Goal: Task Accomplishment & Management: Use online tool/utility

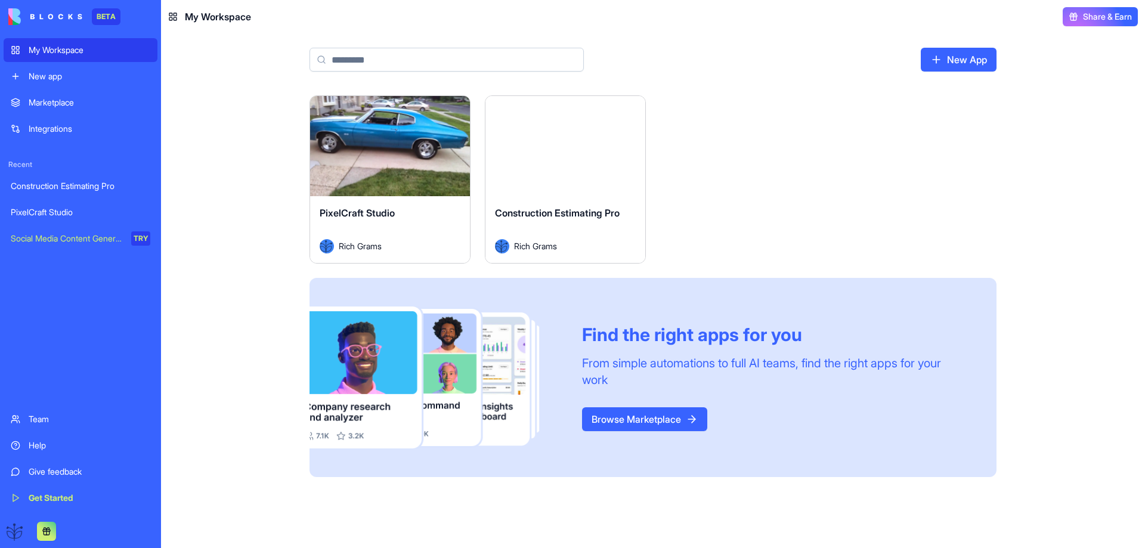
click at [550, 208] on span "Construction Estimating Pro" at bounding box center [557, 213] width 125 height 12
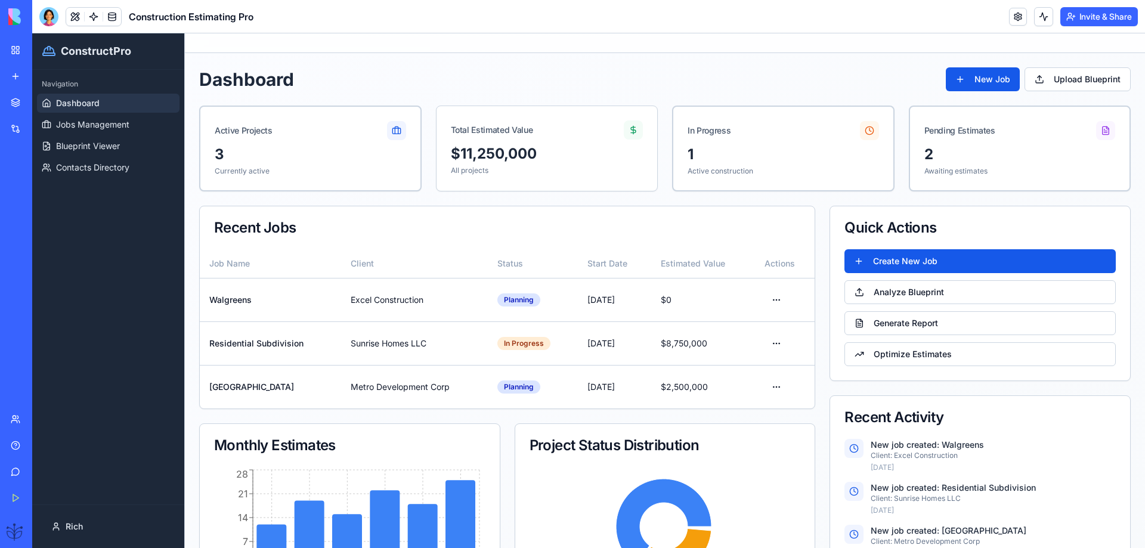
click at [18, 450] on link "Help" at bounding box center [28, 446] width 48 height 24
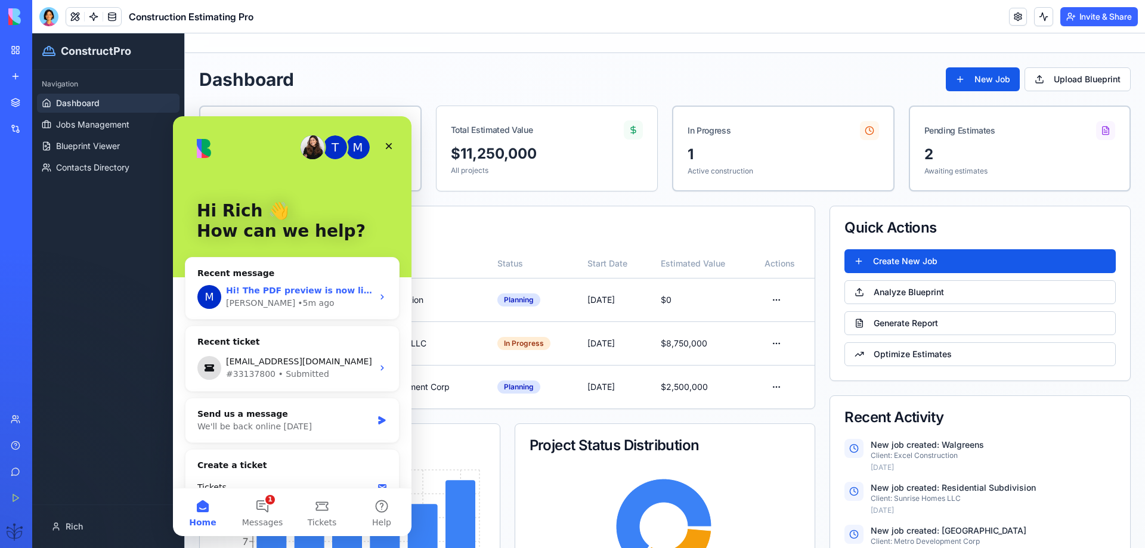
click at [281, 294] on span "Hi! The PDF preview is now live 🎉 You can ask [PERSON_NAME] to implement it for…" at bounding box center [735, 291] width 1019 height 10
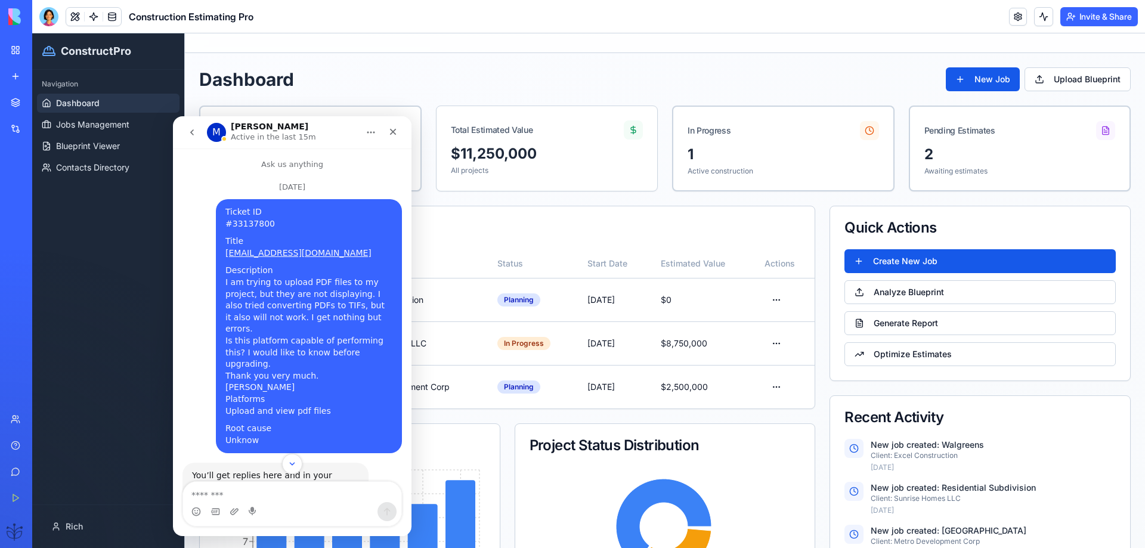
click at [194, 132] on icon "go back" at bounding box center [192, 133] width 10 height 10
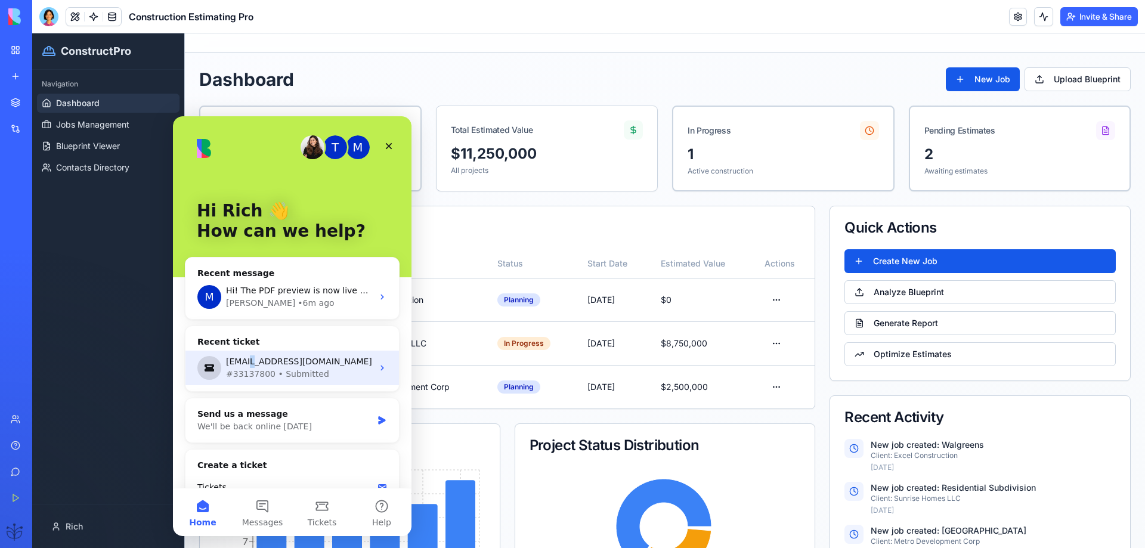
click at [253, 360] on div "[EMAIL_ADDRESS][DOMAIN_NAME]" at bounding box center [299, 361] width 147 height 13
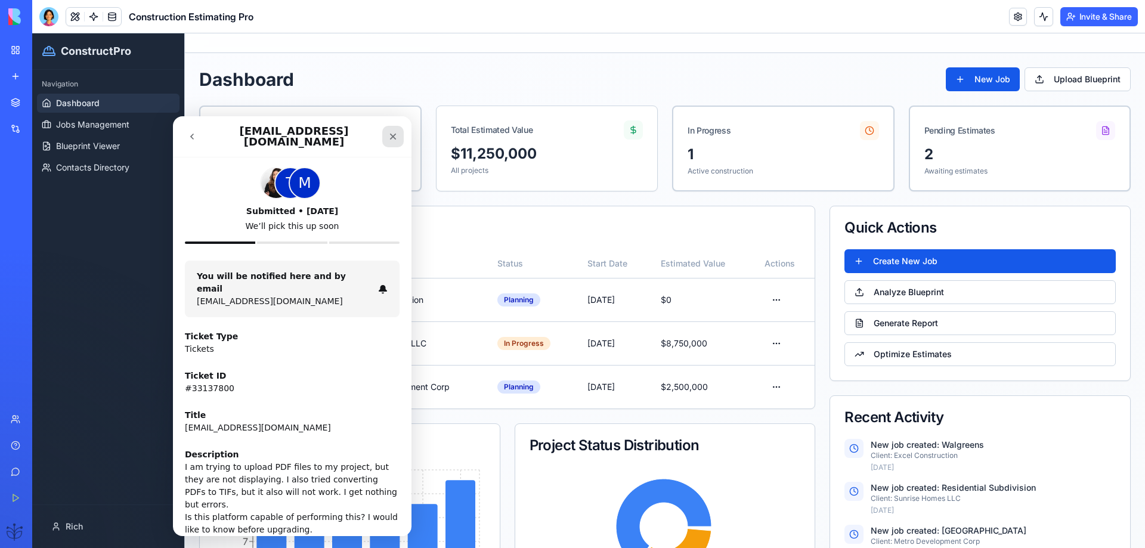
click at [391, 134] on icon "Close" at bounding box center [393, 137] width 7 height 7
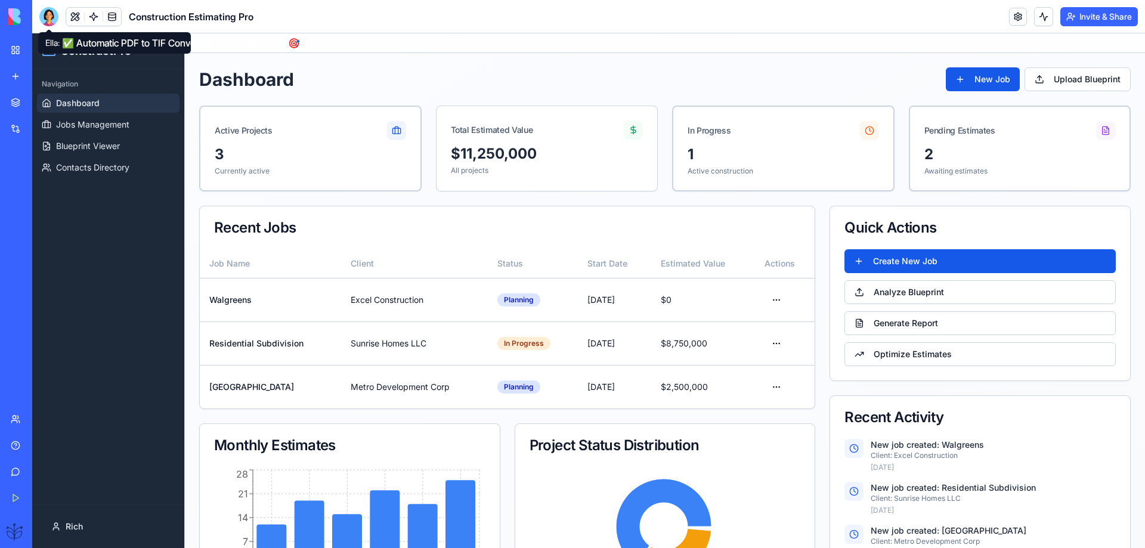
click at [52, 11] on div at bounding box center [48, 16] width 19 height 19
click at [52, 14] on div at bounding box center [48, 16] width 19 height 19
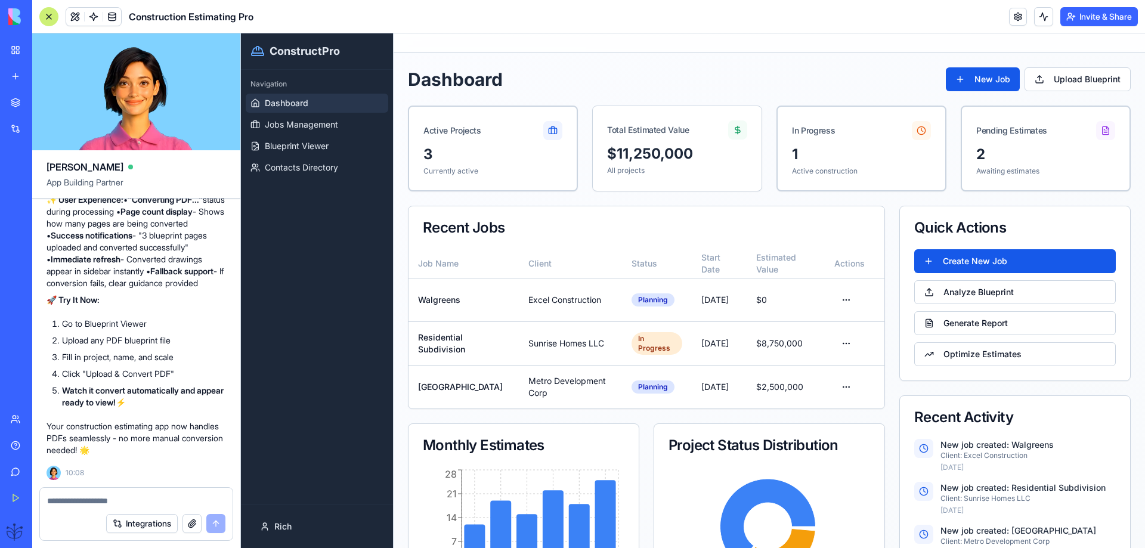
scroll to position [10501, 0]
click at [64, 502] on textarea at bounding box center [136, 501] width 178 height 12
type textarea "**********"
drag, startPoint x: 222, startPoint y: 521, endPoint x: 197, endPoint y: 533, distance: 28.0
click at [219, 522] on button "submit" at bounding box center [215, 523] width 19 height 19
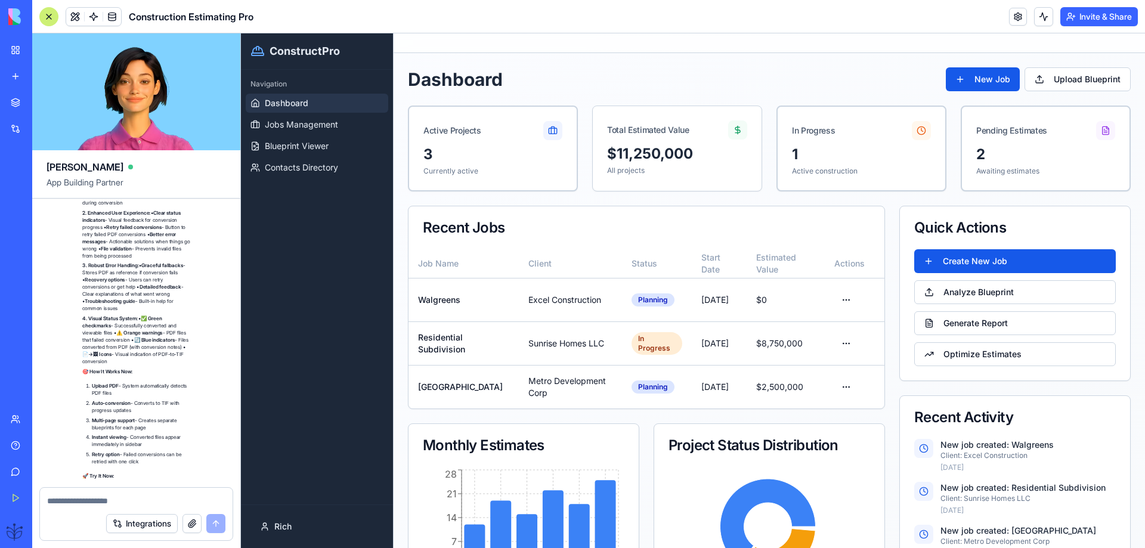
scroll to position [11525, 0]
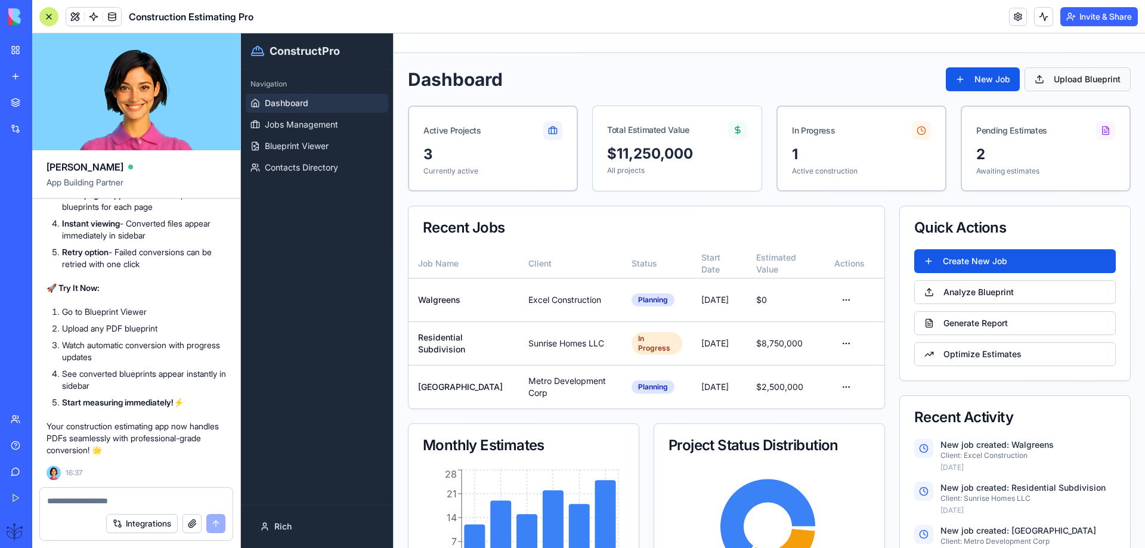
click at [1060, 76] on button "Upload Blueprint" at bounding box center [1078, 79] width 106 height 24
click at [1049, 81] on button "Upload Blueprint" at bounding box center [1078, 79] width 106 height 24
click at [287, 149] on span "Blueprint Viewer" at bounding box center [297, 146] width 64 height 12
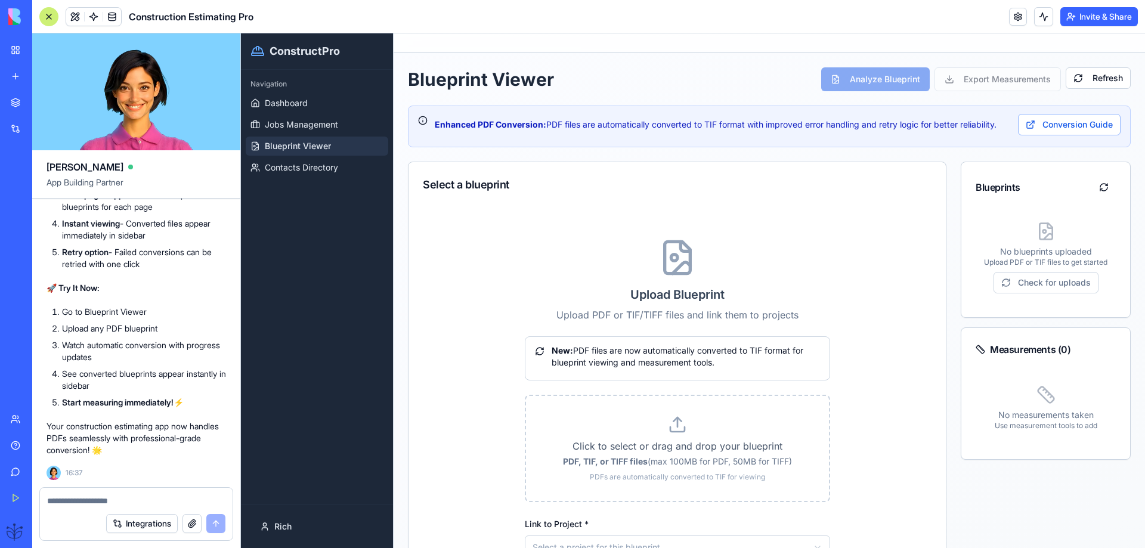
click at [650, 314] on p "Upload PDF or TIF/TIFF files and link them to projects" at bounding box center [677, 315] width 305 height 14
click at [673, 273] on icon at bounding box center [681, 267] width 17 height 11
click at [660, 298] on h3 "Upload Blueprint" at bounding box center [677, 294] width 305 height 17
click at [660, 299] on h3 "Upload Blueprint" at bounding box center [677, 294] width 305 height 17
click at [664, 316] on div "Upload Blueprint Upload PDF or TIF/TIFF files and link them to projects New: PD…" at bounding box center [677, 507] width 305 height 536
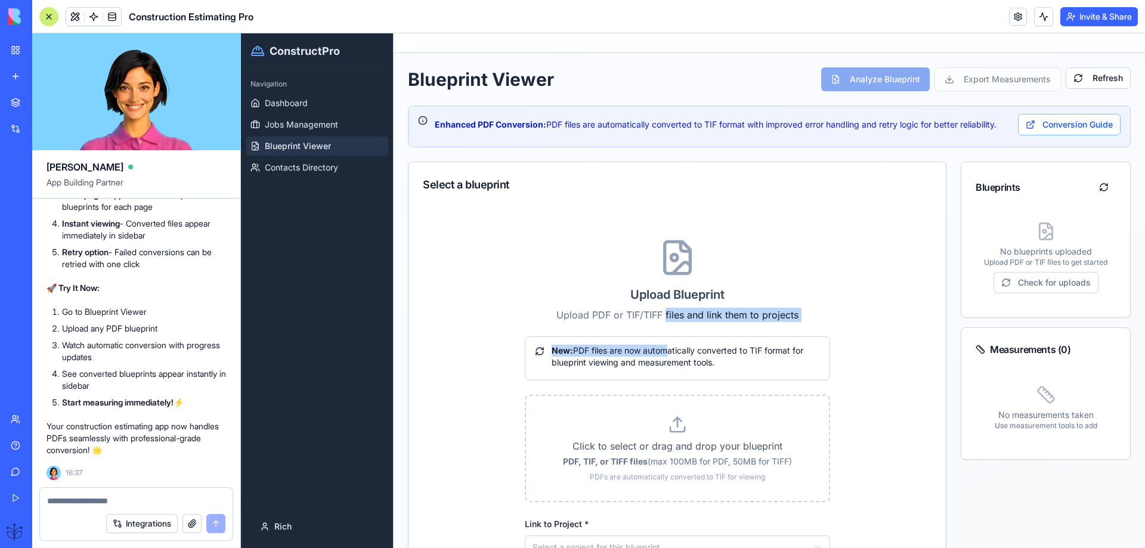
click at [664, 316] on p "Upload PDF or TIF/TIFF files and link them to projects" at bounding box center [677, 315] width 305 height 14
click at [662, 317] on p "Upload PDF or TIF/TIFF files and link them to projects" at bounding box center [677, 315] width 305 height 14
click at [660, 295] on h3 "Upload Blueprint" at bounding box center [677, 294] width 305 height 17
drag, startPoint x: 660, startPoint y: 294, endPoint x: 665, endPoint y: 286, distance: 9.1
click at [661, 294] on h3 "Upload Blueprint" at bounding box center [677, 294] width 305 height 17
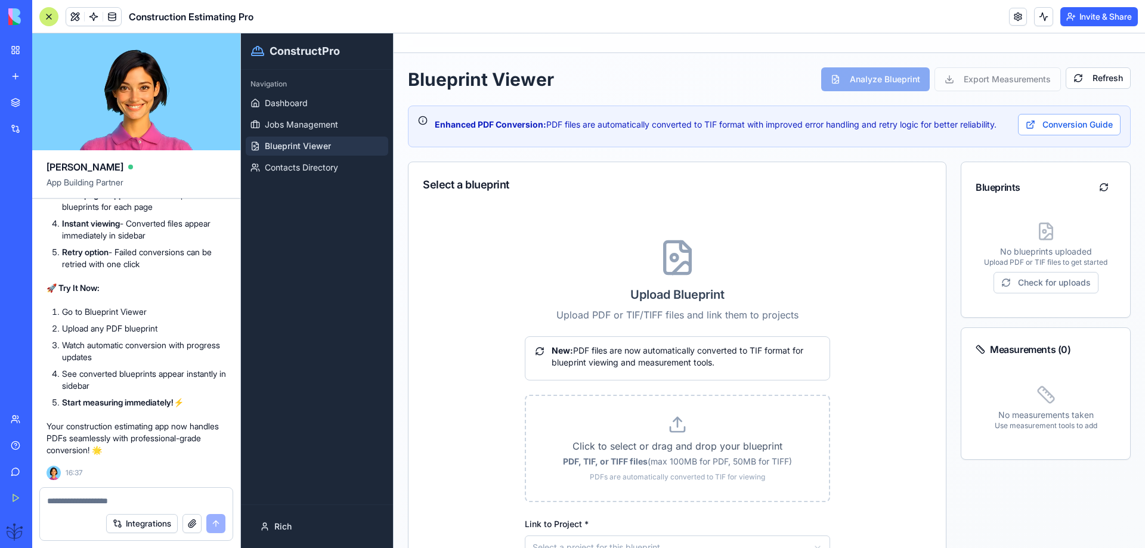
click at [679, 266] on icon at bounding box center [677, 258] width 38 height 38
click at [680, 265] on icon at bounding box center [677, 258] width 38 height 38
click at [679, 266] on icon at bounding box center [677, 258] width 38 height 38
click at [671, 431] on icon at bounding box center [677, 424] width 19 height 19
click at [241, 33] on input "Click to select or drag and drop your blueprint PDF, TIF, or TIFF files (max 10…" at bounding box center [241, 33] width 0 height 0
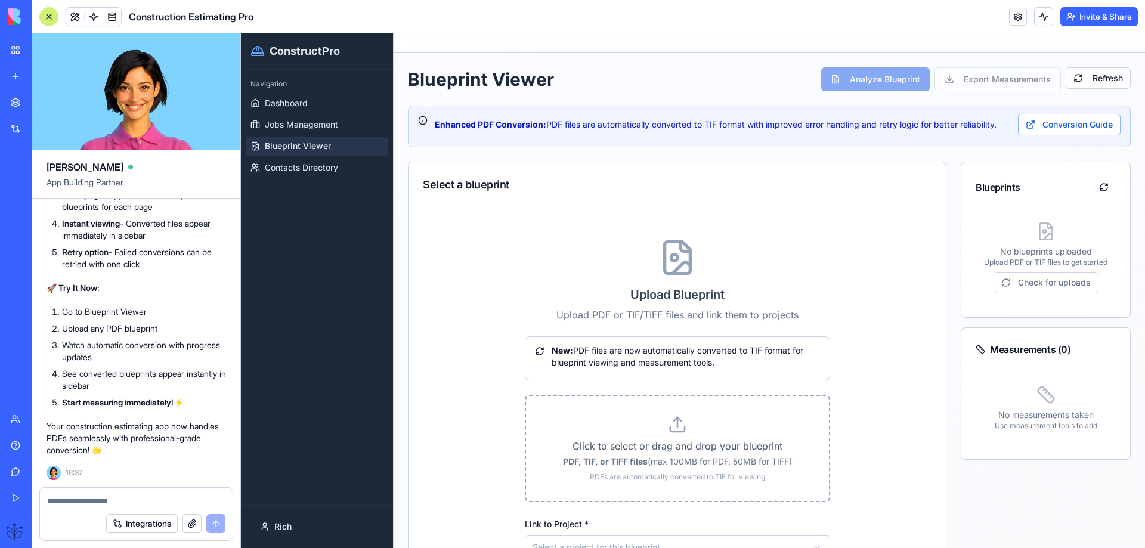
type input "**********"
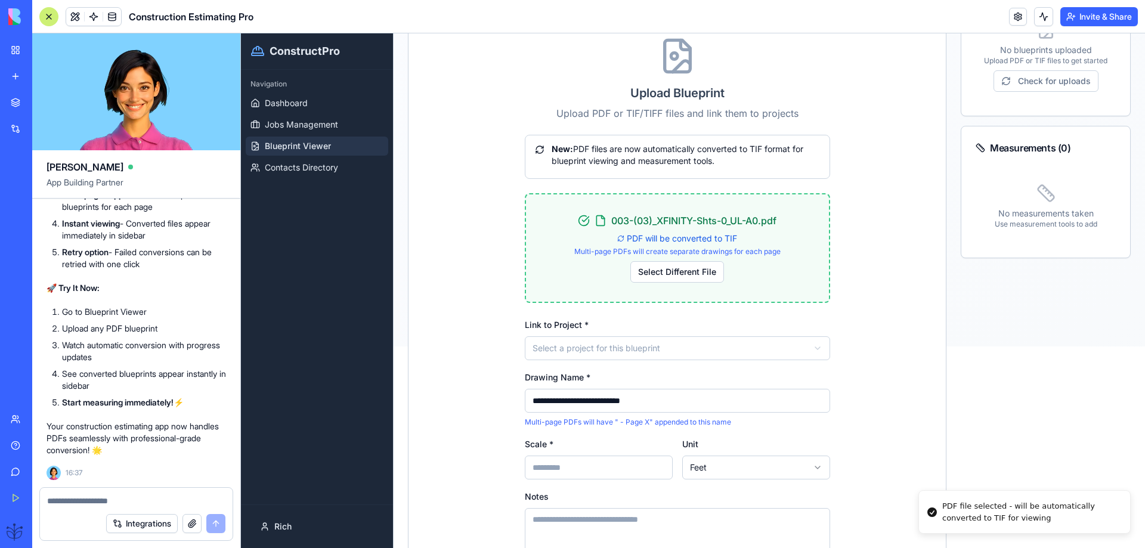
scroll to position [281, 0]
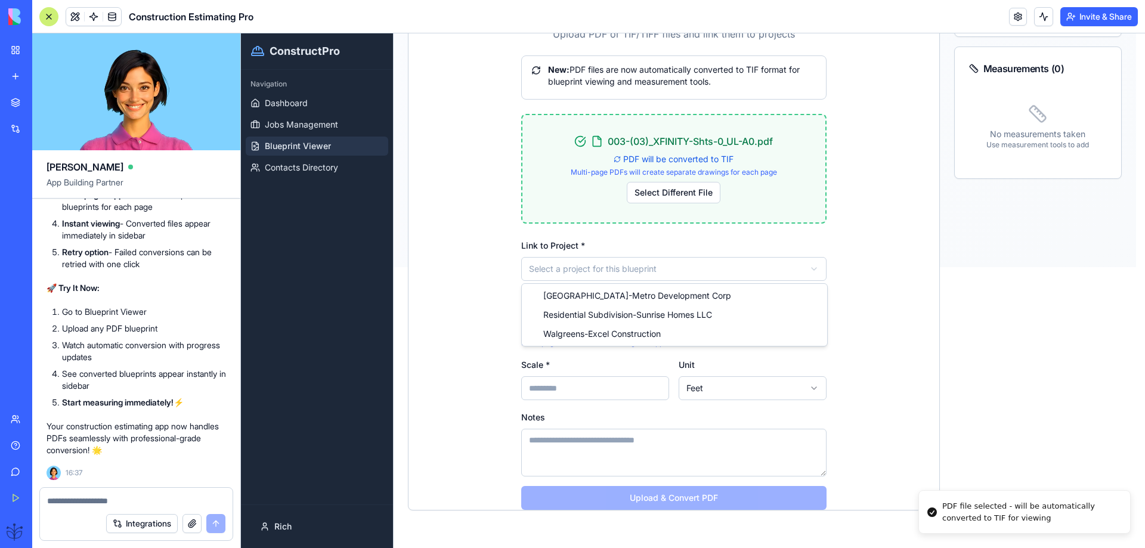
click at [591, 267] on html "**********" at bounding box center [693, 9] width 904 height 515
drag, startPoint x: 558, startPoint y: 339, endPoint x: 562, endPoint y: 334, distance: 6.3
click at [560, 335] on div "**********" at bounding box center [673, 318] width 305 height 57
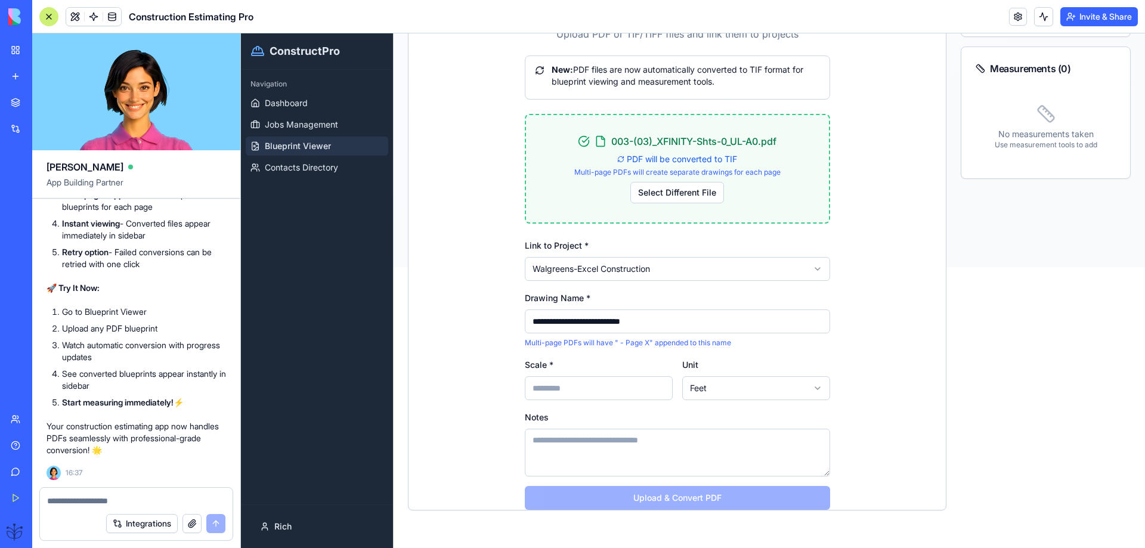
drag, startPoint x: 541, startPoint y: 399, endPoint x: 546, endPoint y: 393, distance: 8.0
click at [544, 398] on div "Scale *" at bounding box center [599, 378] width 148 height 43
click at [534, 392] on input "Scale *" at bounding box center [599, 388] width 148 height 24
click at [531, 392] on input "Scale *" at bounding box center [599, 388] width 148 height 24
click at [744, 267] on html "**********" at bounding box center [693, 9] width 904 height 515
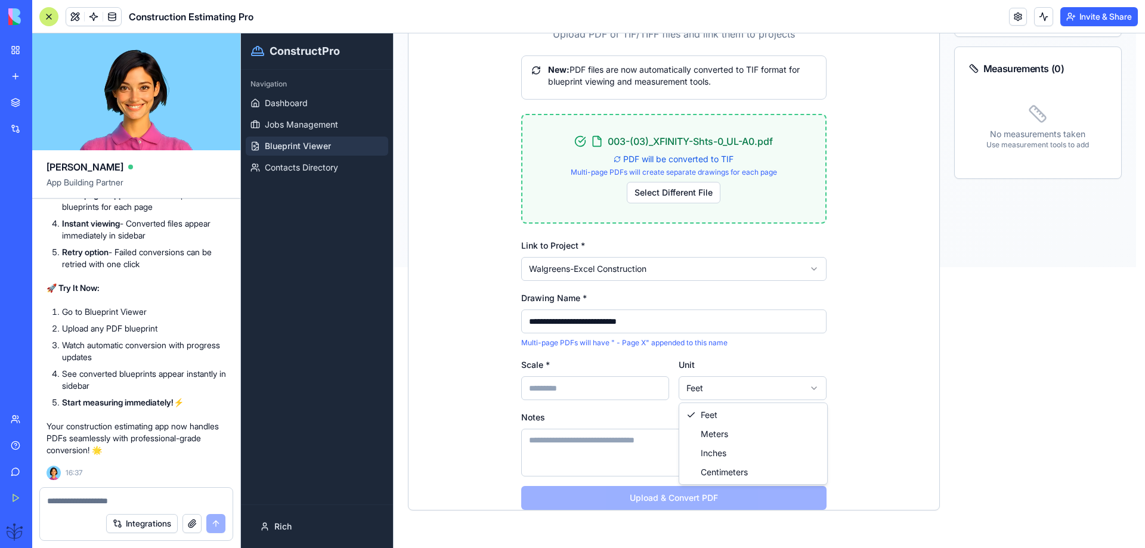
click at [728, 267] on html "**********" at bounding box center [693, 9] width 904 height 515
click at [729, 267] on html "**********" at bounding box center [693, 9] width 904 height 515
drag, startPoint x: 563, startPoint y: 446, endPoint x: 549, endPoint y: 445, distance: 13.8
click at [560, 267] on html "**********" at bounding box center [693, 9] width 904 height 515
click at [544, 442] on textarea "Notes" at bounding box center [677, 453] width 305 height 48
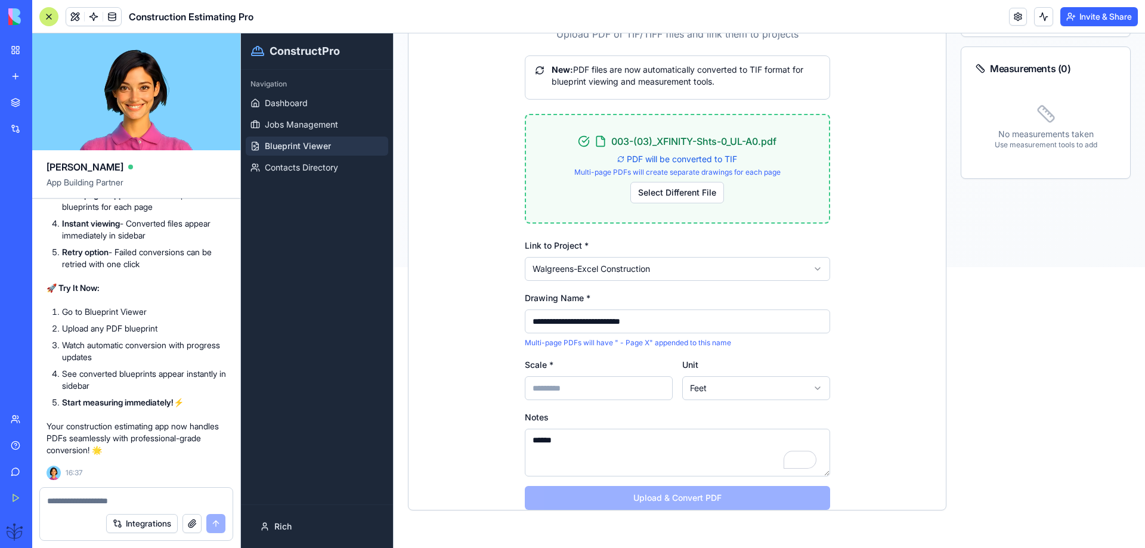
type textarea "******"
click at [567, 388] on input "Scale *" at bounding box center [599, 388] width 148 height 24
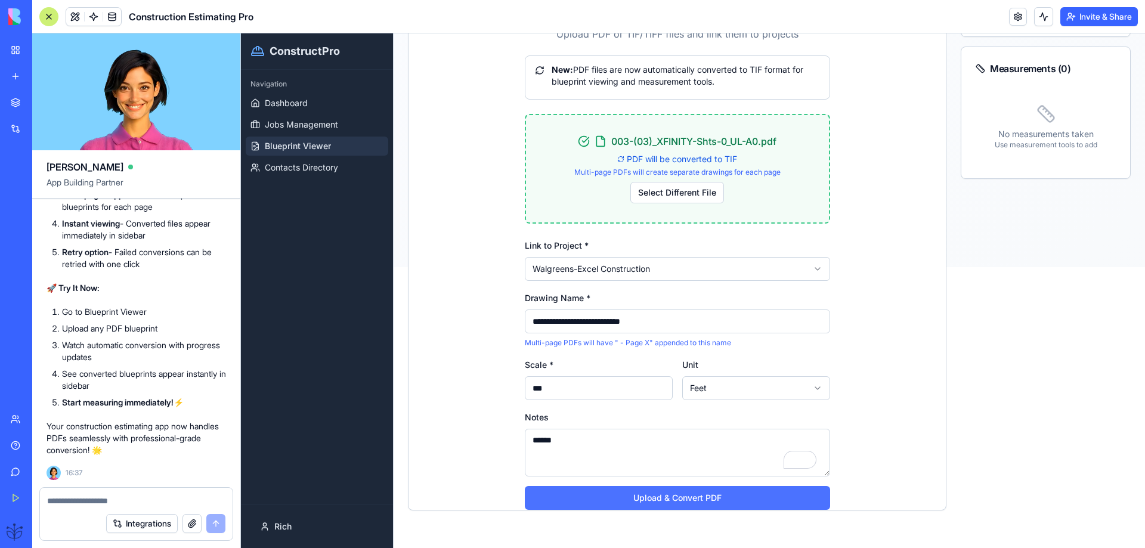
type input "***"
click at [661, 493] on button "Upload & Convert PDF" at bounding box center [677, 498] width 305 height 24
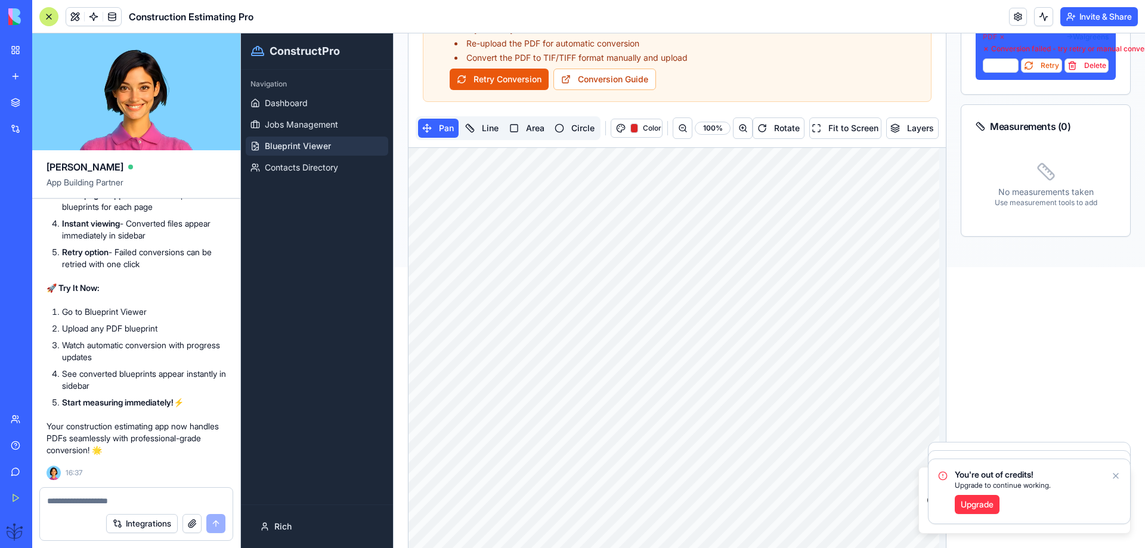
click at [1116, 477] on icon "Notifications alt+T" at bounding box center [1115, 476] width 5 height 5
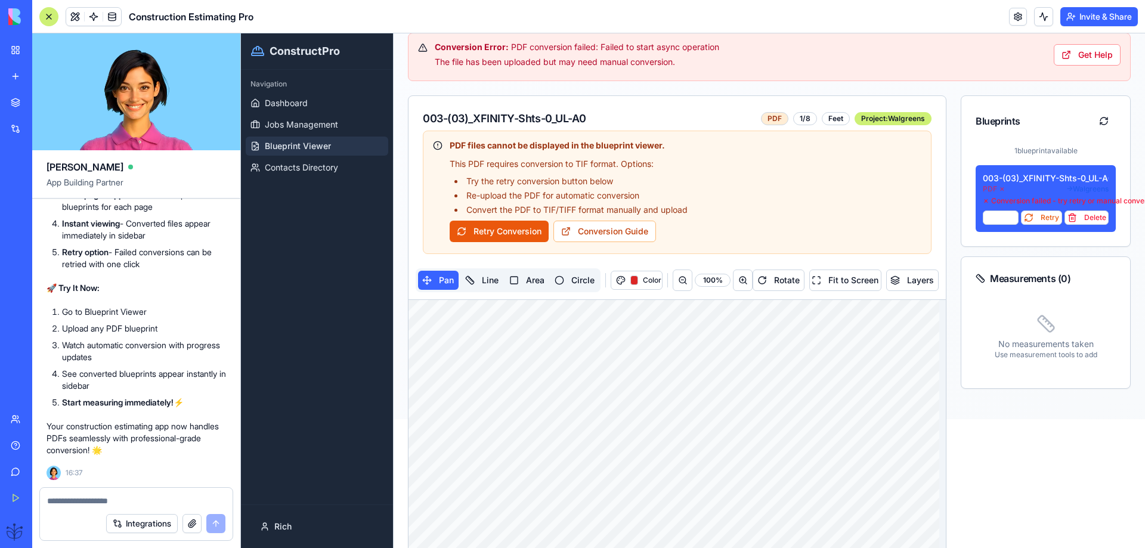
scroll to position [122, 0]
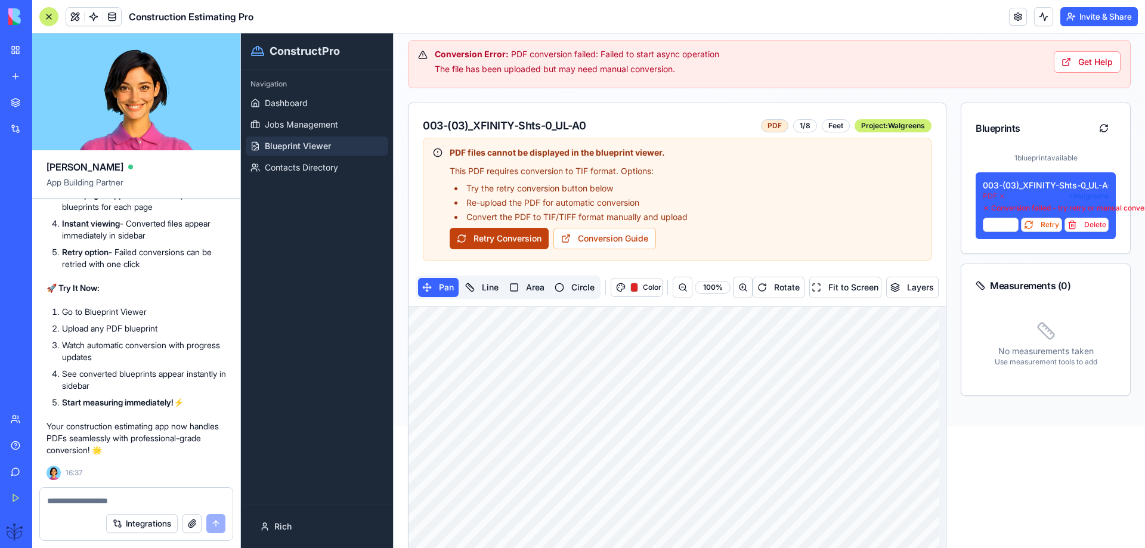
click at [496, 234] on button "Retry Conversion" at bounding box center [499, 238] width 99 height 21
click at [188, 183] on span "App Building Partner" at bounding box center [137, 187] width 180 height 21
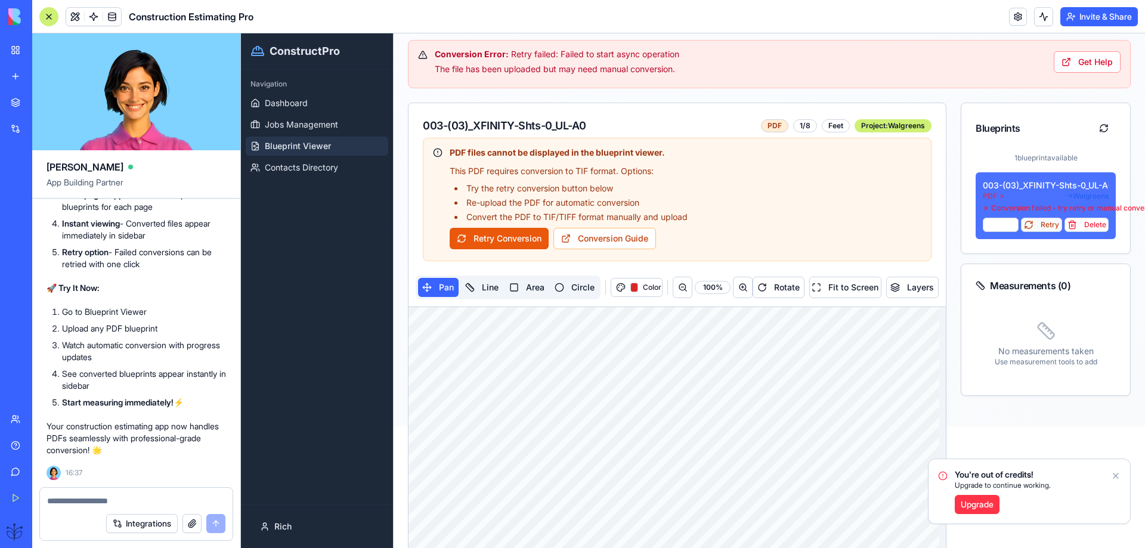
click at [1031, 228] on button "Retry" at bounding box center [1041, 225] width 41 height 14
click at [979, 505] on link "Upgrade" at bounding box center [977, 504] width 45 height 19
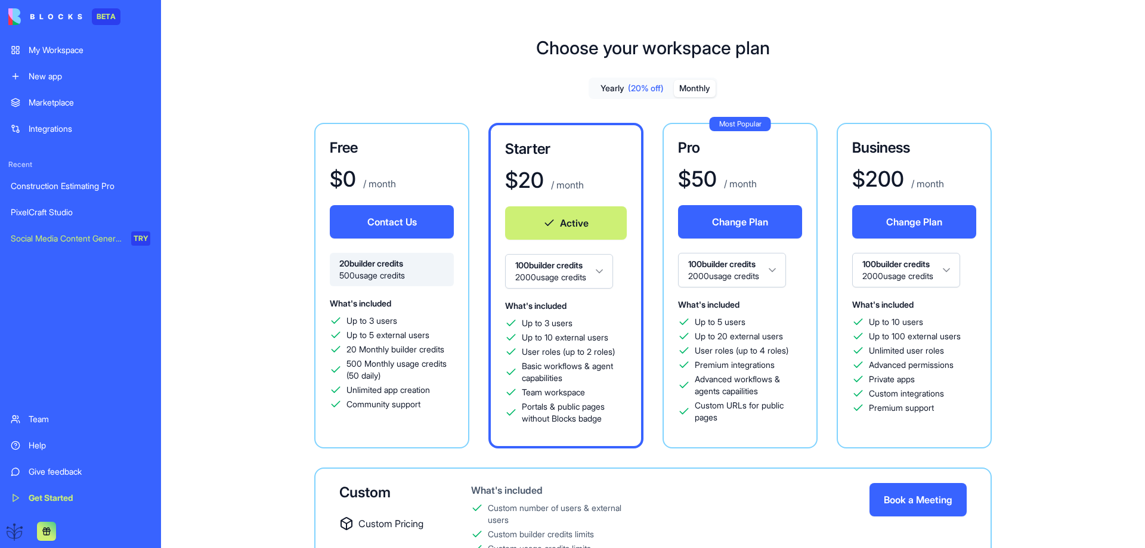
click at [34, 439] on link "Help" at bounding box center [81, 446] width 154 height 24
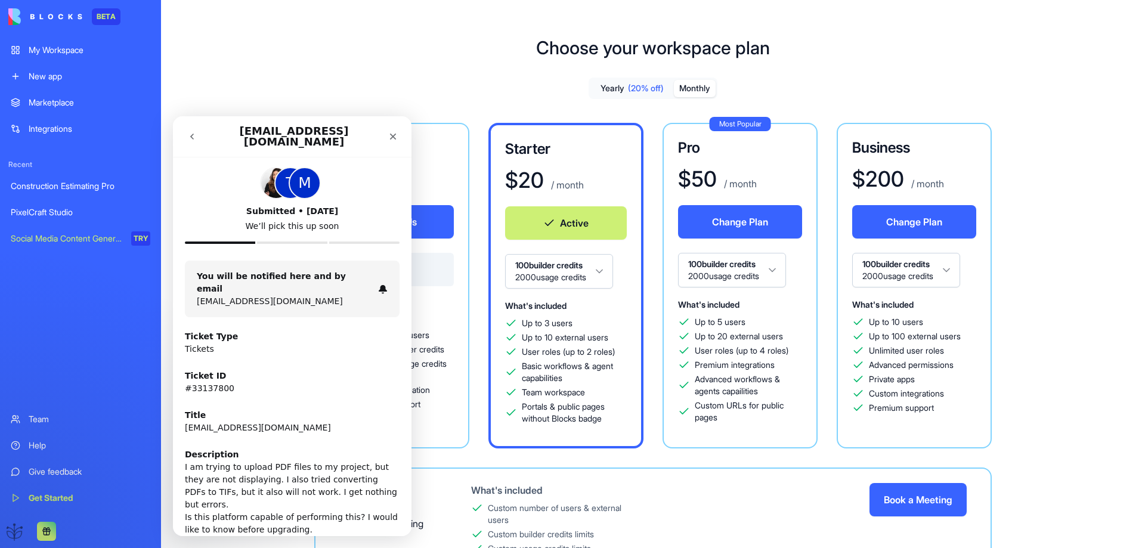
click at [193, 132] on icon "go back" at bounding box center [192, 137] width 10 height 10
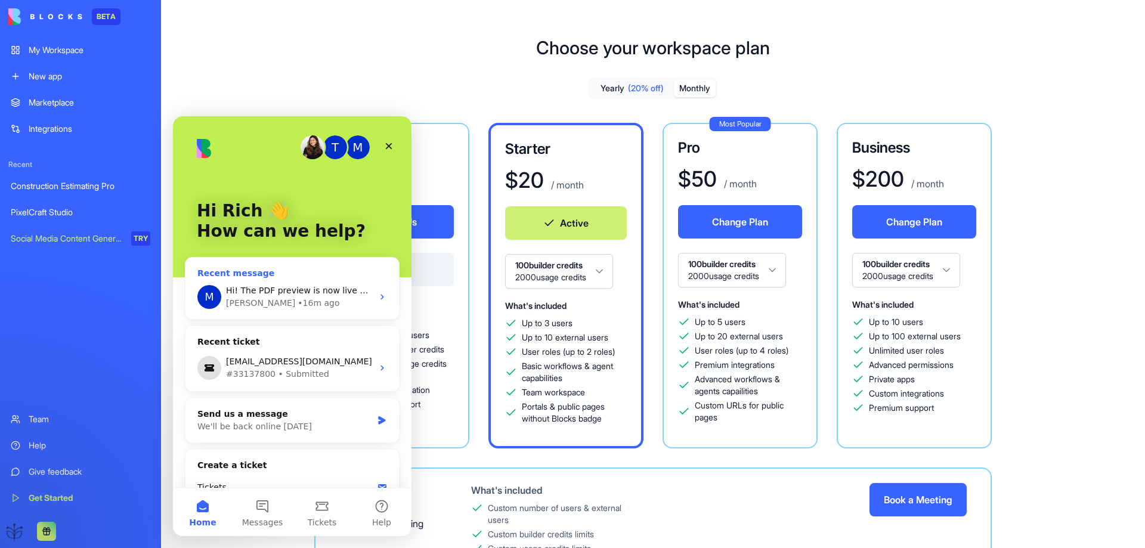
click at [262, 294] on span "Hi! The PDF preview is now live 🎉 You can ask [PERSON_NAME] to implement it for…" at bounding box center [678, 291] width 904 height 10
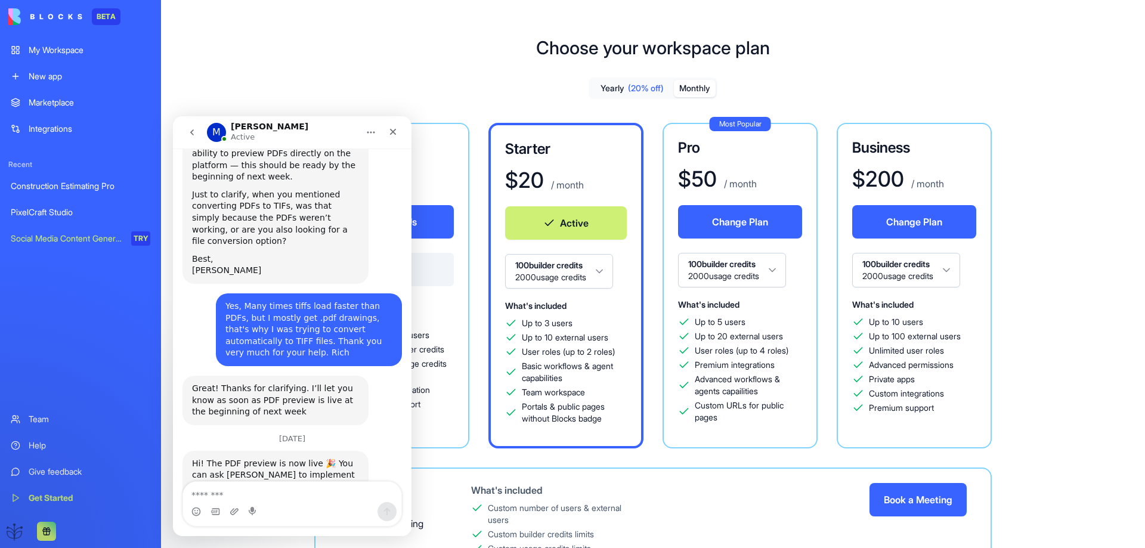
scroll to position [489, 0]
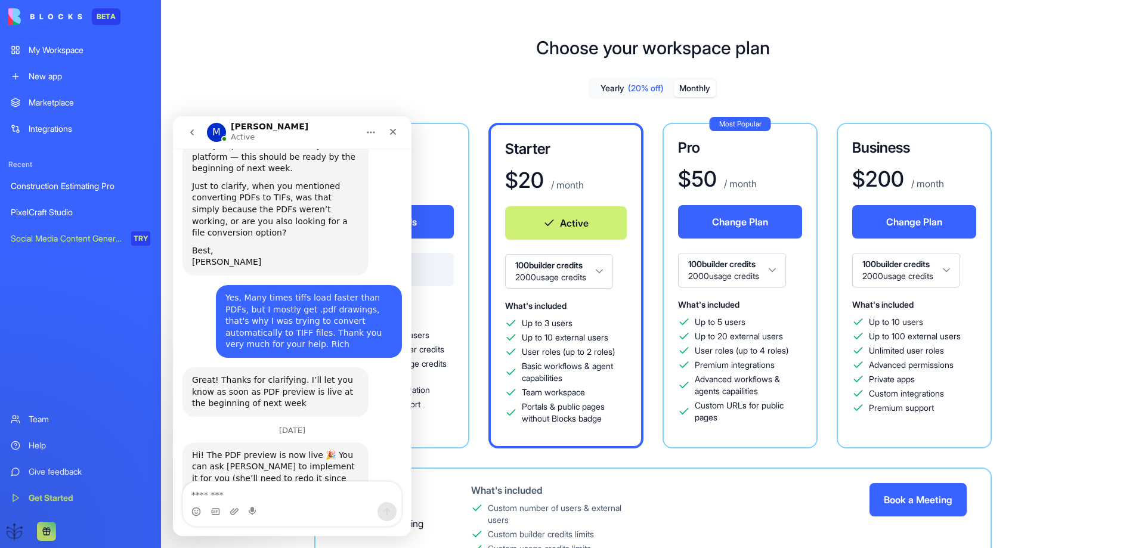
click at [224, 495] on textarea "Message…" at bounding box center [292, 492] width 218 height 20
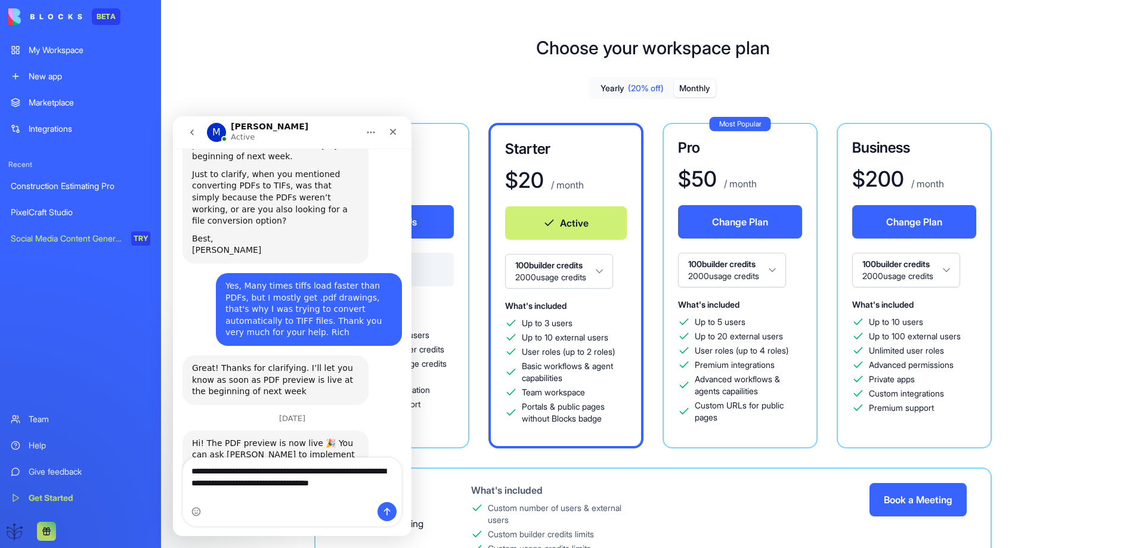
type textarea "**********"
click at [385, 507] on icon "Send a message…" at bounding box center [387, 512] width 10 height 10
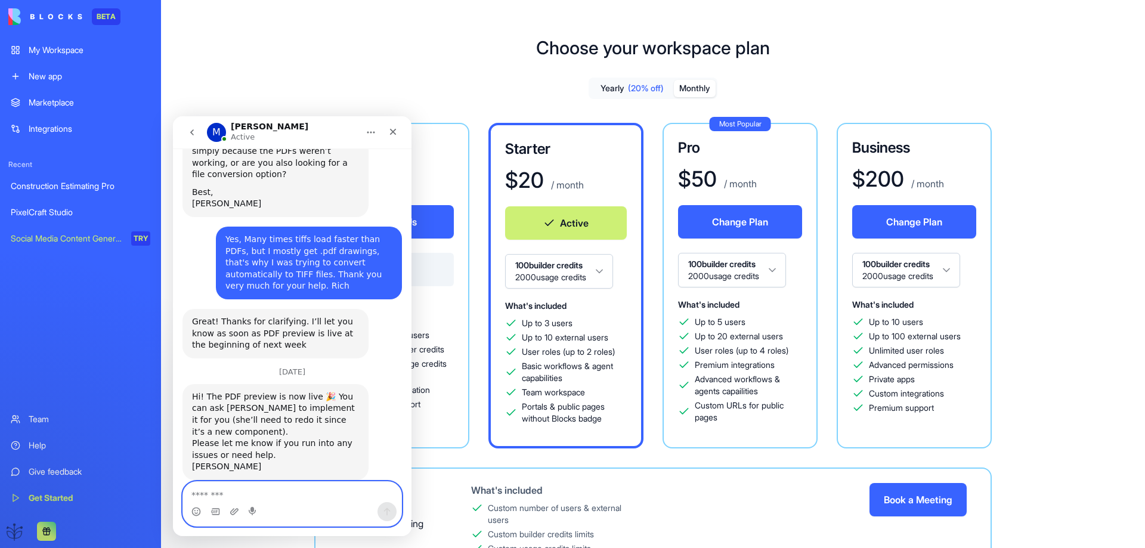
scroll to position [548, 0]
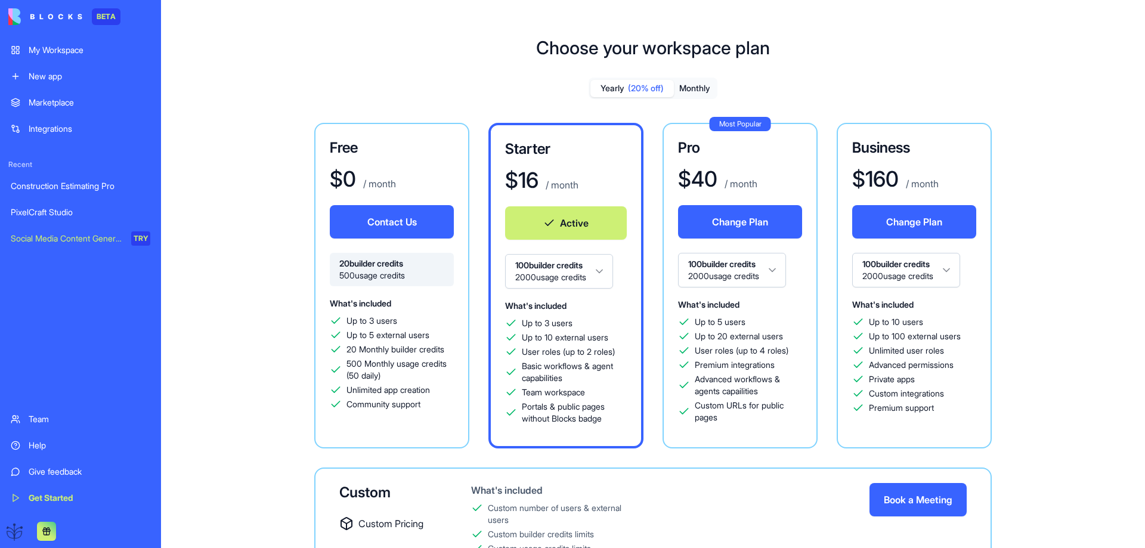
click at [58, 187] on div "Construction Estimating Pro" at bounding box center [81, 186] width 140 height 12
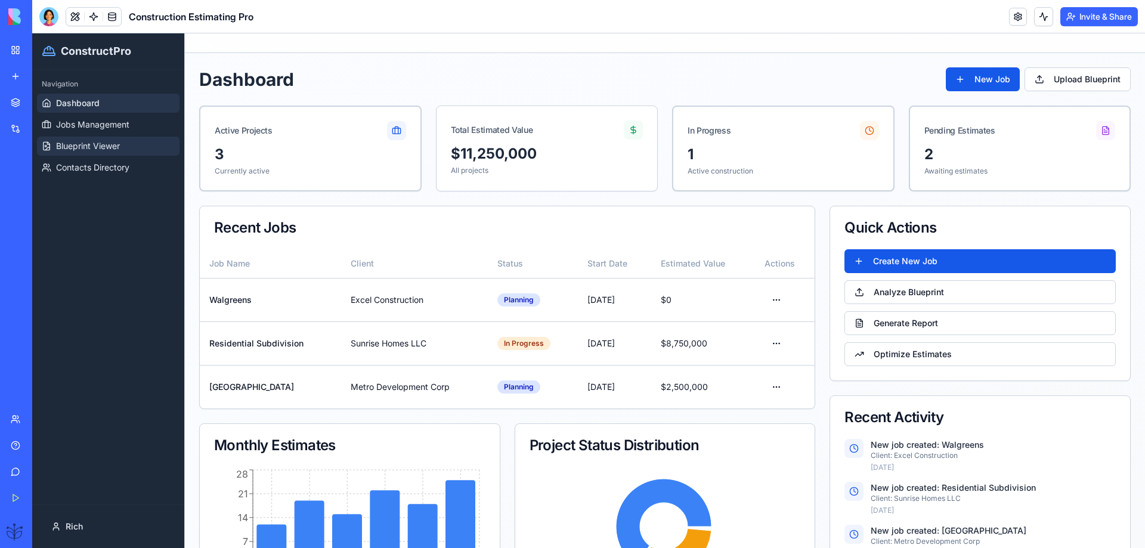
click at [89, 141] on span "Blueprint Viewer" at bounding box center [88, 146] width 64 height 12
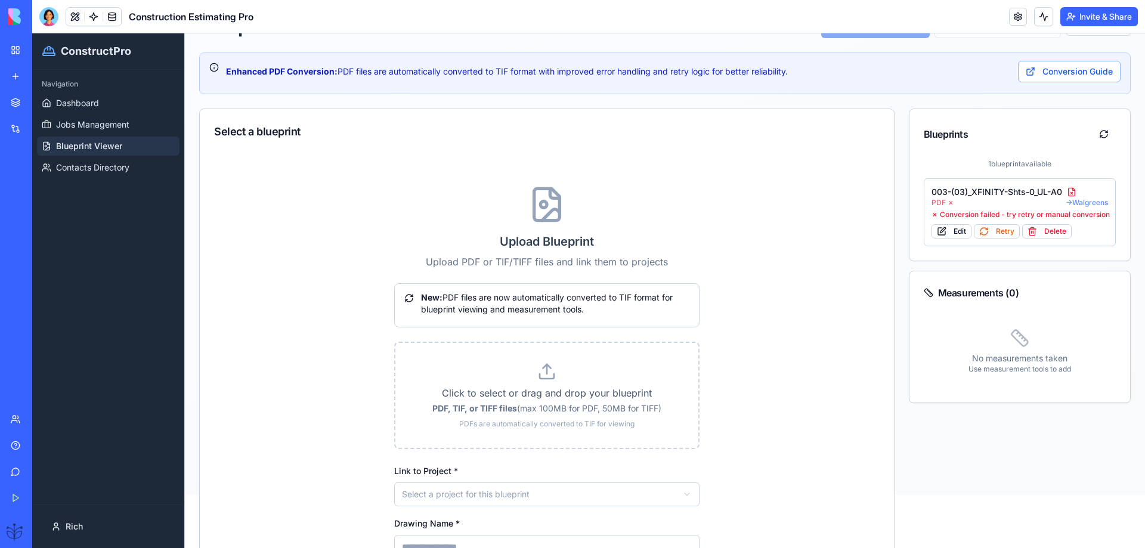
scroll to position [79, 0]
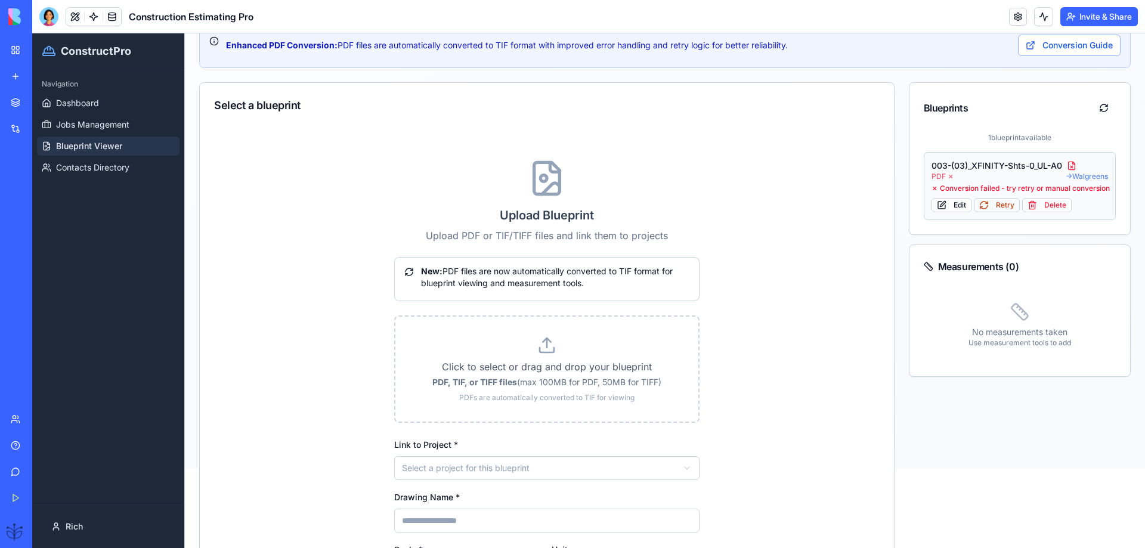
click at [992, 205] on button "Retry" at bounding box center [997, 205] width 46 height 14
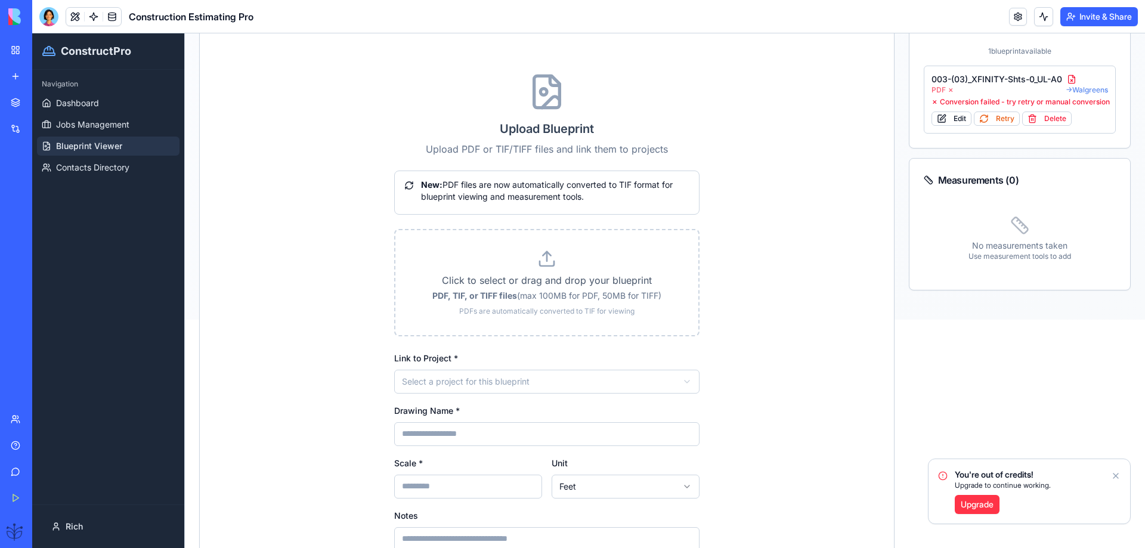
scroll to position [327, 0]
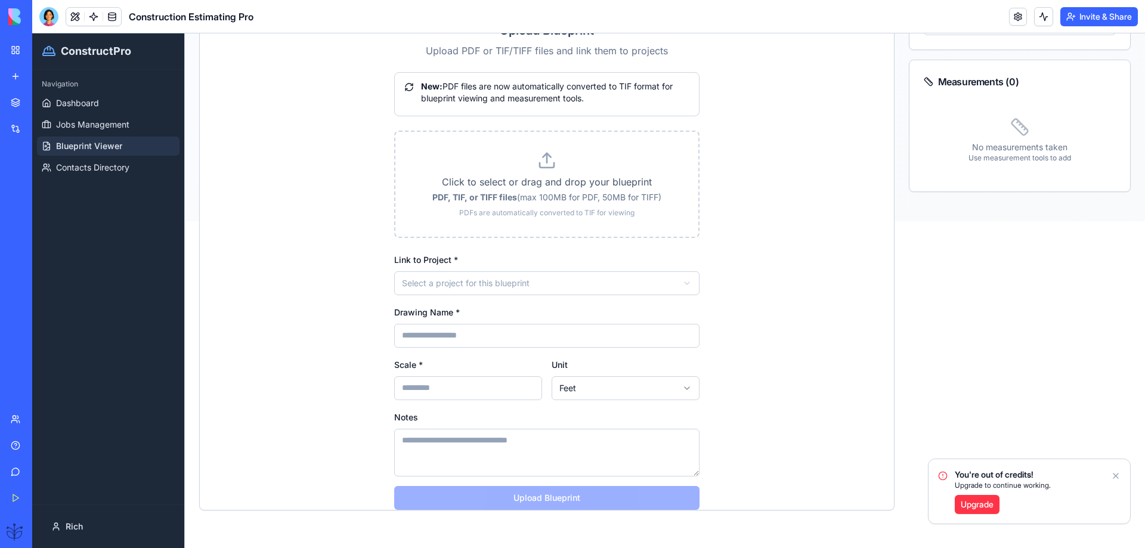
click at [14, 442] on link "Help" at bounding box center [28, 446] width 48 height 24
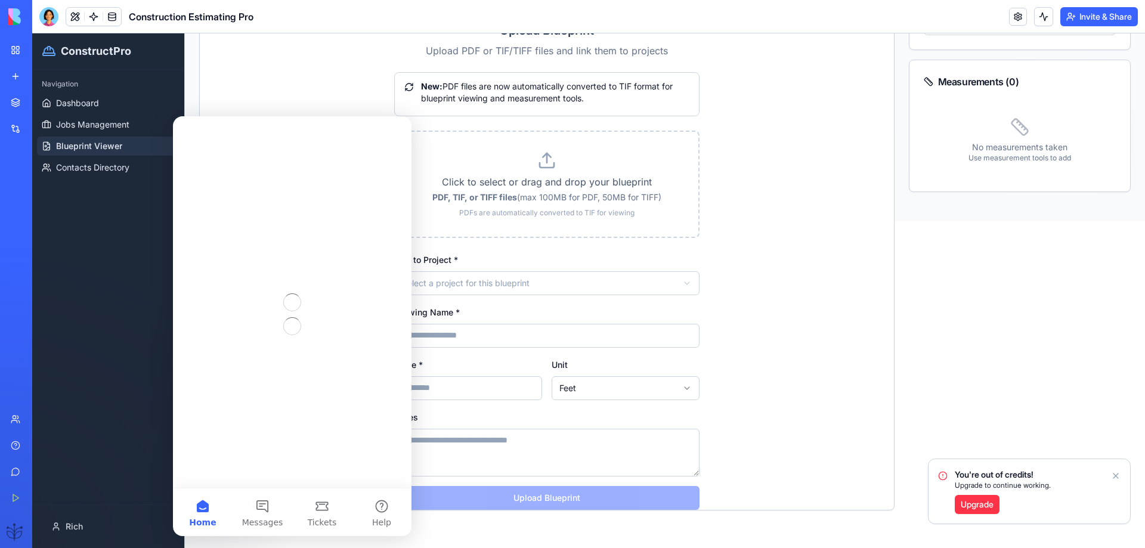
scroll to position [0, 0]
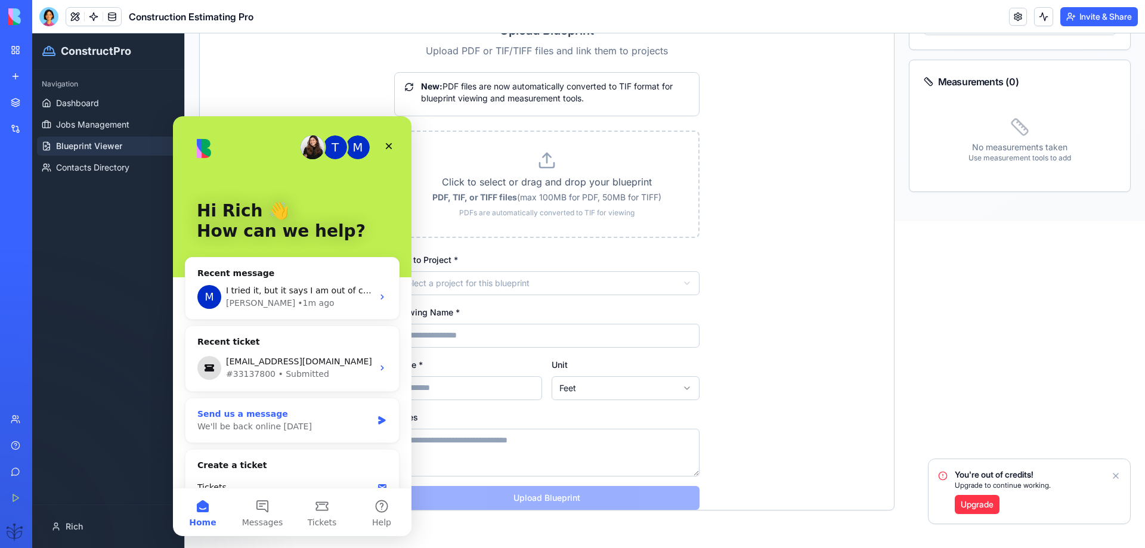
click at [246, 423] on div "We'll be back online [DATE]" at bounding box center [284, 426] width 175 height 13
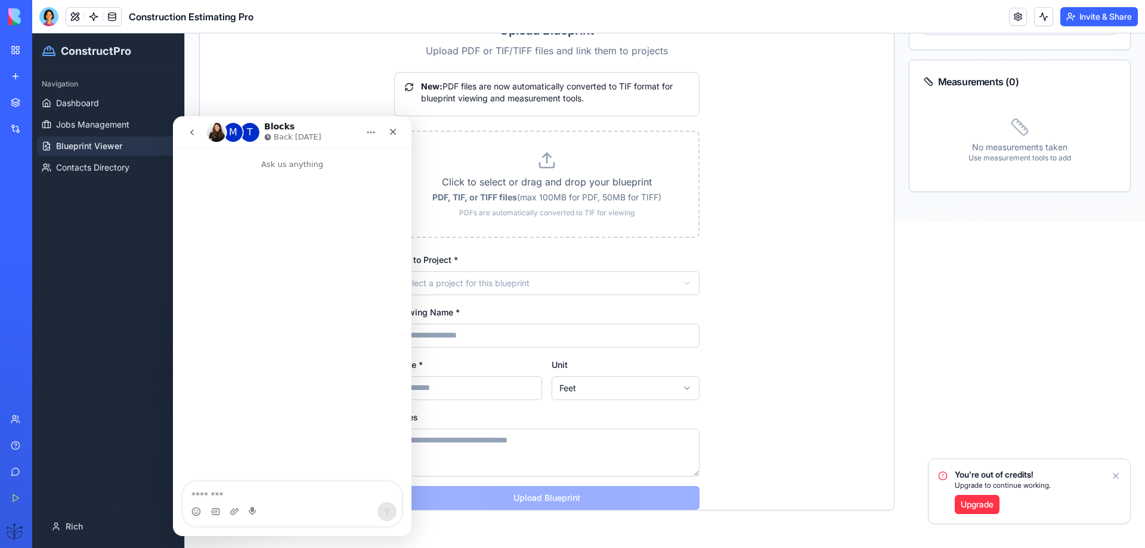
click at [189, 132] on icon "go back" at bounding box center [192, 133] width 10 height 10
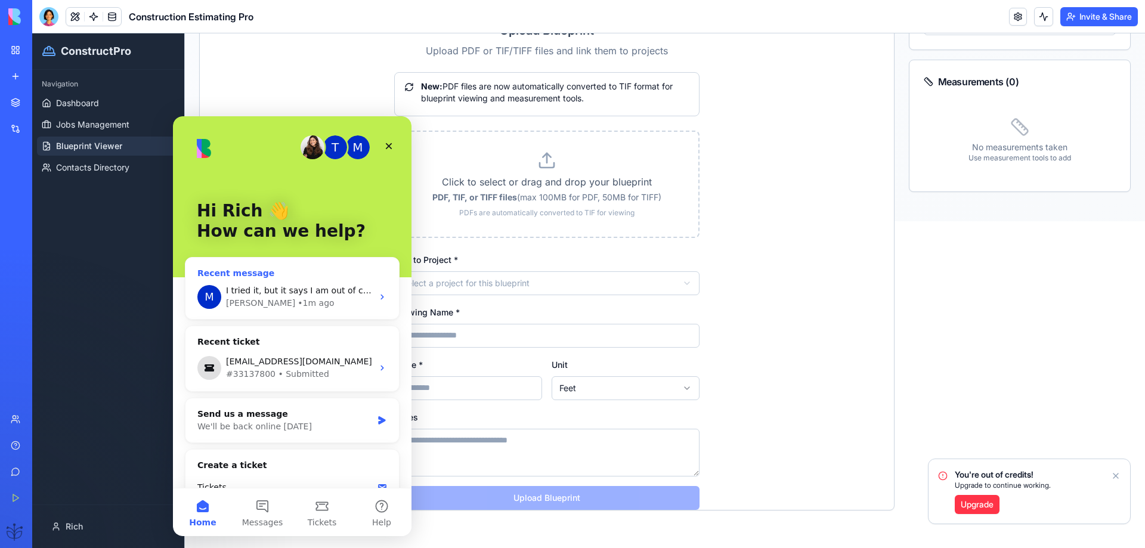
click at [244, 287] on span "I tried it, but it says I am out of credits, I just upgraded this weekend, [DAT…" at bounding box center [427, 291] width 403 height 10
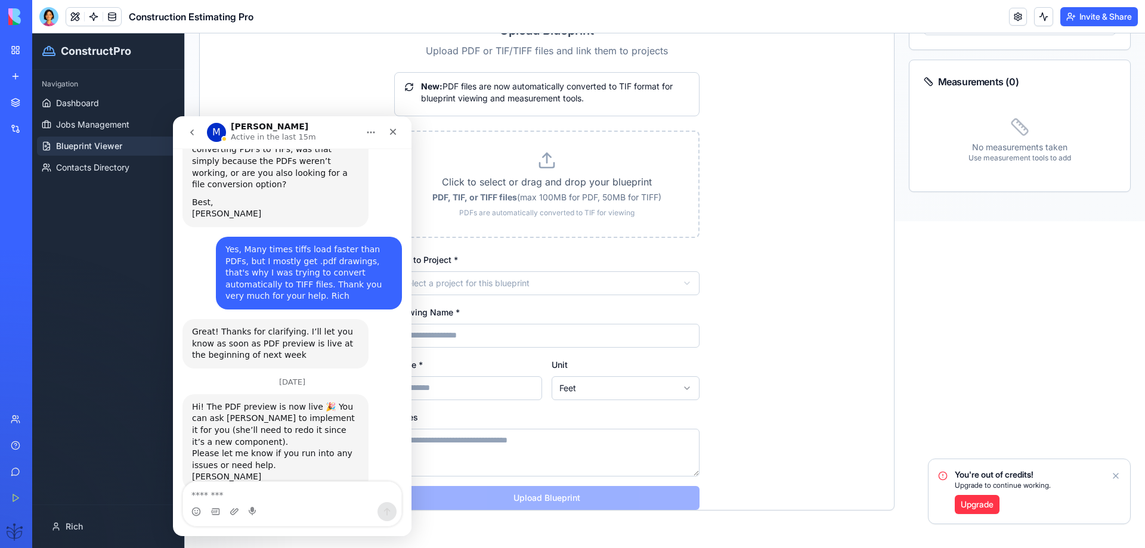
scroll to position [548, 0]
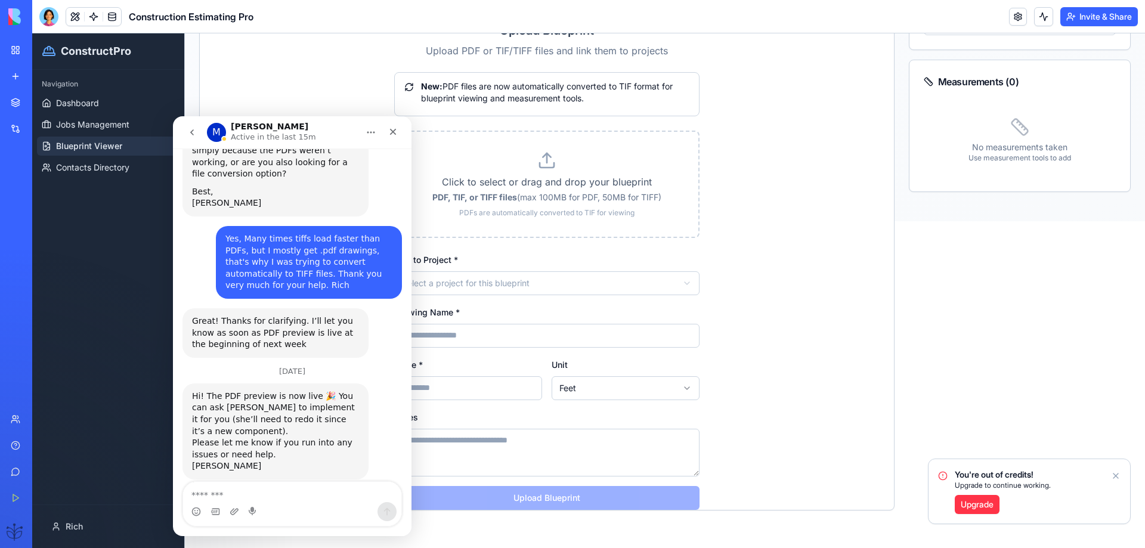
click at [44, 212] on div "PixelCraft Studio" at bounding box center [27, 212] width 33 height 12
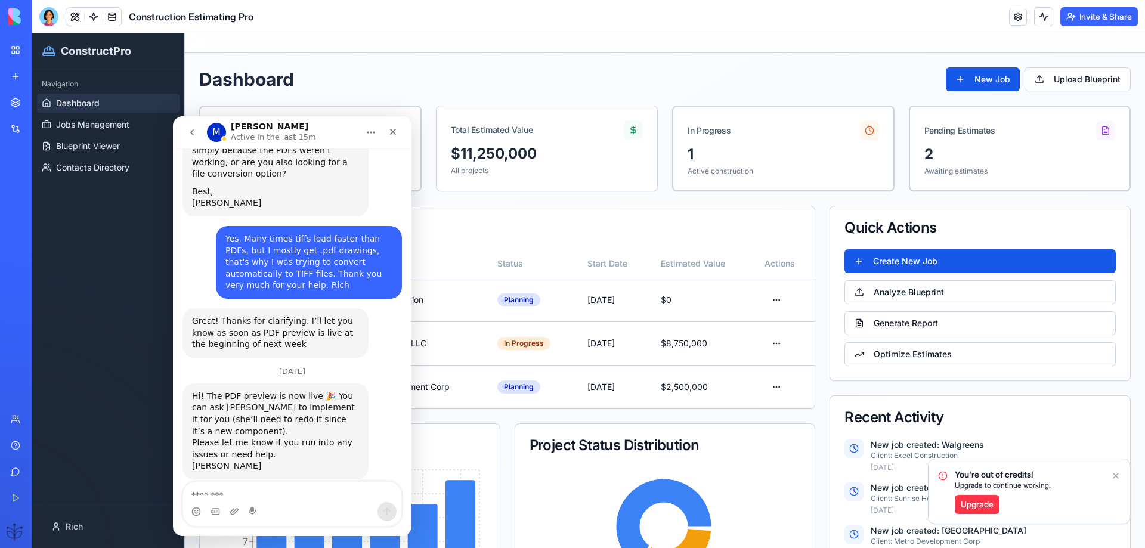
click at [1114, 474] on icon "Notifications alt+T" at bounding box center [1116, 476] width 10 height 10
click at [985, 80] on button "New Job" at bounding box center [983, 79] width 74 height 24
click at [967, 75] on button "New Job" at bounding box center [983, 79] width 74 height 24
click at [966, 75] on button "New Job" at bounding box center [983, 79] width 74 height 24
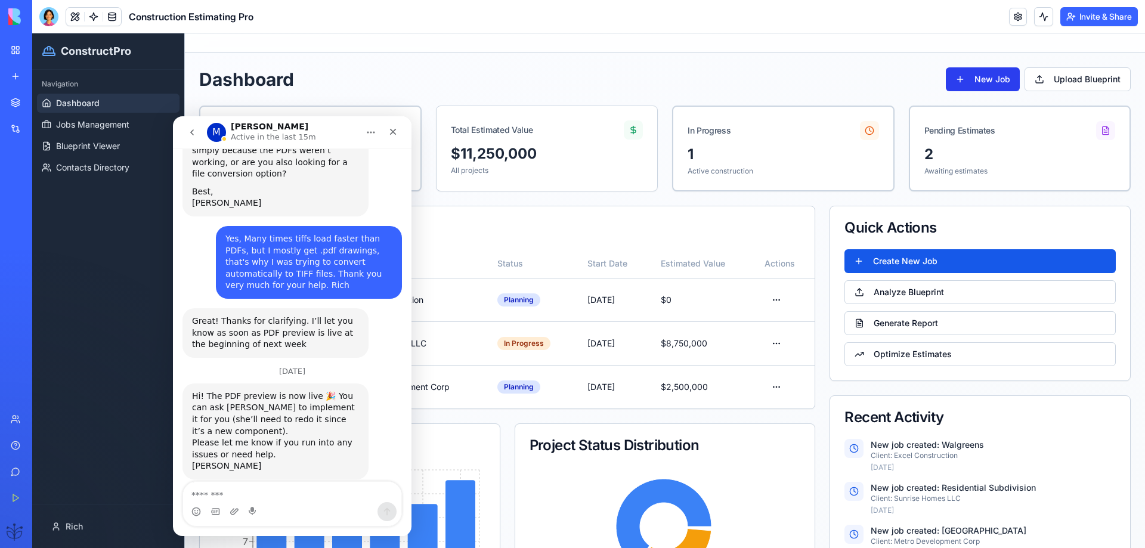
click at [965, 76] on button "New Job" at bounding box center [983, 79] width 74 height 24
click at [578, 272] on th "Start Date" at bounding box center [614, 263] width 73 height 29
click at [97, 128] on span "Jobs Management" at bounding box center [92, 125] width 73 height 12
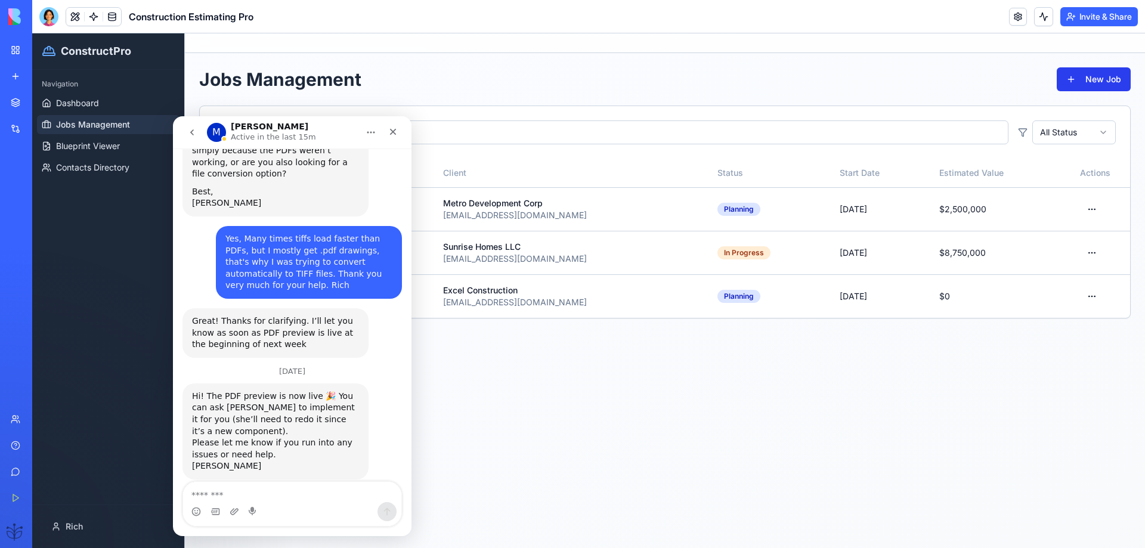
click at [1093, 82] on button "New Job" at bounding box center [1094, 79] width 74 height 24
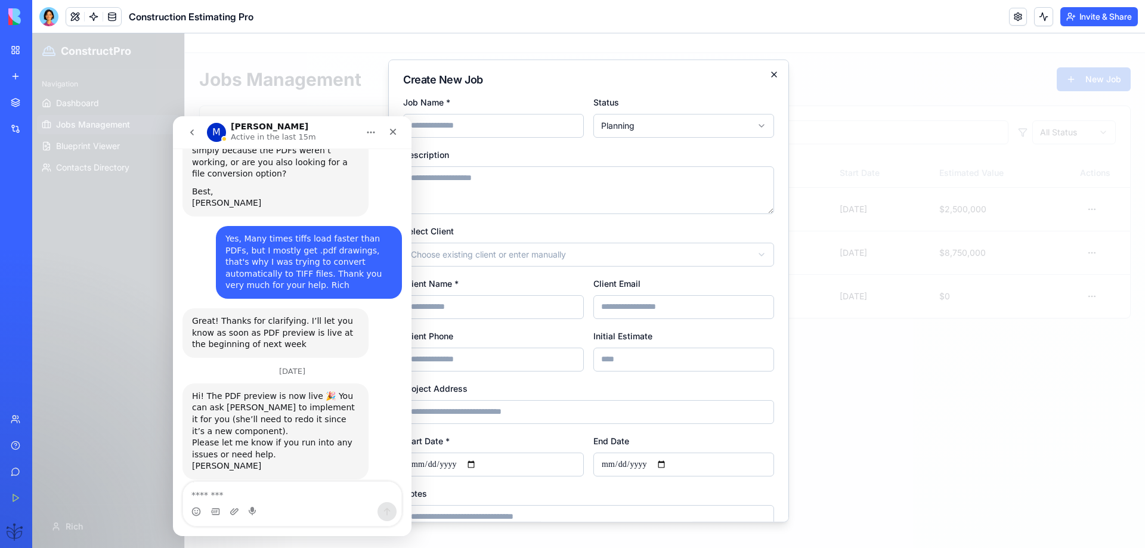
drag, startPoint x: 774, startPoint y: 70, endPoint x: 766, endPoint y: 72, distance: 8.1
click at [765, 72] on div "**********" at bounding box center [588, 290] width 401 height 463
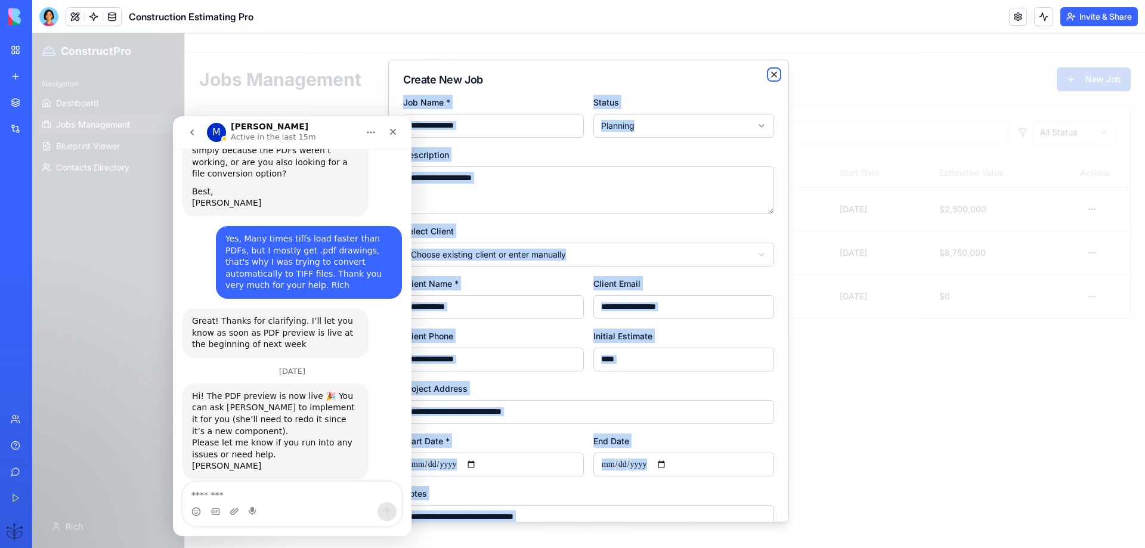
click at [769, 72] on icon "button" at bounding box center [774, 74] width 10 height 10
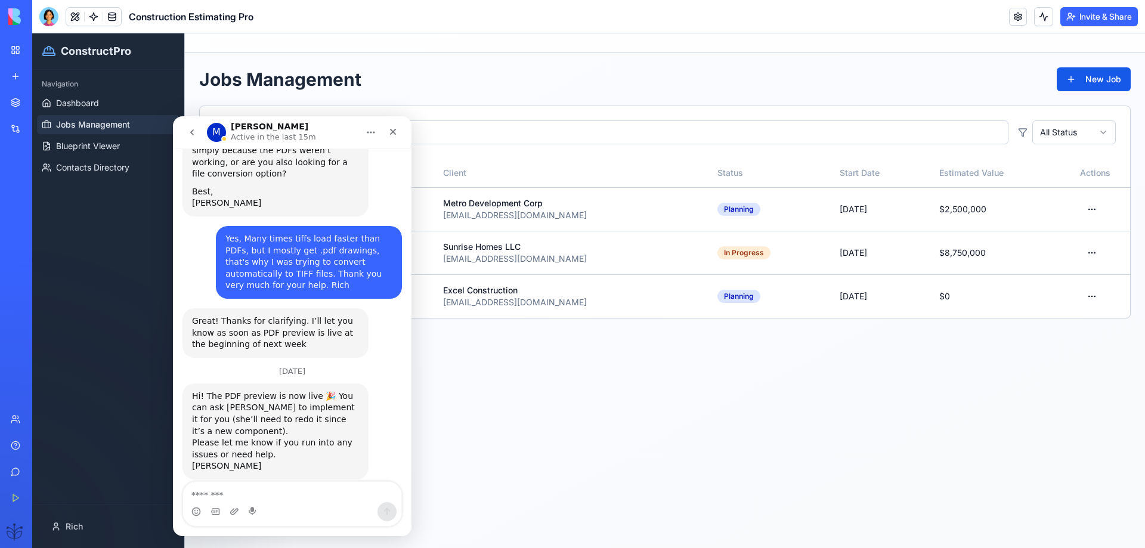
click at [44, 186] on div "Construction Estimating Pro" at bounding box center [27, 186] width 33 height 12
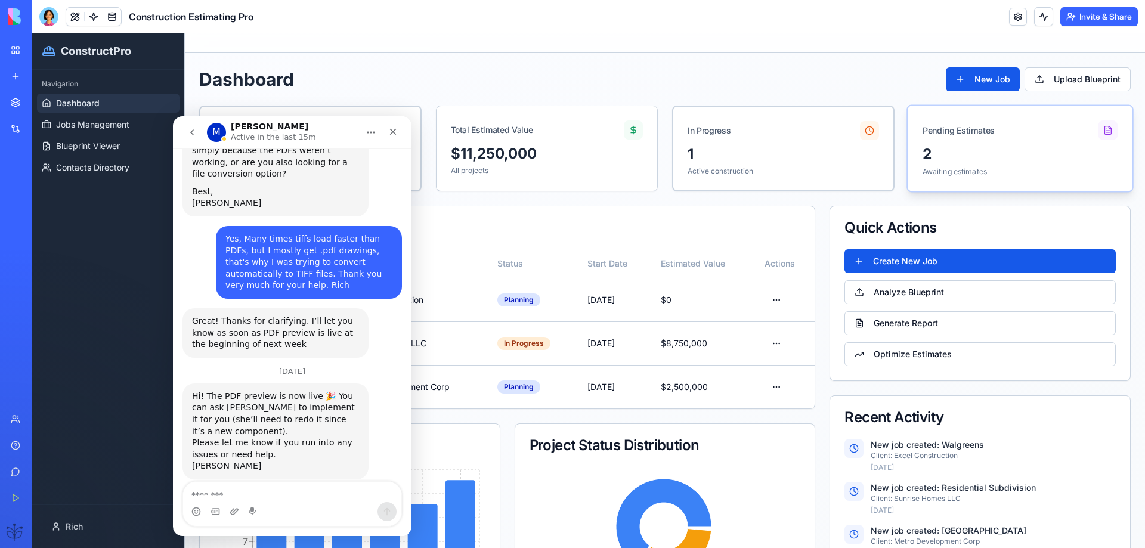
click at [1098, 132] on div at bounding box center [1108, 130] width 20 height 20
click at [446, 337] on td "Sunrise Homes LLC" at bounding box center [414, 343] width 147 height 44
click at [191, 133] on icon "go back" at bounding box center [192, 132] width 4 height 6
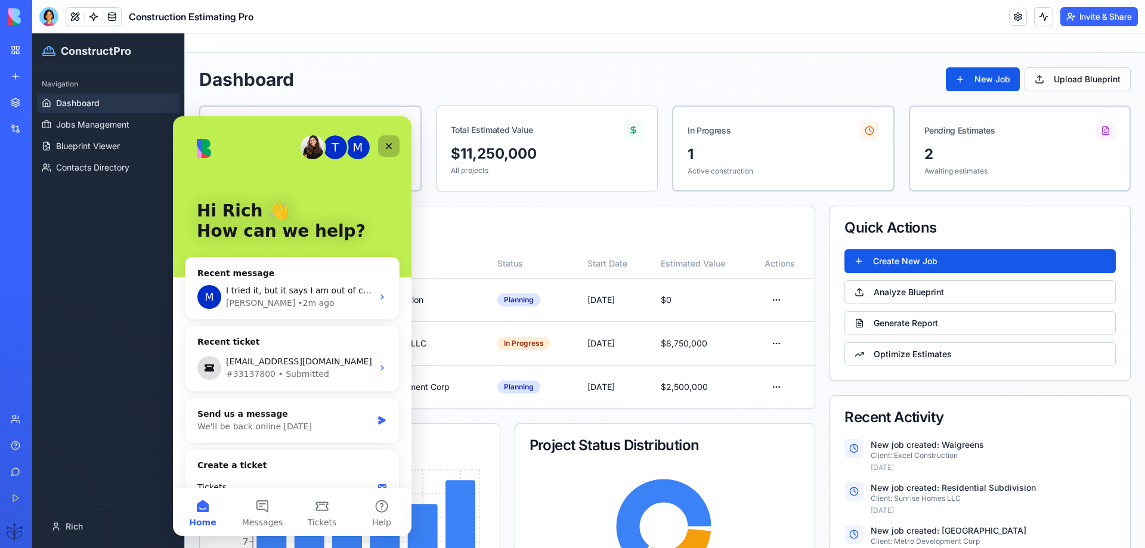
click at [392, 145] on icon "Close" at bounding box center [389, 146] width 10 height 10
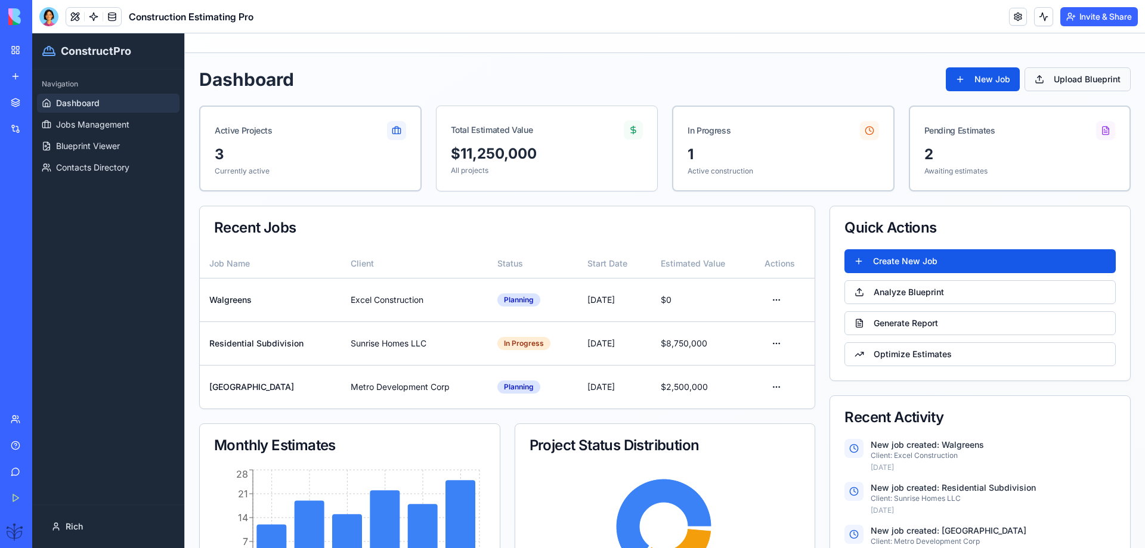
click at [1050, 82] on button "Upload Blueprint" at bounding box center [1078, 79] width 106 height 24
click at [101, 147] on span "Blueprint Viewer" at bounding box center [88, 146] width 64 height 12
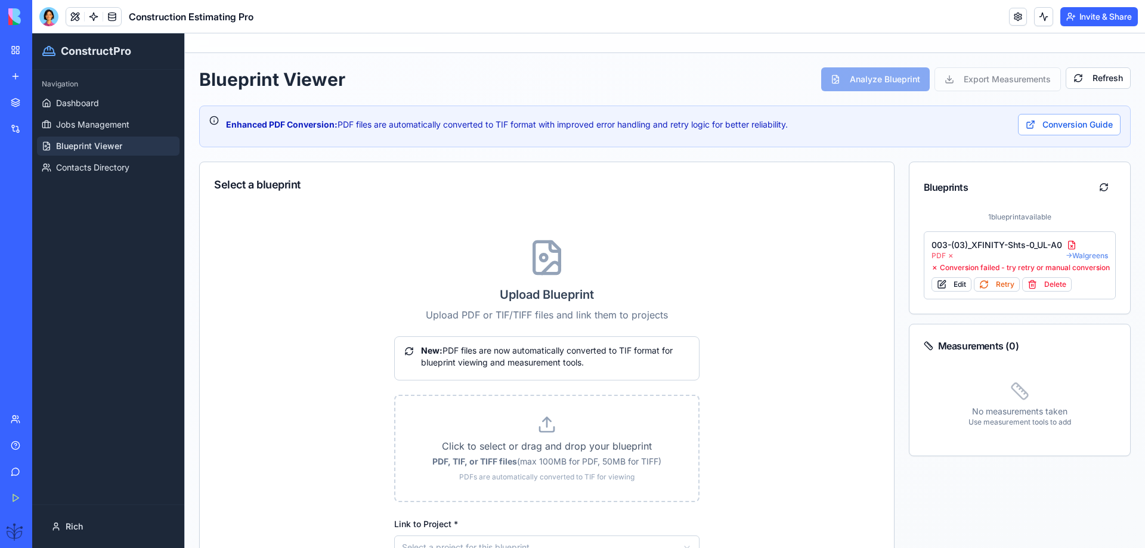
click at [996, 284] on button "Retry" at bounding box center [997, 284] width 46 height 14
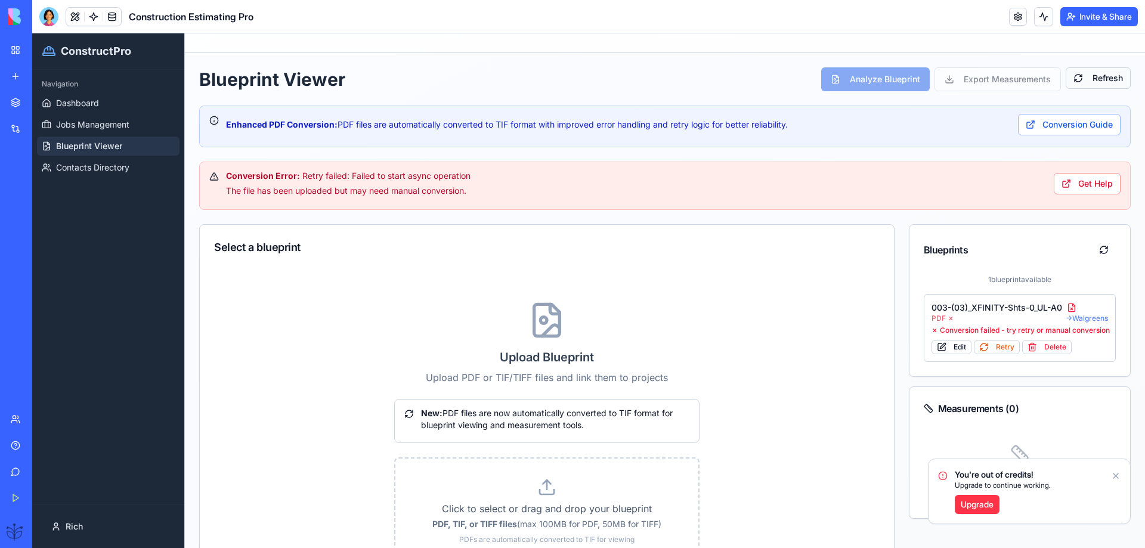
click at [1084, 83] on button "Refresh" at bounding box center [1098, 77] width 65 height 21
drag, startPoint x: 457, startPoint y: 194, endPoint x: 209, endPoint y: 178, distance: 249.2
click at [209, 178] on div "Conversion Error: Retry failed: Failed to start async operation The file has be…" at bounding box center [665, 186] width 932 height 48
copy div "Conversion Error: Retry failed: Failed to start async operation The file has be…"
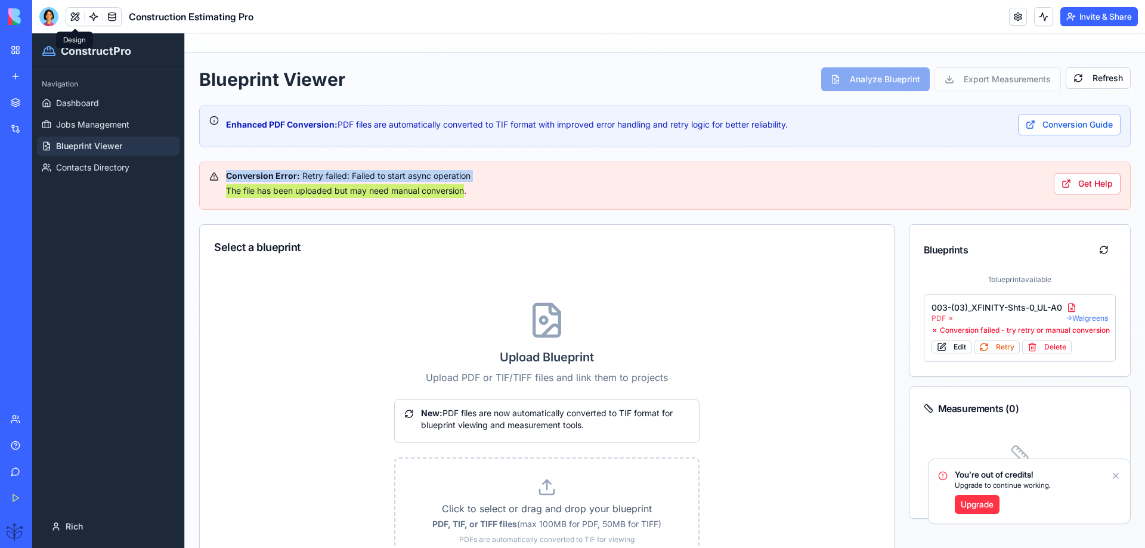
click at [75, 14] on button at bounding box center [75, 17] width 18 height 18
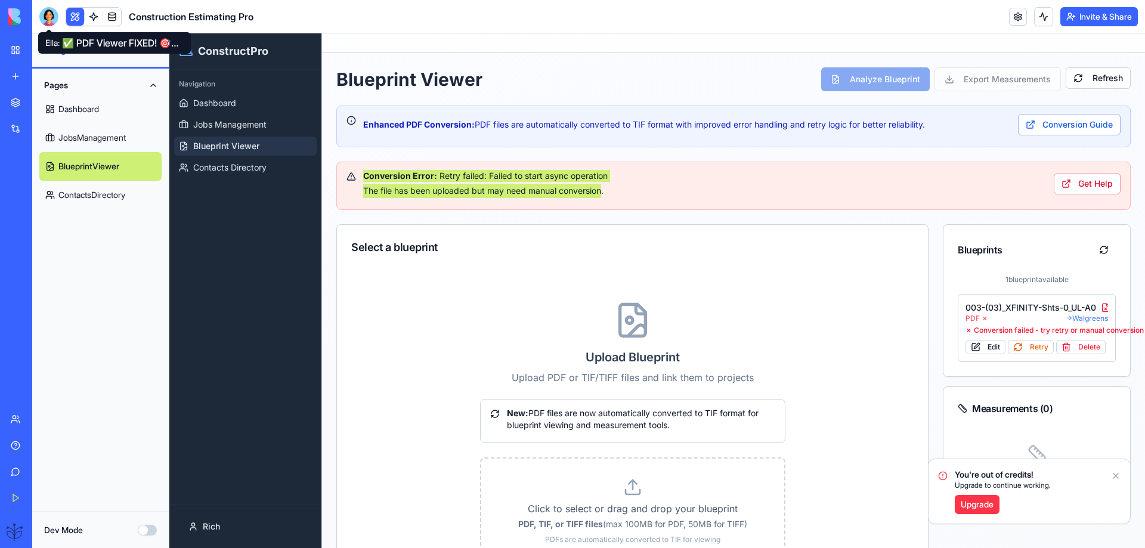
click at [54, 16] on div at bounding box center [48, 16] width 19 height 19
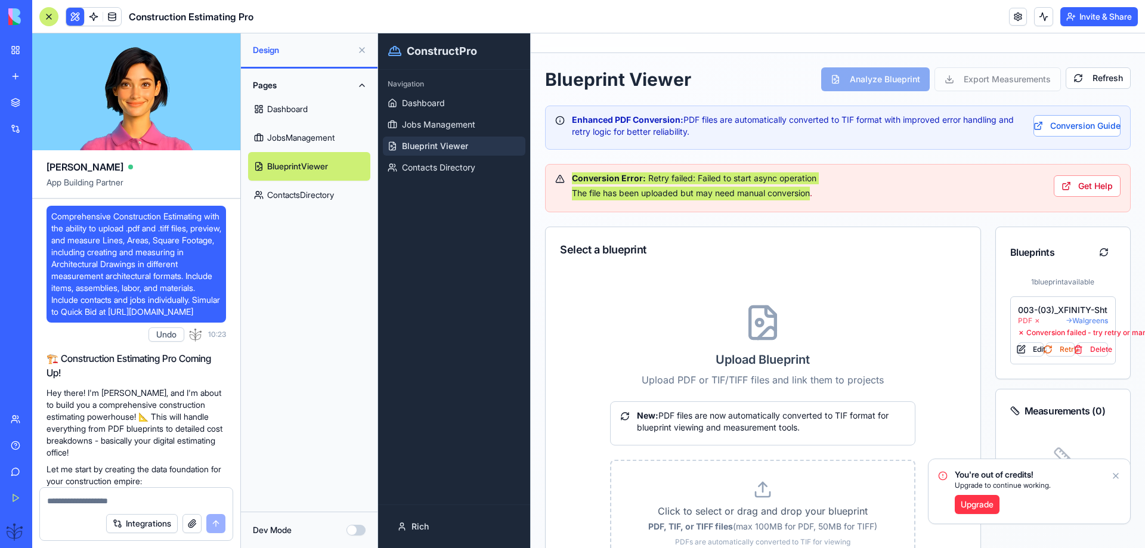
scroll to position [11525, 0]
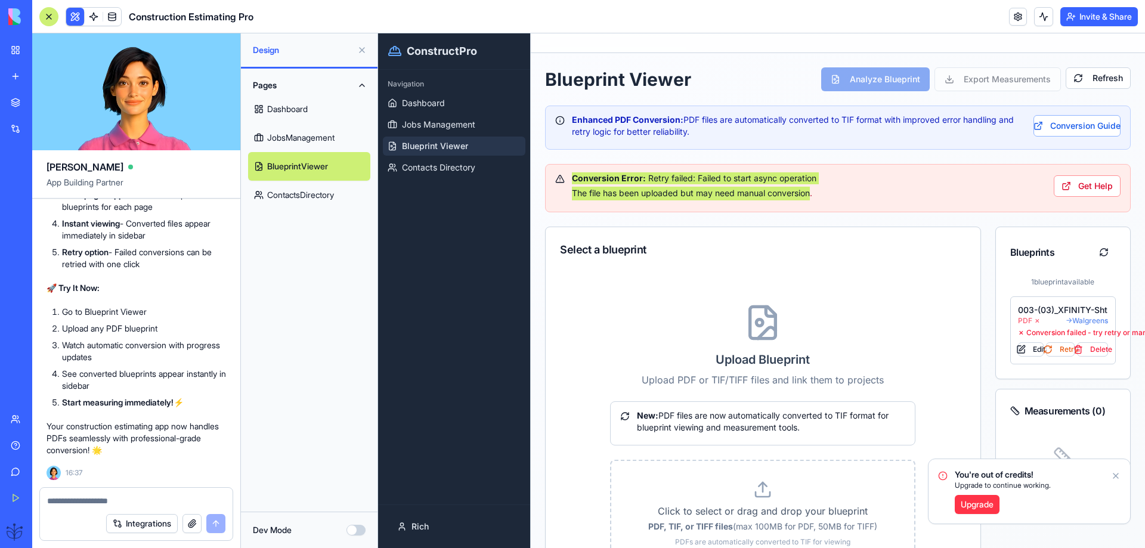
click at [66, 496] on textarea at bounding box center [136, 501] width 178 height 12
paste textarea "**********"
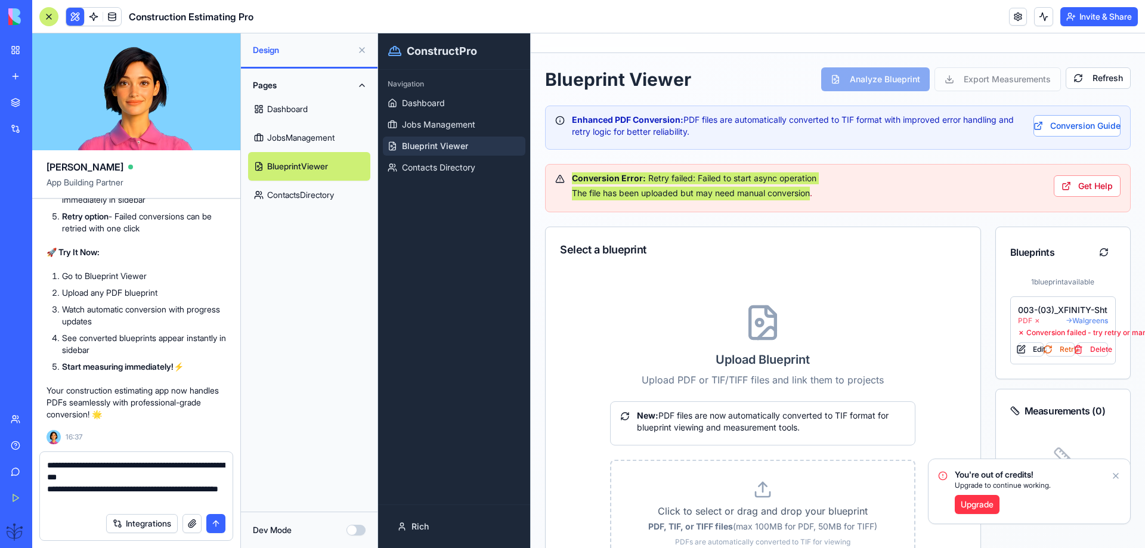
type textarea "**********"
click at [211, 522] on button "submit" at bounding box center [215, 523] width 19 height 19
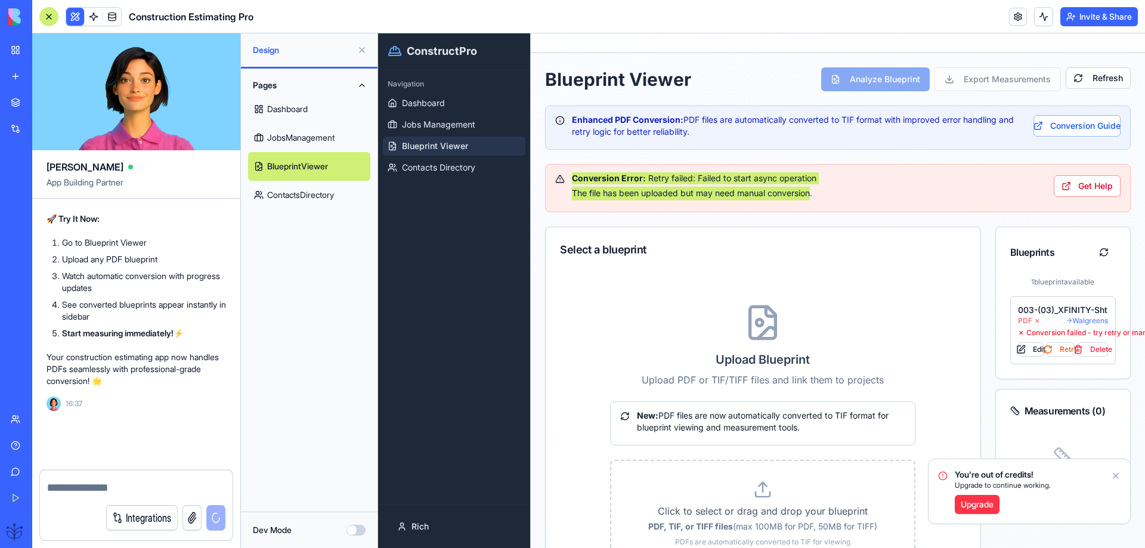
scroll to position [11594, 0]
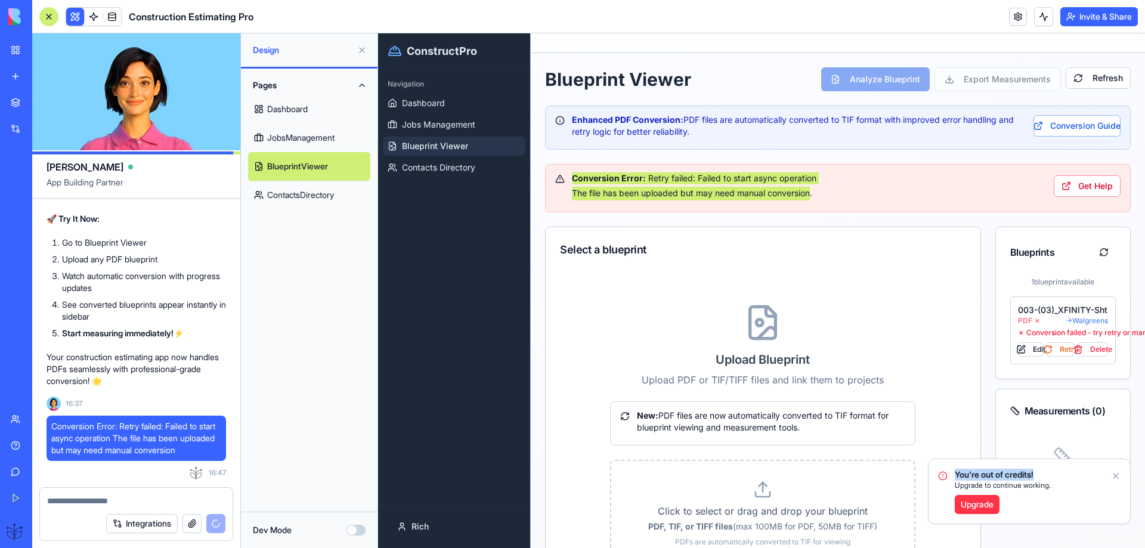
drag, startPoint x: 1060, startPoint y: 482, endPoint x: 960, endPoint y: 481, distance: 100.2
click at [957, 481] on div "You're out of credits! Upgrade to continue working. Upgrade" at bounding box center [1030, 491] width 202 height 64
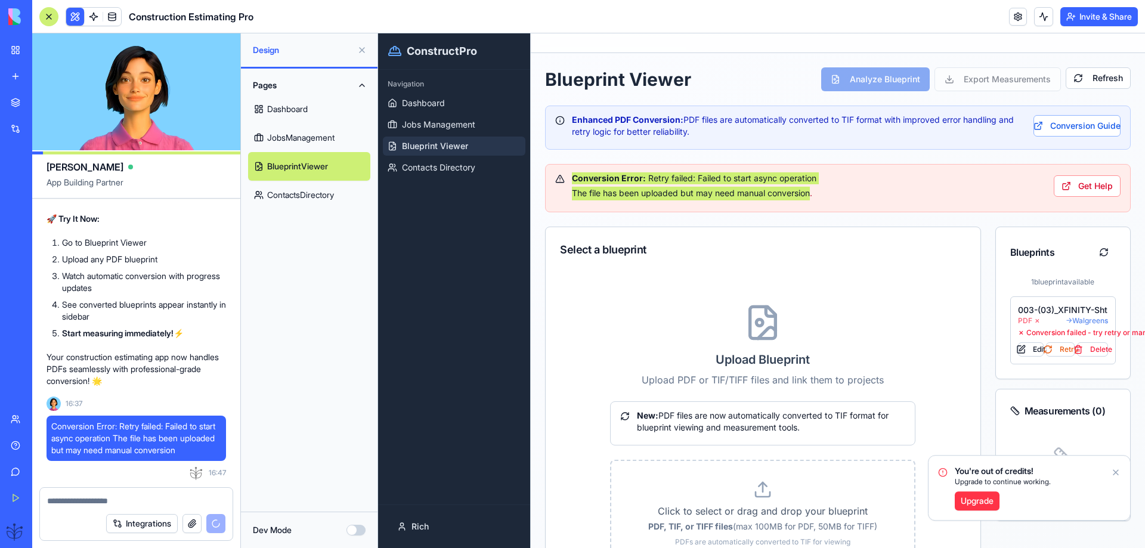
drag, startPoint x: 1054, startPoint y: 484, endPoint x: 972, endPoint y: 478, distance: 83.2
click at [972, 478] on span "Upgrade to continue working." at bounding box center [1003, 482] width 96 height 10
drag, startPoint x: 959, startPoint y: 472, endPoint x: 1002, endPoint y: 482, distance: 44.3
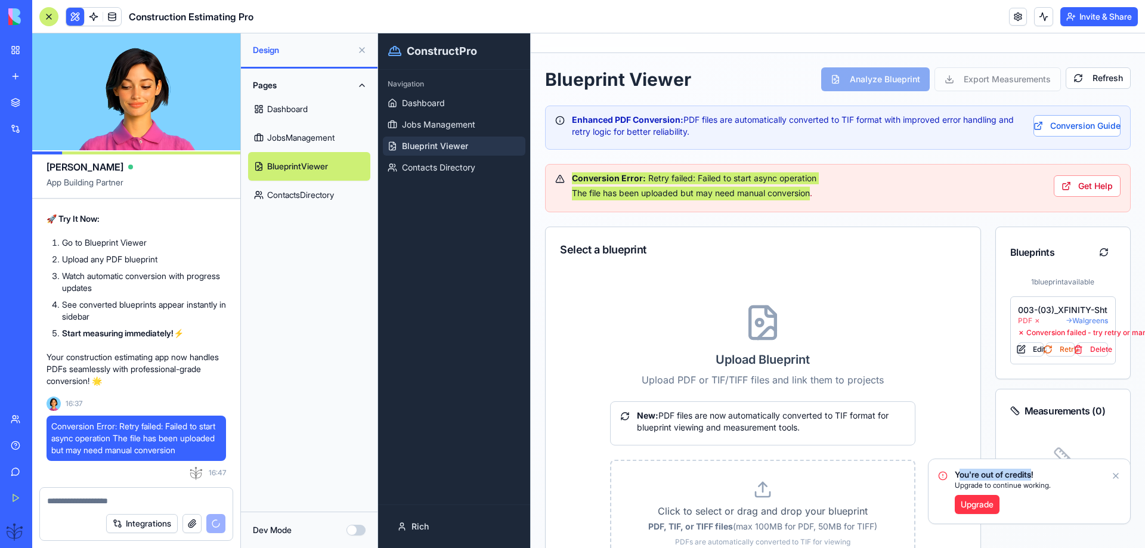
click at [1002, 481] on span "You're out of credits!" at bounding box center [1003, 475] width 96 height 12
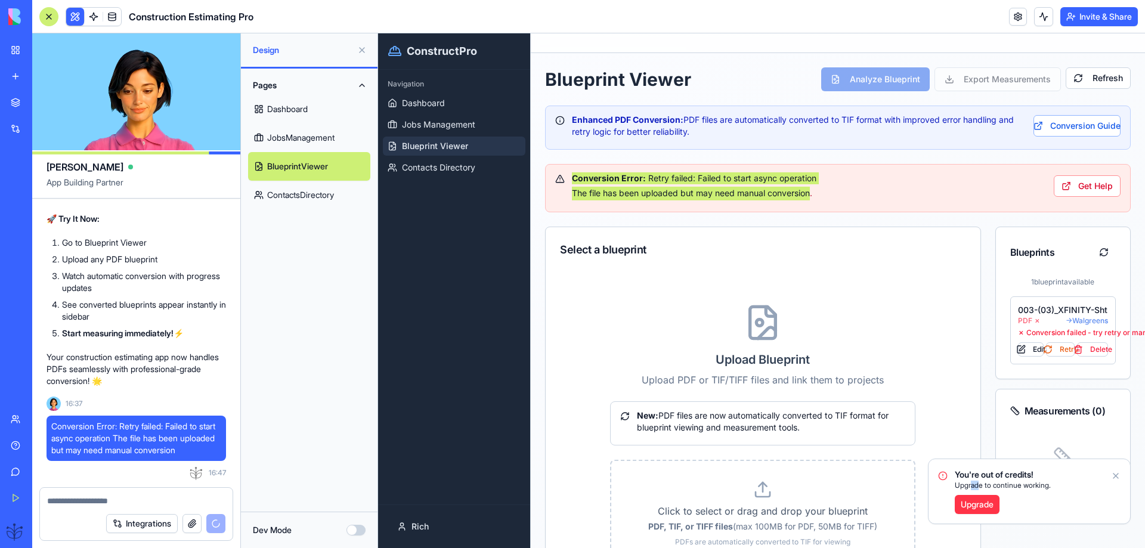
drag, startPoint x: 980, startPoint y: 488, endPoint x: 1007, endPoint y: 487, distance: 26.2
click at [983, 487] on span "Upgrade to continue working." at bounding box center [1003, 486] width 96 height 10
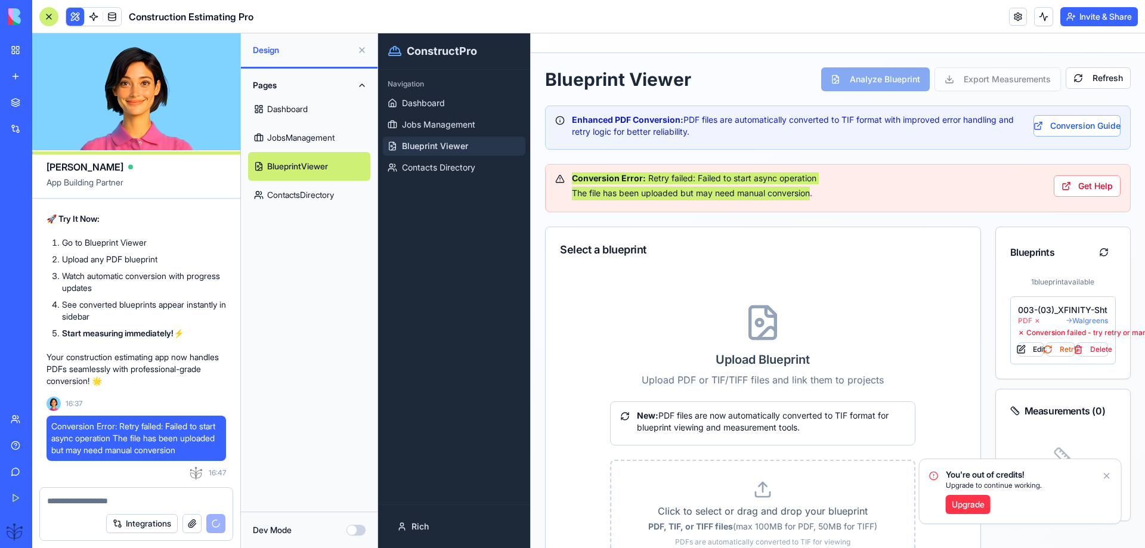
drag, startPoint x: 1065, startPoint y: 477, endPoint x: 1012, endPoint y: 482, distance: 52.8
click at [1007, 483] on div "You're out of credits! Upgrade to continue working. Upgrade" at bounding box center [1021, 491] width 202 height 64
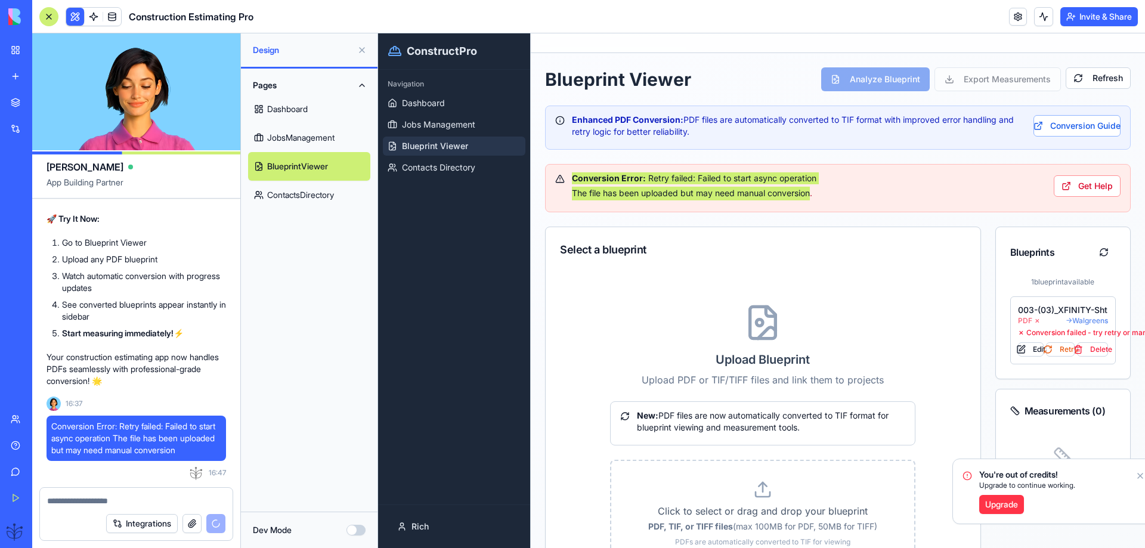
drag, startPoint x: 955, startPoint y: 472, endPoint x: 983, endPoint y: 476, distance: 27.7
click at [983, 476] on span "You're out of credits!" at bounding box center [1027, 475] width 96 height 12
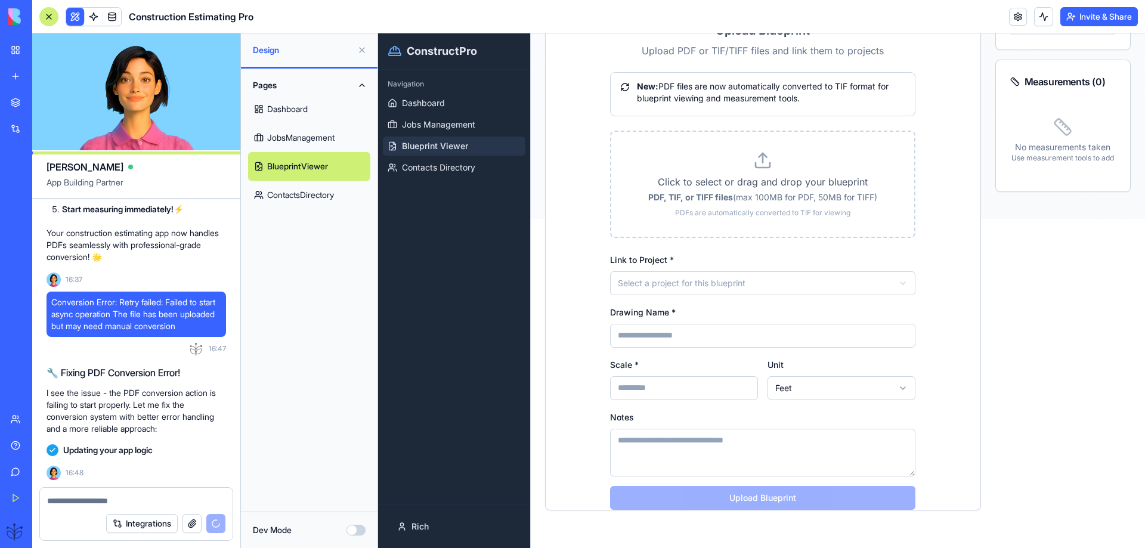
scroll to position [100, 0]
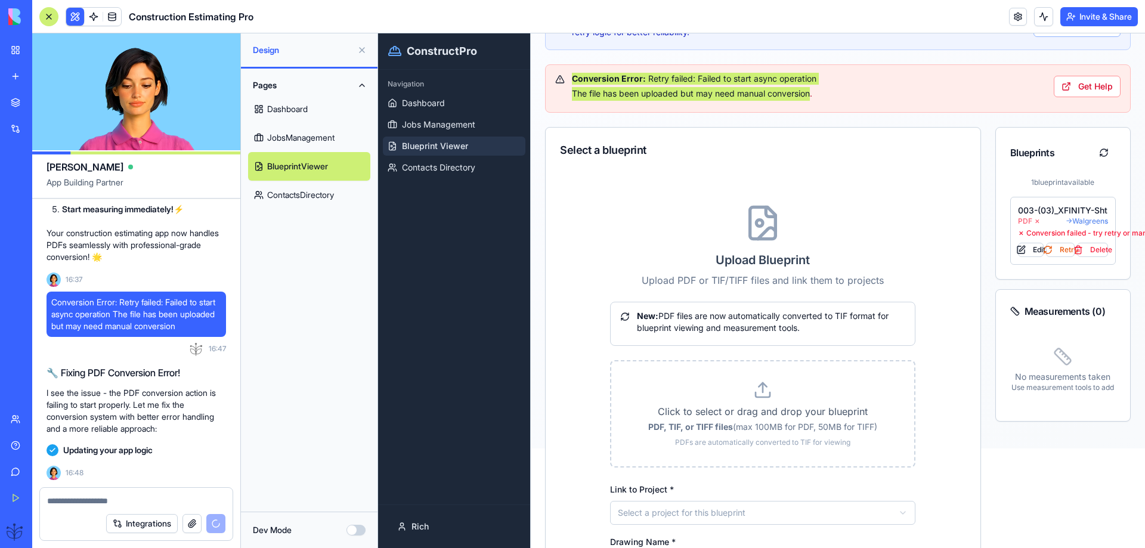
click at [14, 443] on link "Help" at bounding box center [28, 446] width 48 height 24
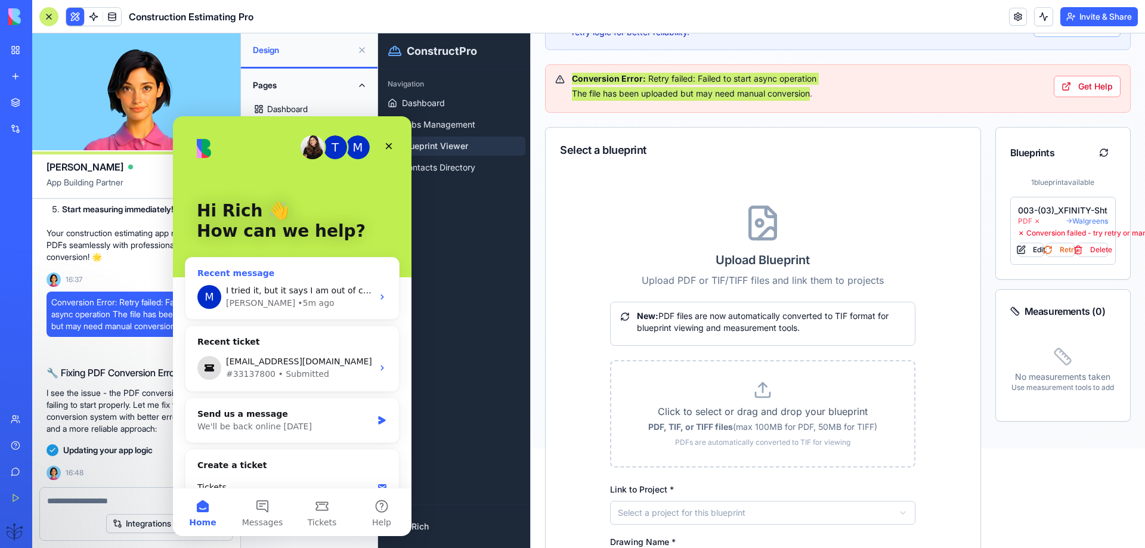
click at [298, 304] on div "• 5m ago" at bounding box center [316, 303] width 36 height 13
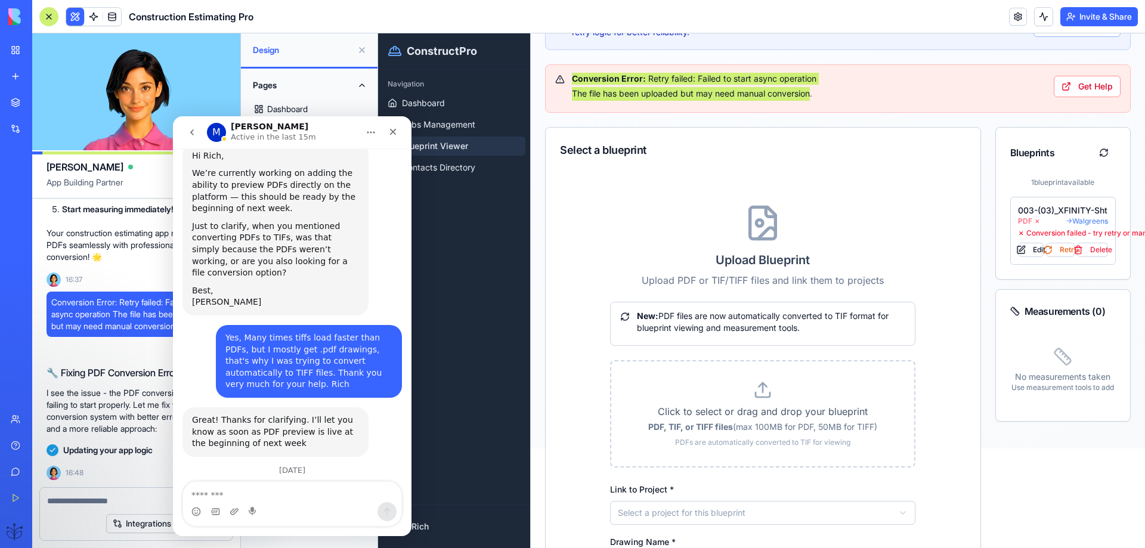
scroll to position [548, 0]
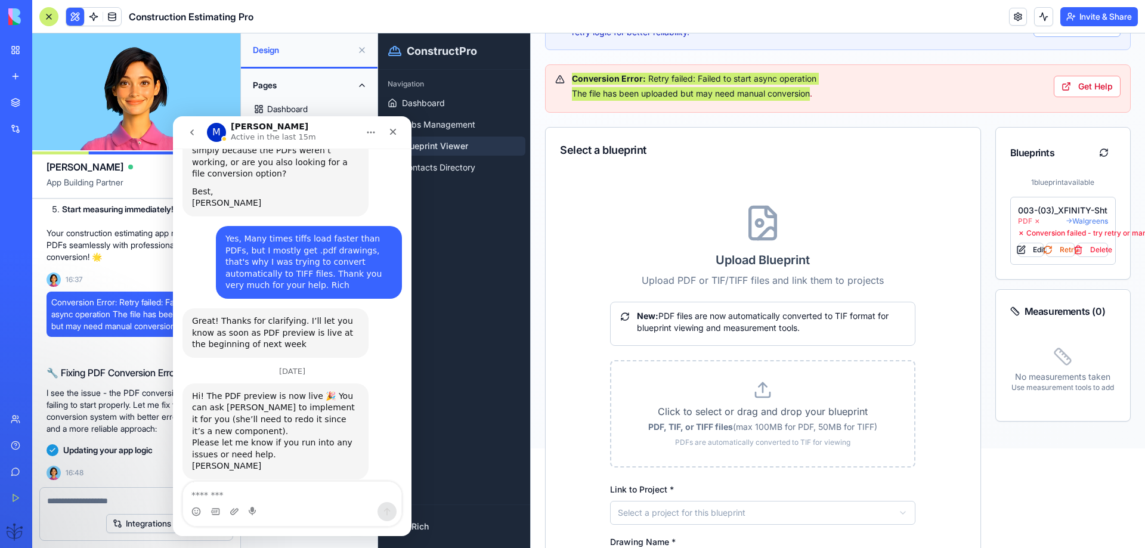
click at [192, 137] on icon "go back" at bounding box center [192, 133] width 10 height 10
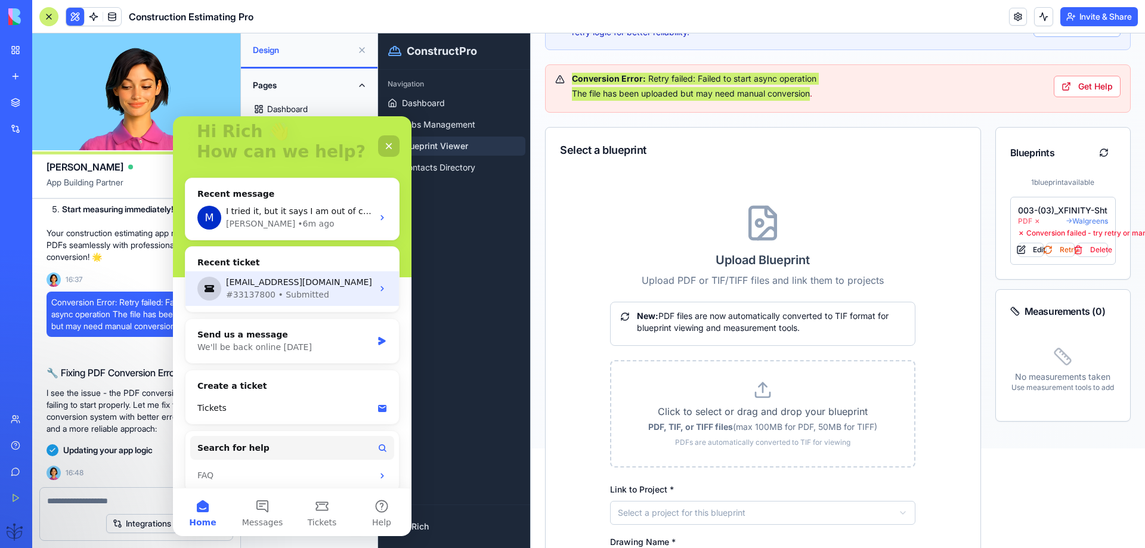
scroll to position [89, 0]
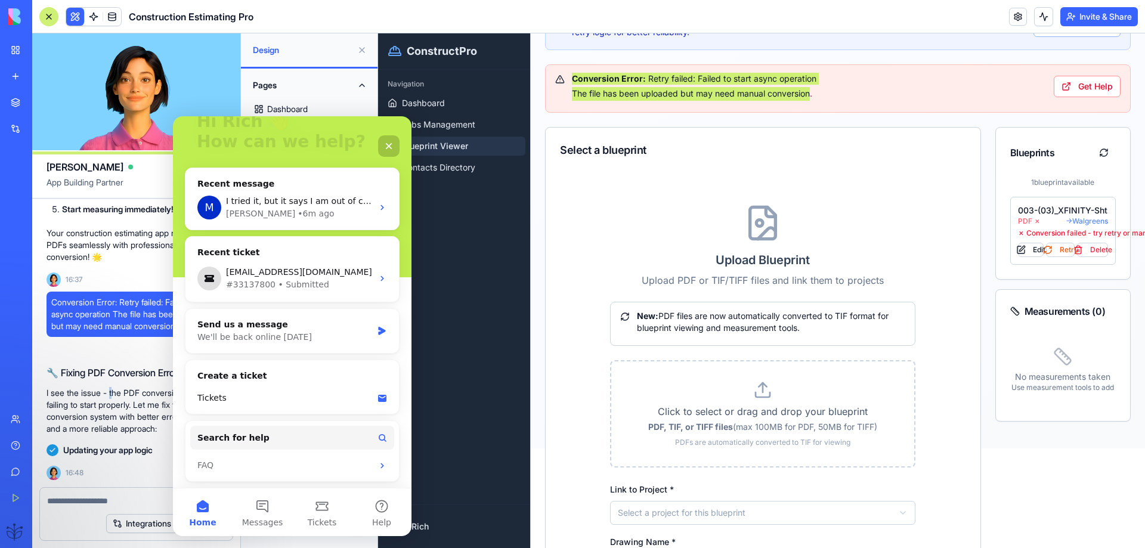
click at [113, 397] on p "I see the issue - the PDF conversion action is failing to start properly. Let m…" at bounding box center [137, 411] width 180 height 48
click at [380, 144] on div "Close" at bounding box center [388, 145] width 21 height 21
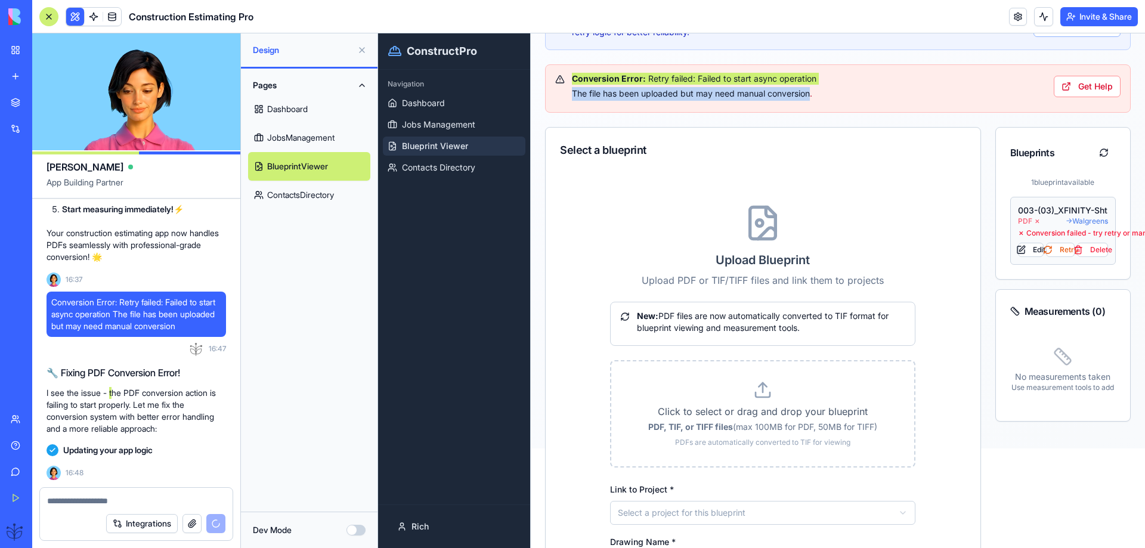
click at [1053, 247] on button "Retry" at bounding box center [1060, 250] width 29 height 14
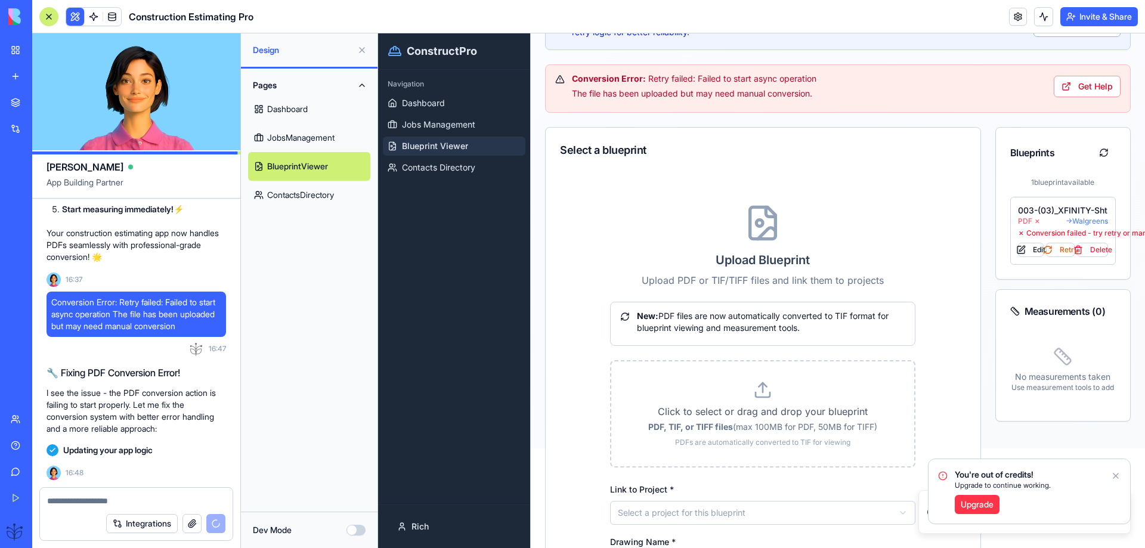
click at [1115, 475] on icon "Notifications alt+T" at bounding box center [1116, 476] width 10 height 10
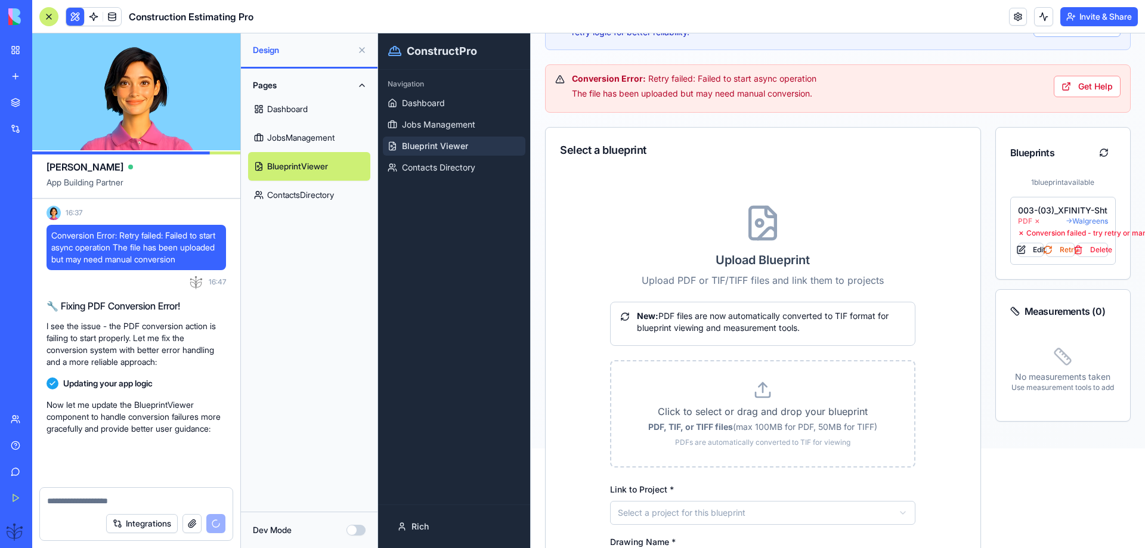
scroll to position [11797, 0]
click at [37, 444] on div "Help" at bounding box center [37, 446] width 16 height 12
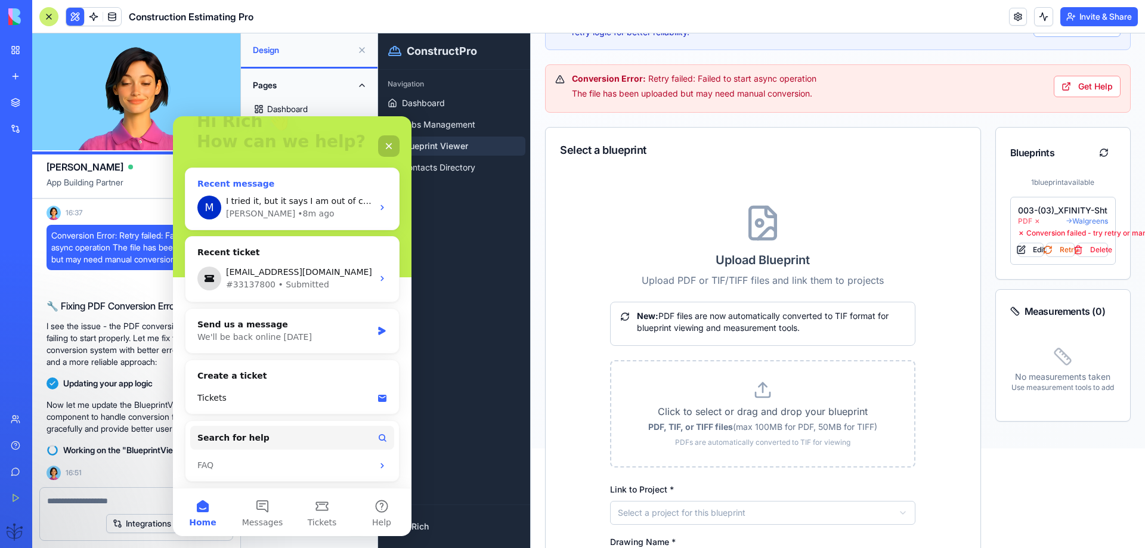
click at [298, 208] on div "• 8m ago" at bounding box center [316, 214] width 36 height 13
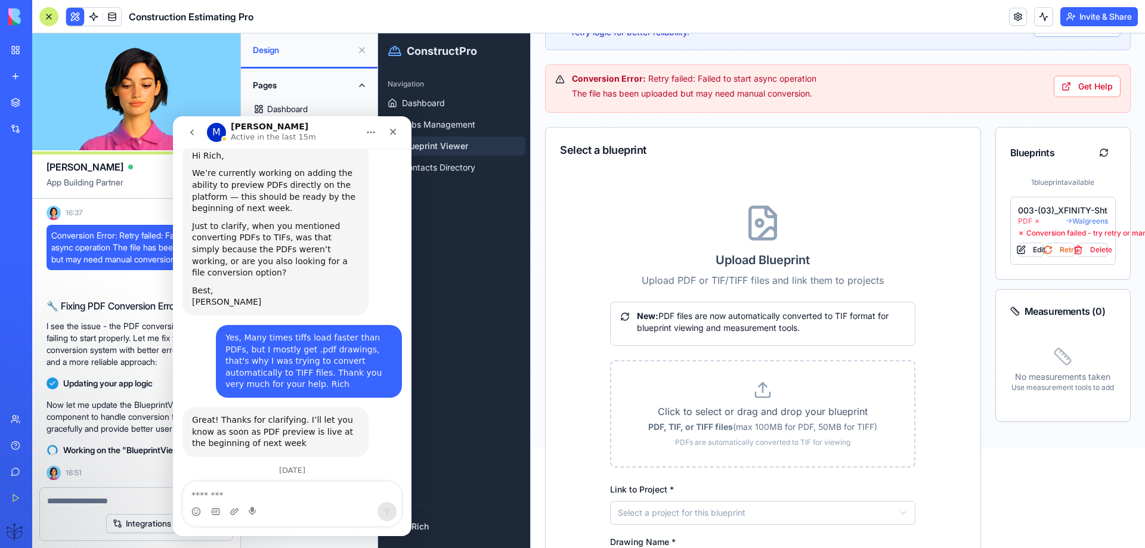
scroll to position [548, 0]
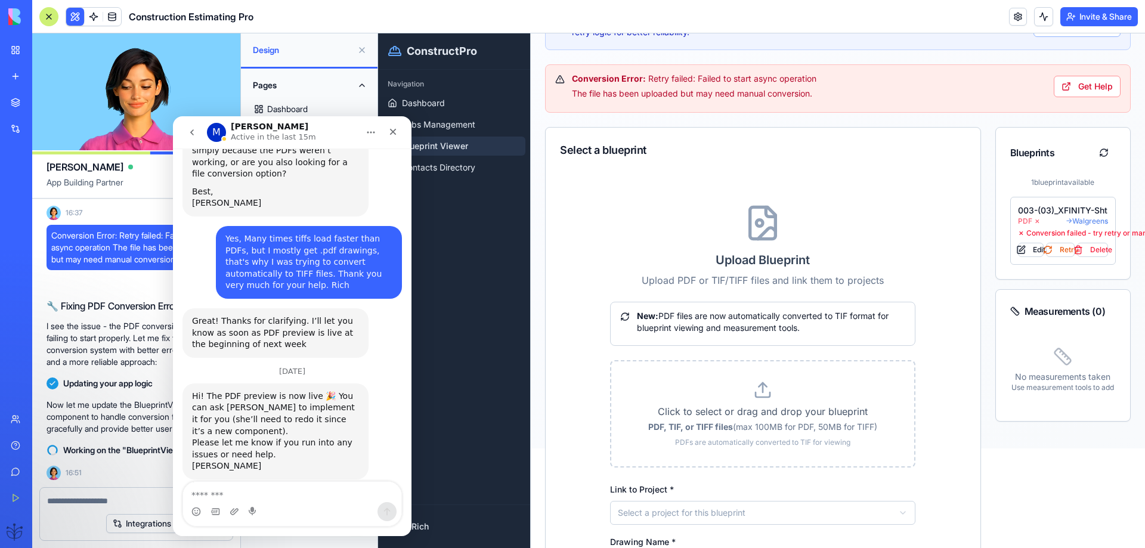
click at [194, 134] on icon "go back" at bounding box center [192, 133] width 10 height 10
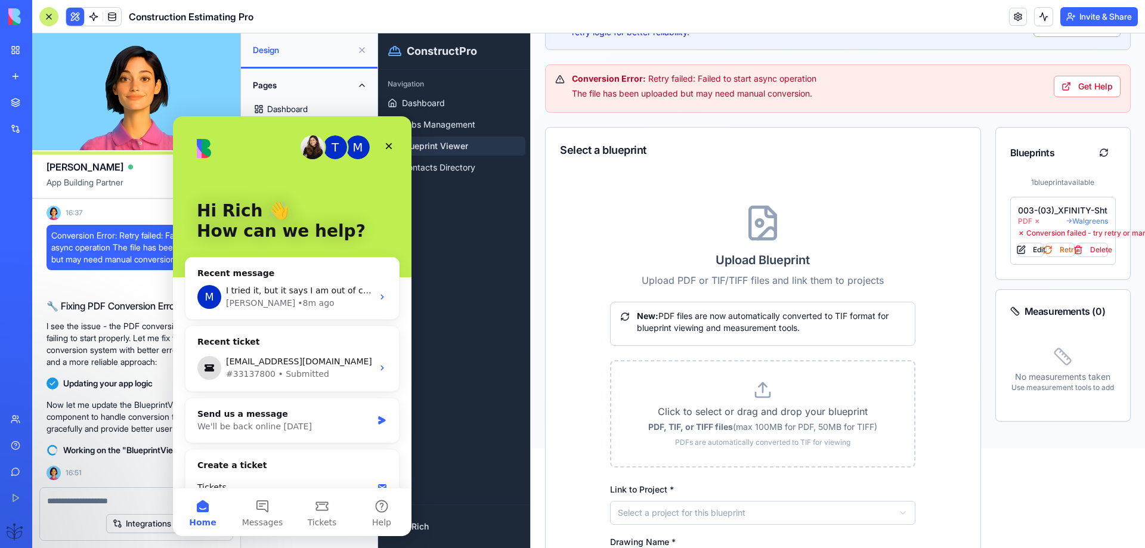
click at [326, 147] on div "T" at bounding box center [335, 147] width 24 height 24
click at [313, 303] on div "Michal • 8m ago" at bounding box center [299, 303] width 147 height 13
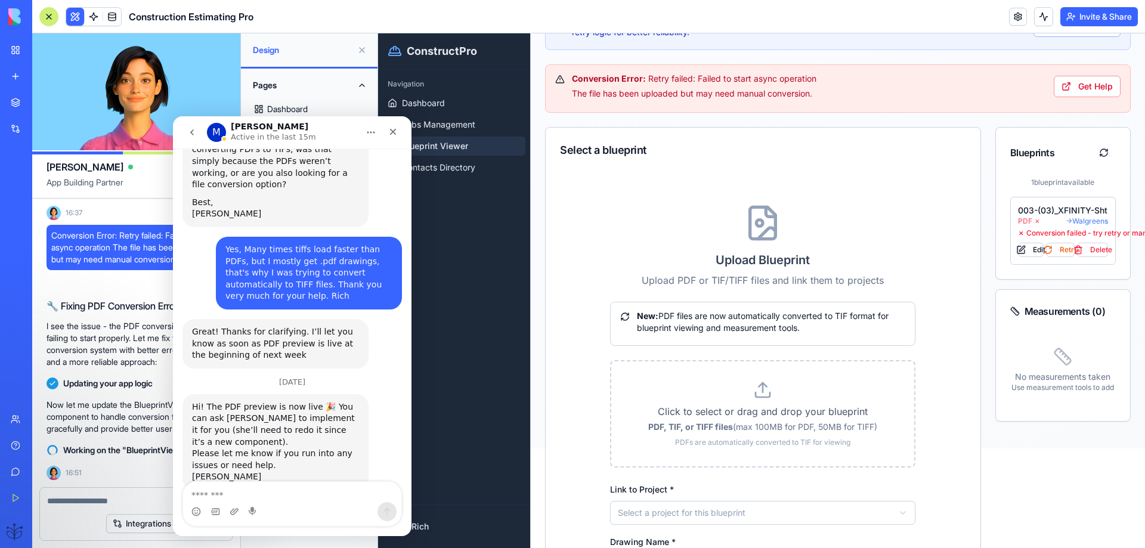
scroll to position [548, 0]
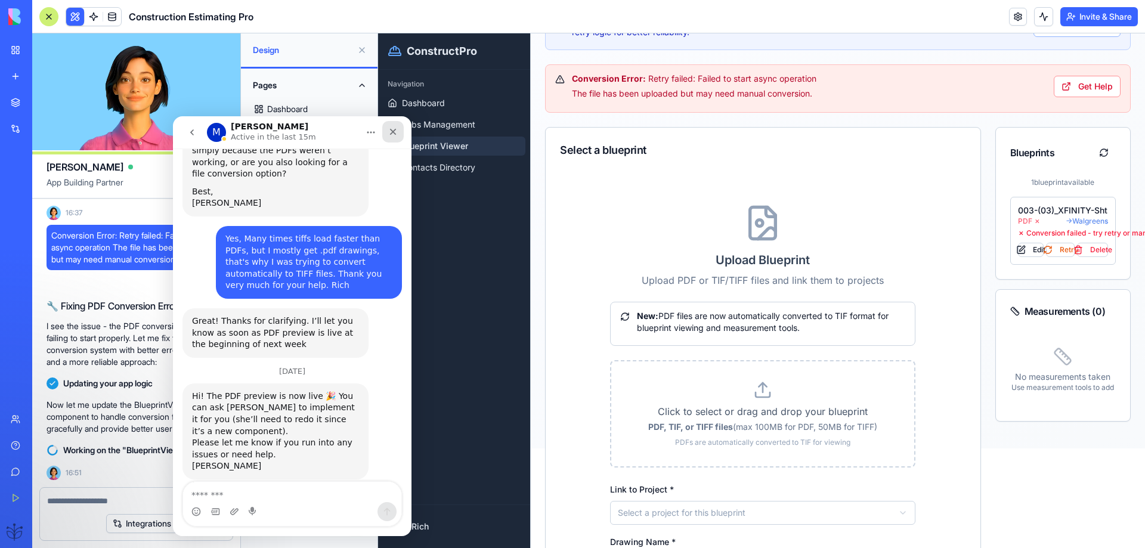
click at [392, 131] on icon "Close" at bounding box center [393, 132] width 7 height 7
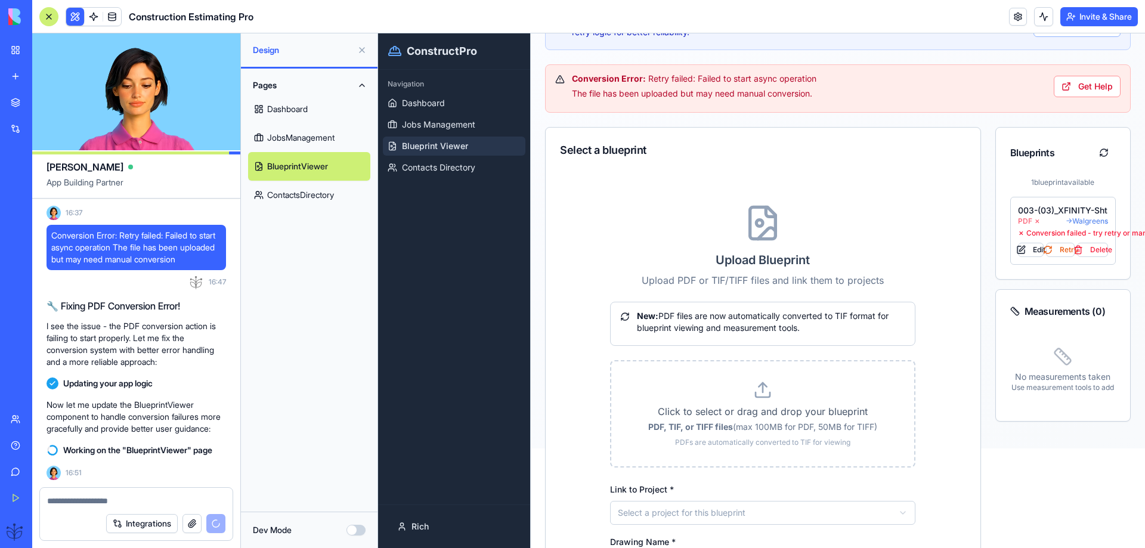
click at [296, 115] on link "Dashboard" at bounding box center [309, 109] width 122 height 29
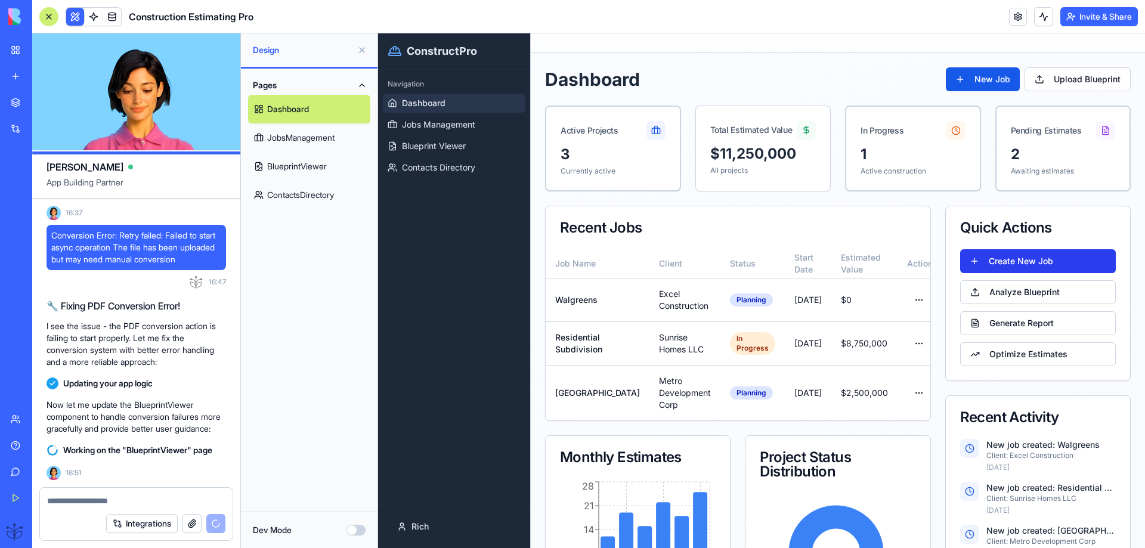
click at [1041, 253] on button "Create New Job" at bounding box center [1038, 261] width 156 height 24
click at [1026, 258] on button "Create New Job" at bounding box center [1038, 261] width 156 height 24
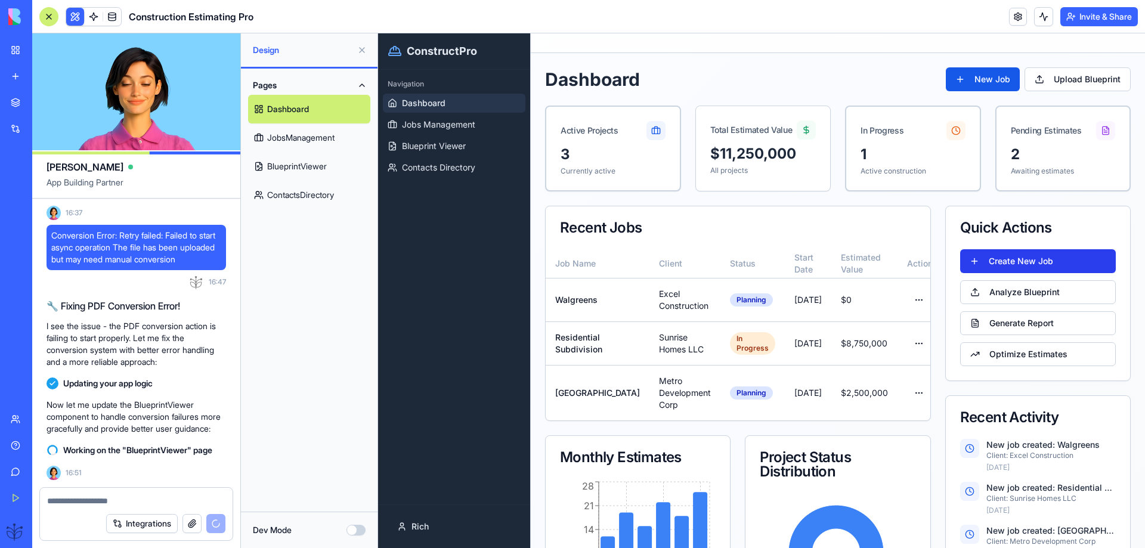
click at [1023, 259] on button "Create New Job" at bounding box center [1038, 261] width 156 height 24
click at [1020, 261] on button "Create New Job" at bounding box center [1038, 261] width 156 height 24
click at [1004, 302] on button "Analyze Blueprint" at bounding box center [1038, 292] width 156 height 24
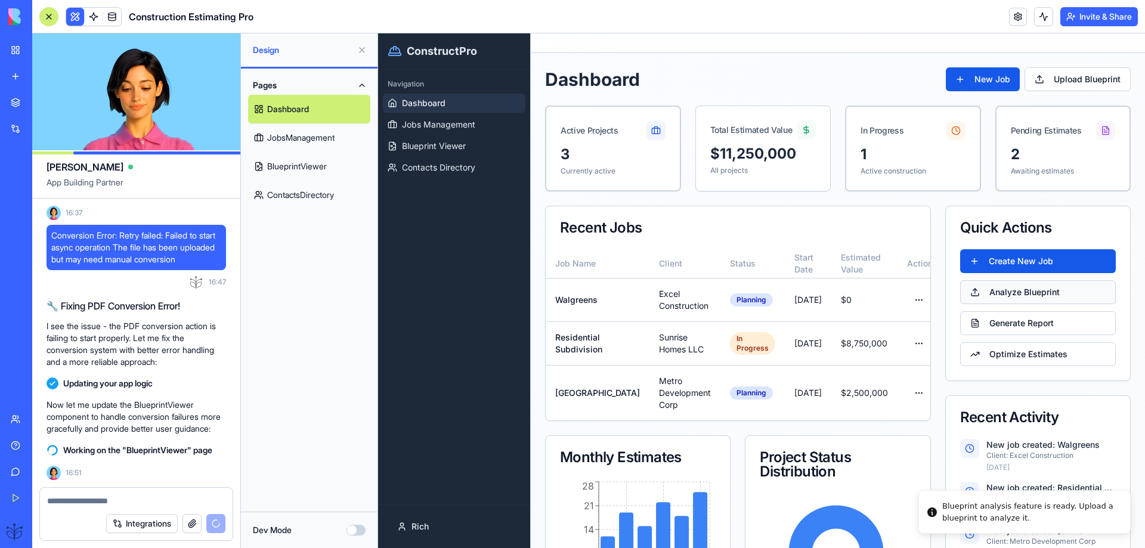
click at [1006, 294] on button "Analyze Blueprint" at bounding box center [1038, 292] width 156 height 24
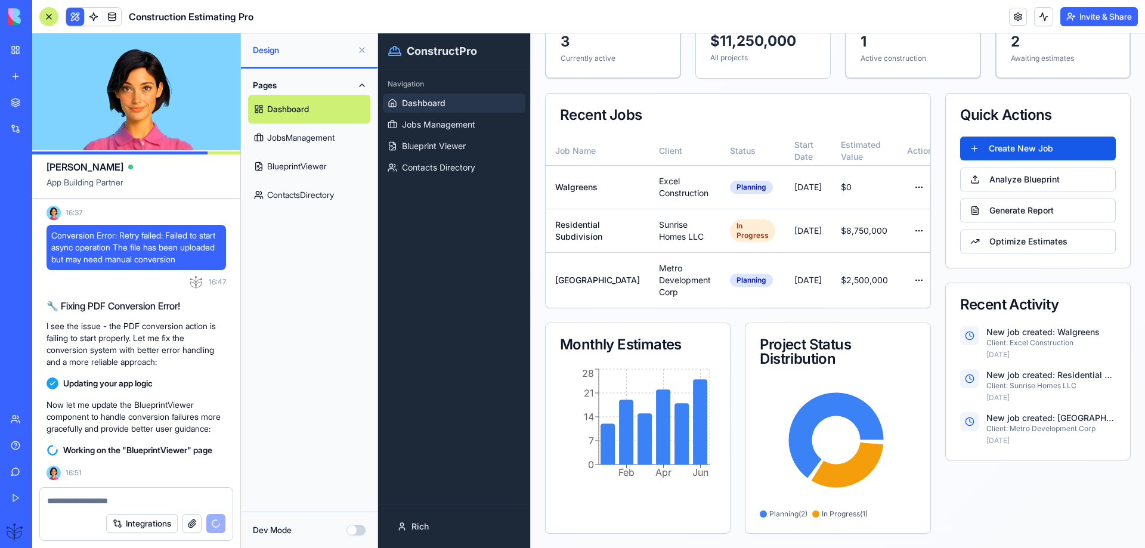
scroll to position [137, 0]
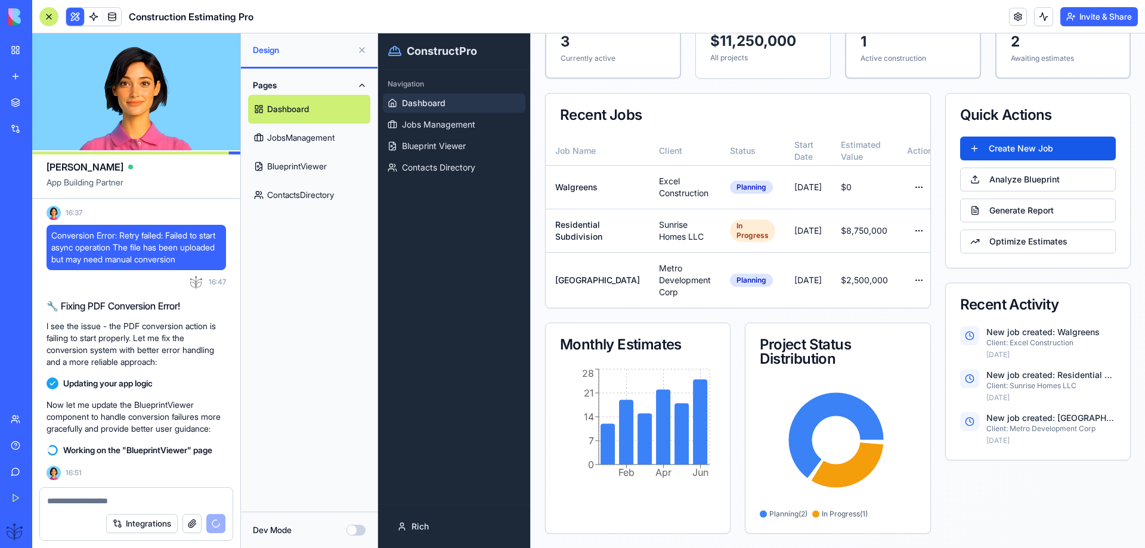
click at [295, 142] on link "JobsManagement" at bounding box center [309, 137] width 122 height 29
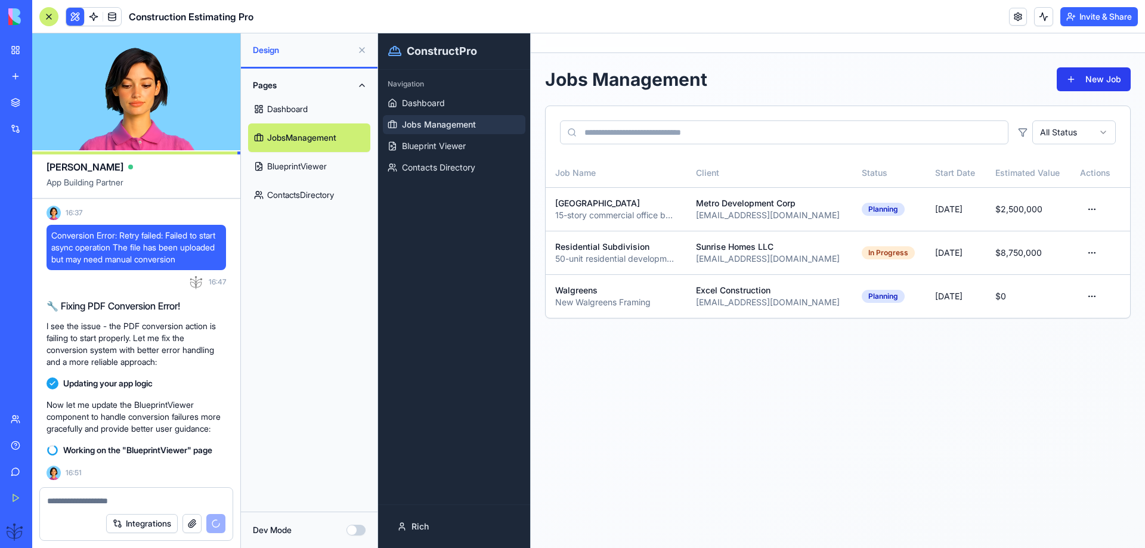
click at [1090, 81] on button "New Job" at bounding box center [1094, 79] width 74 height 24
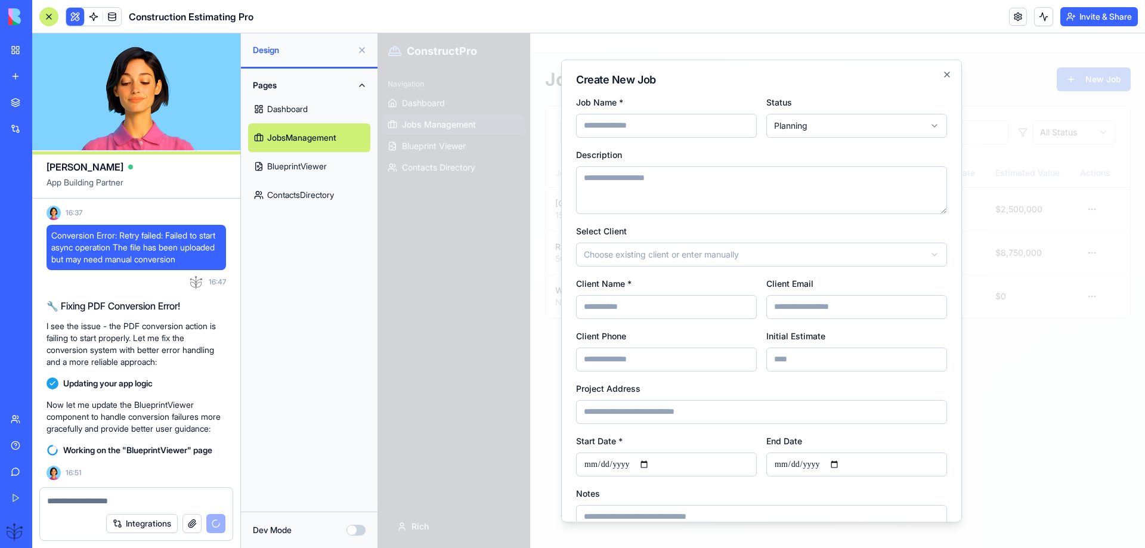
click at [1008, 398] on div at bounding box center [761, 290] width 767 height 515
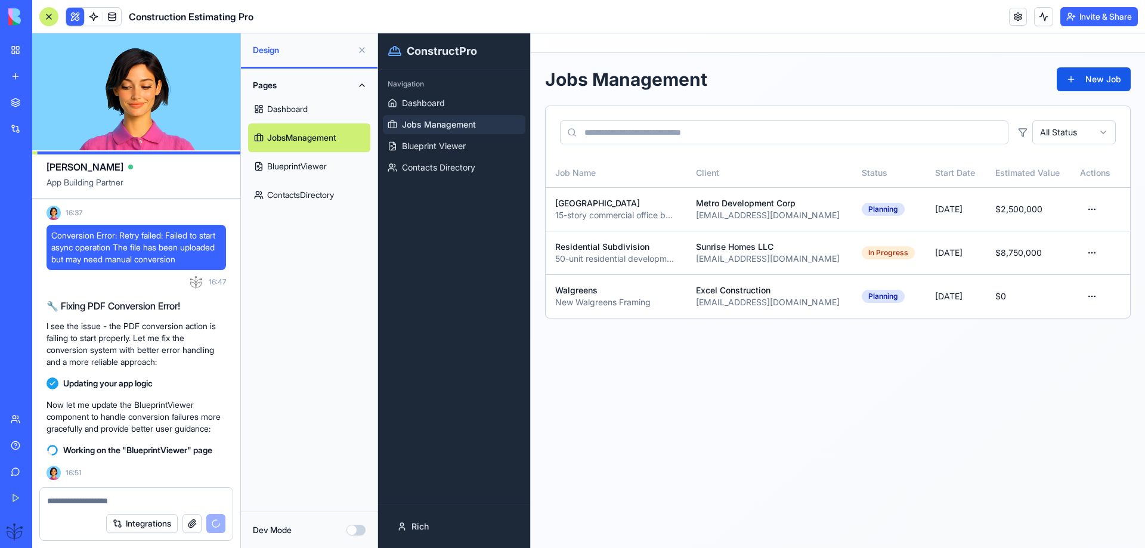
click at [19, 447] on link "Help" at bounding box center [28, 446] width 48 height 24
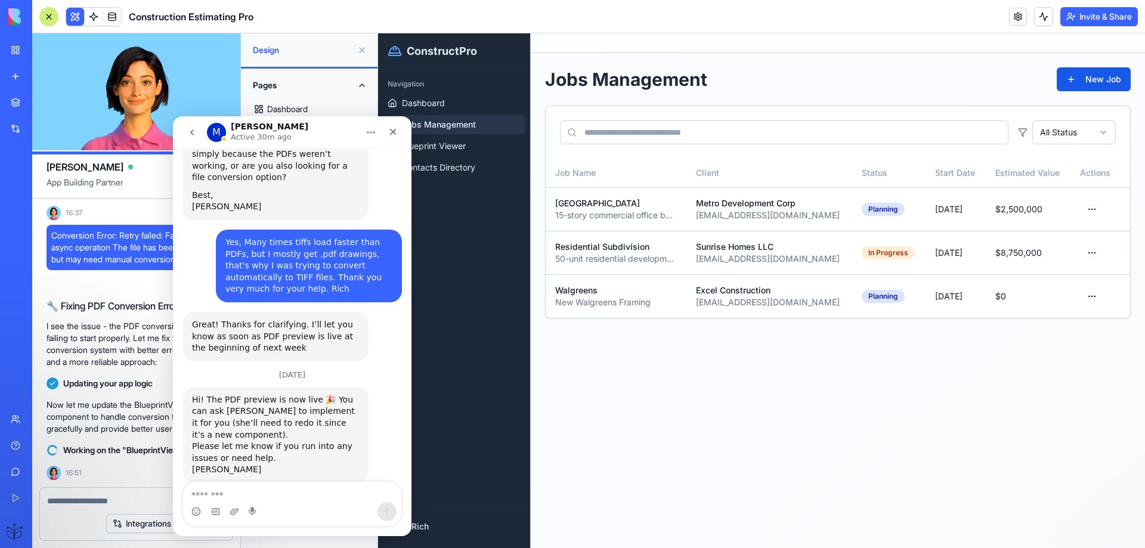
scroll to position [548, 0]
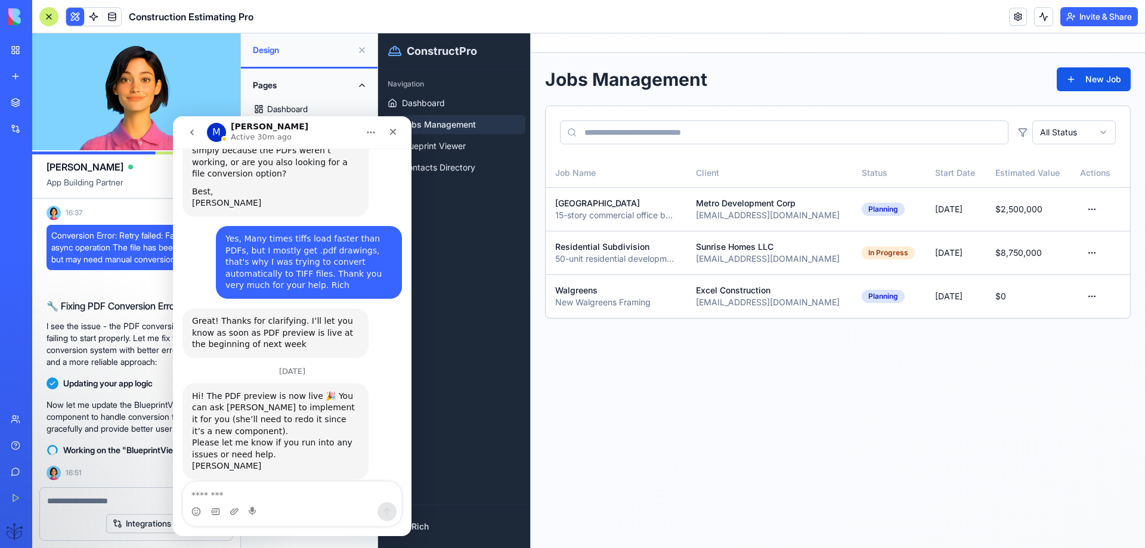
drag, startPoint x: 267, startPoint y: 453, endPoint x: 216, endPoint y: 438, distance: 53.6
click at [216, 501] on div "I tried it, but it says I am out of credits, I just upgraded this weekend, yest…" at bounding box center [309, 526] width 186 height 50
copy div "I tried it, but it says I am out of credits, I just upgraded this weekend, [DAT…"
click at [393, 132] on icon "Close" at bounding box center [393, 132] width 7 height 7
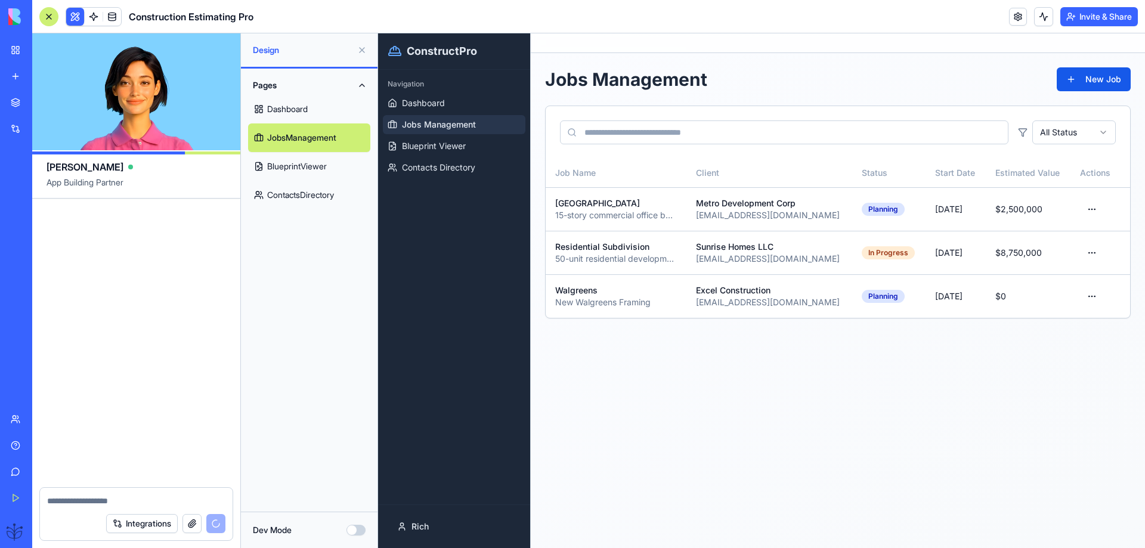
scroll to position [12732, 0]
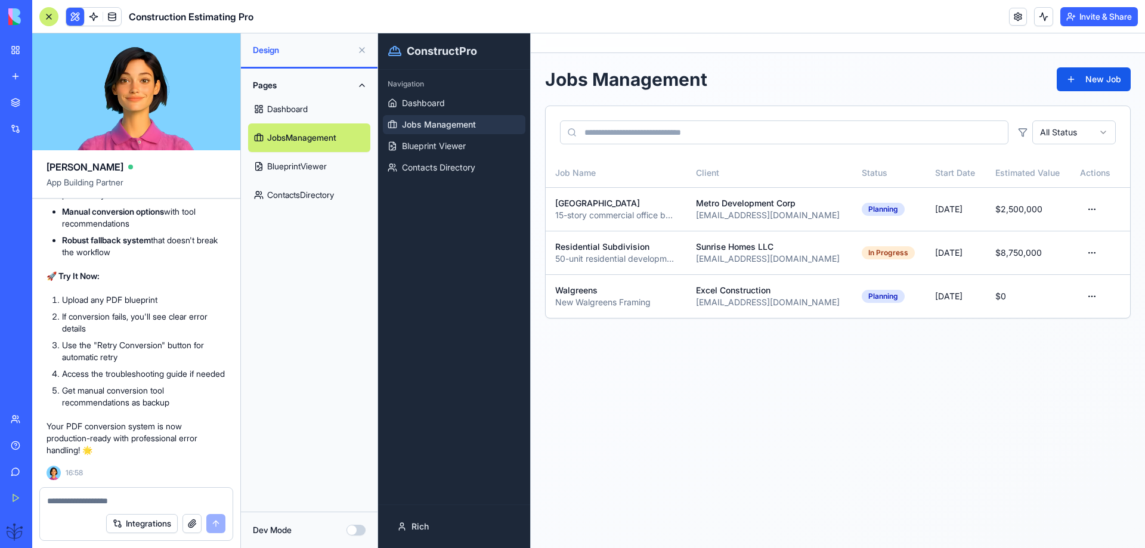
click at [299, 174] on link "BlueprintViewer" at bounding box center [309, 166] width 122 height 29
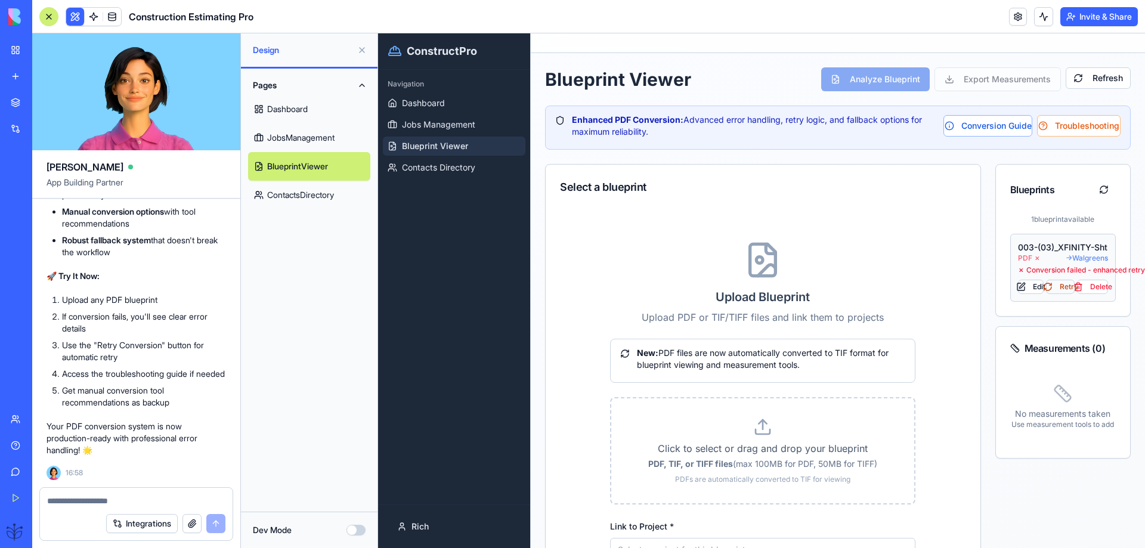
click at [1048, 289] on button "Retry" at bounding box center [1060, 287] width 29 height 14
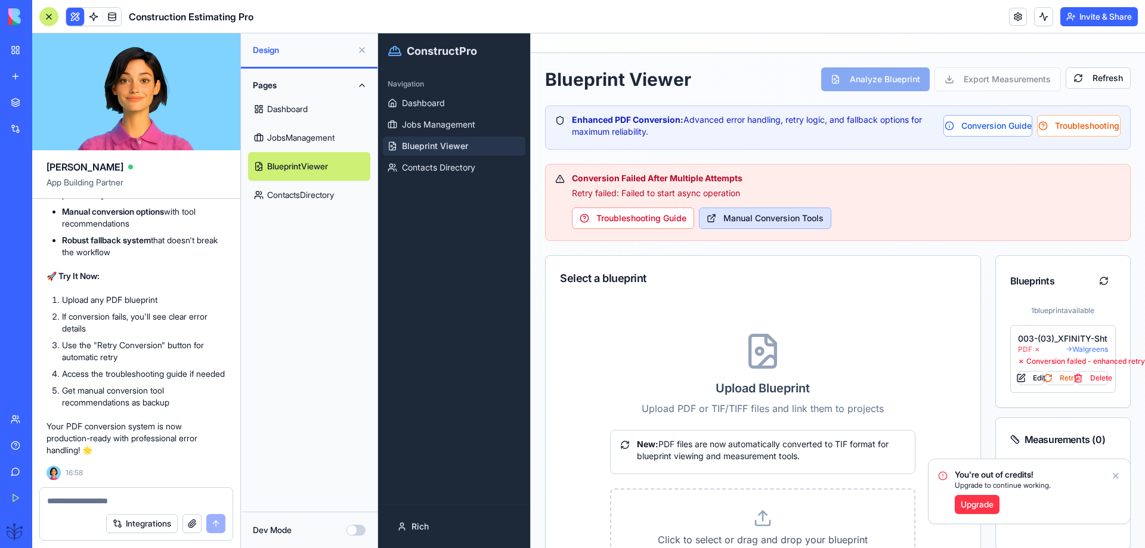
click at [752, 223] on button "Manual Conversion Tools" at bounding box center [765, 218] width 132 height 21
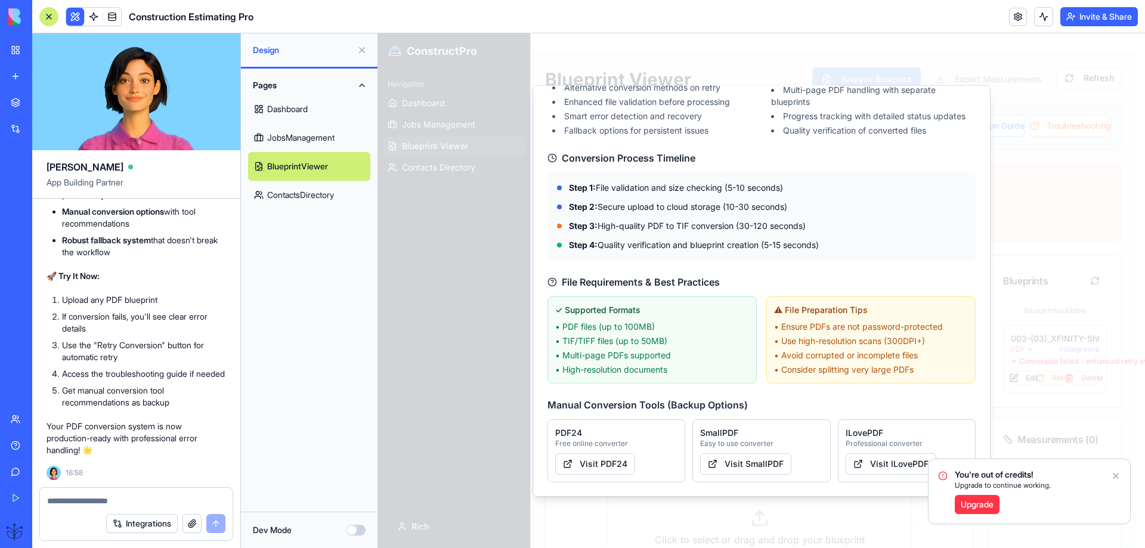
scroll to position [166, 0]
click at [505, 300] on div at bounding box center [761, 290] width 767 height 515
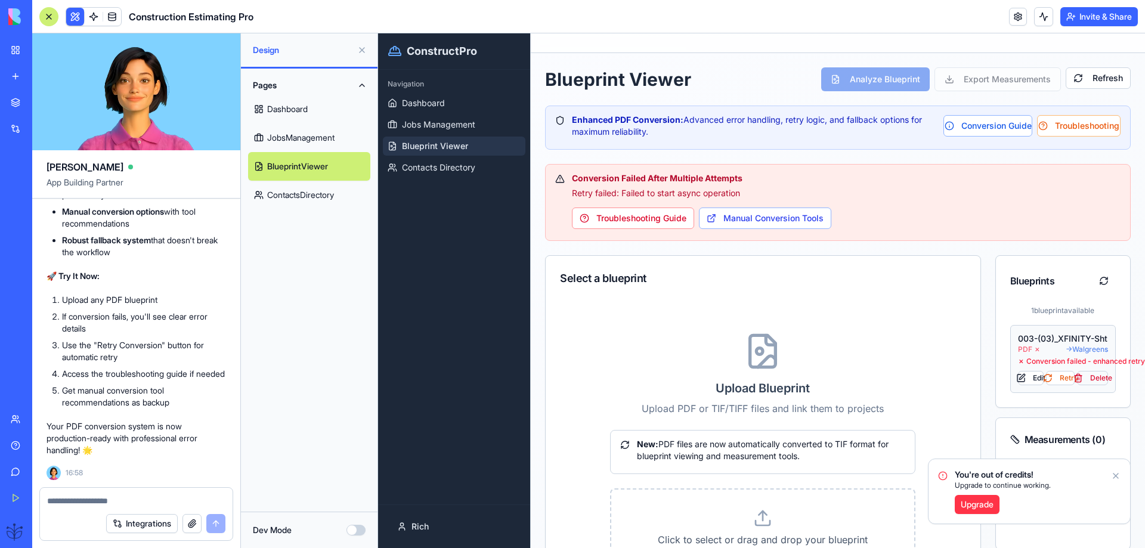
click at [1087, 377] on button "Delete" at bounding box center [1092, 378] width 31 height 14
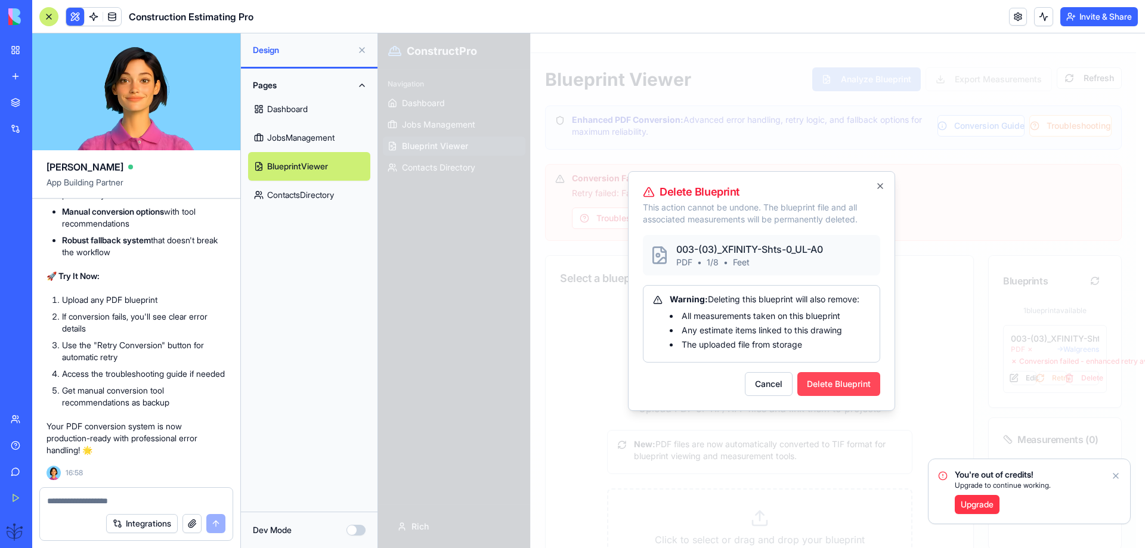
click at [833, 383] on button "Delete Blueprint" at bounding box center [838, 384] width 83 height 24
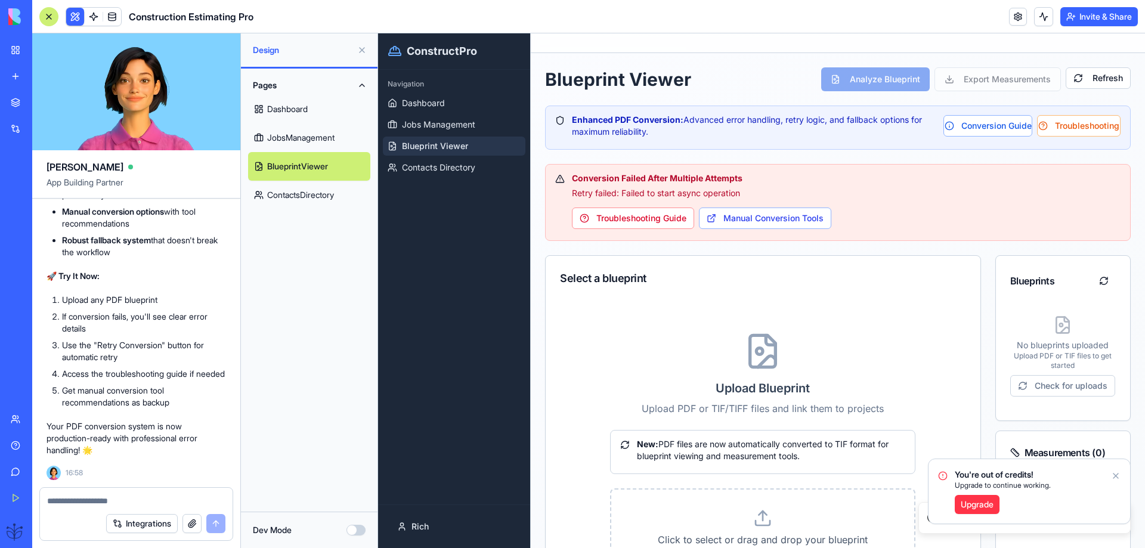
click at [1111, 474] on icon "Notifications alt+T" at bounding box center [1116, 476] width 10 height 10
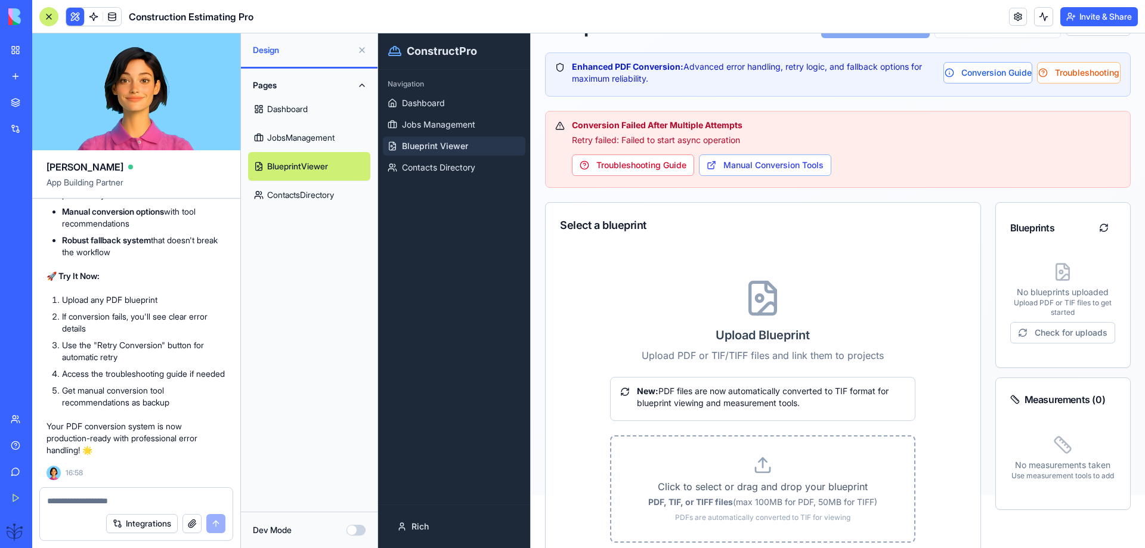
scroll to position [79, 0]
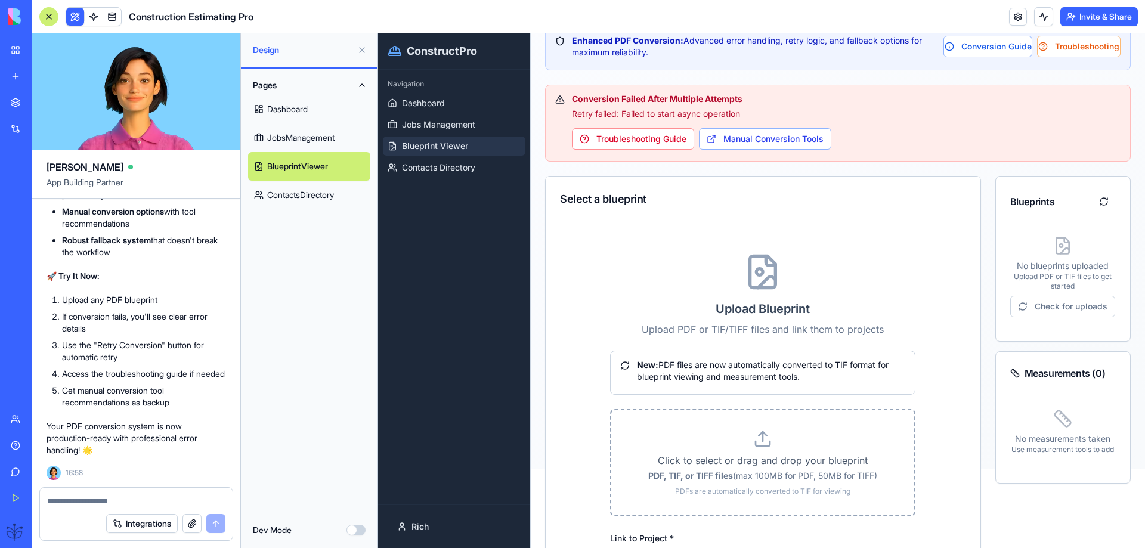
click at [768, 466] on p "Click to select or drag and drop your blueprint" at bounding box center [762, 460] width 265 height 14
click at [378, 33] on input "Click to select or drag and drop your blueprint PDF, TIF, or TIFF files (max 10…" at bounding box center [378, 33] width 0 height 0
type input "**********"
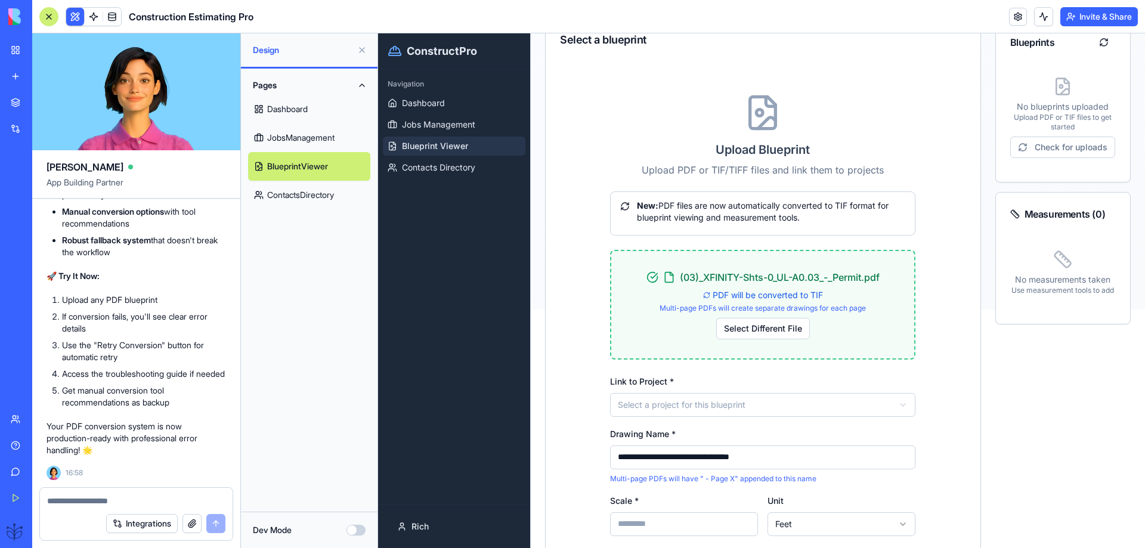
scroll to position [318, 0]
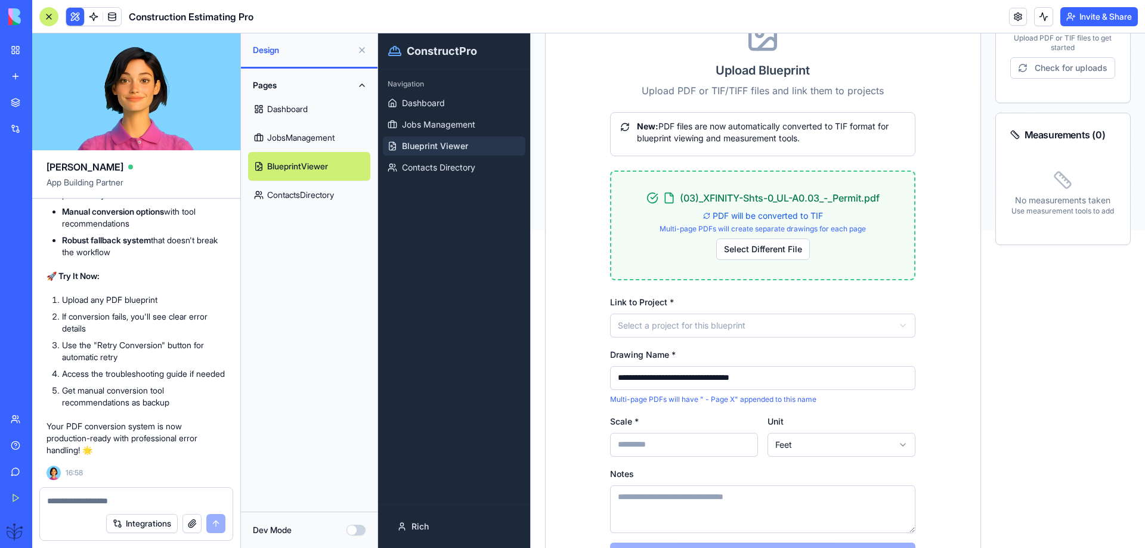
click at [648, 451] on input "Scale *" at bounding box center [684, 445] width 148 height 24
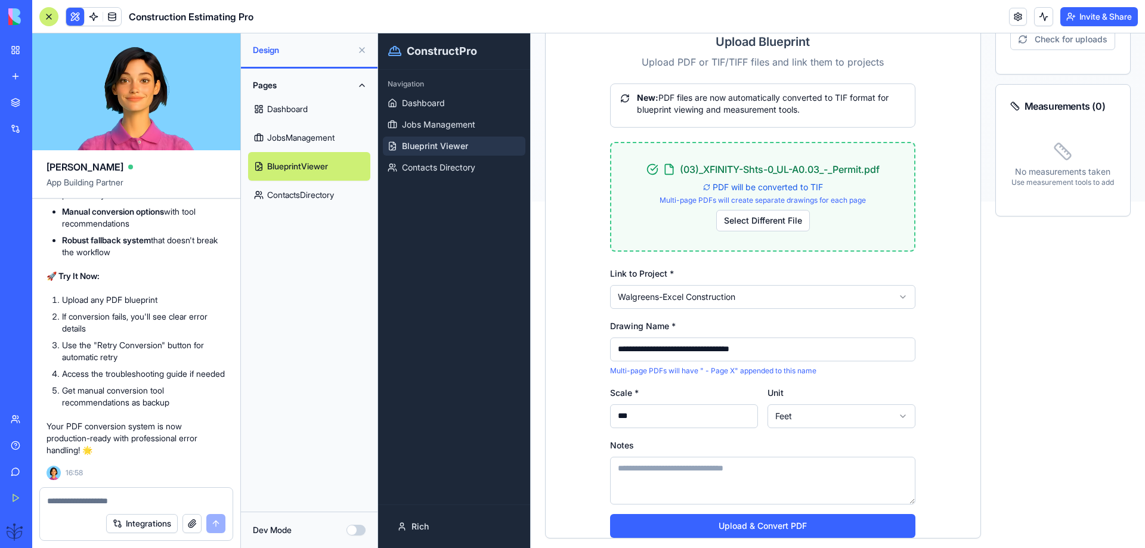
scroll to position [375, 0]
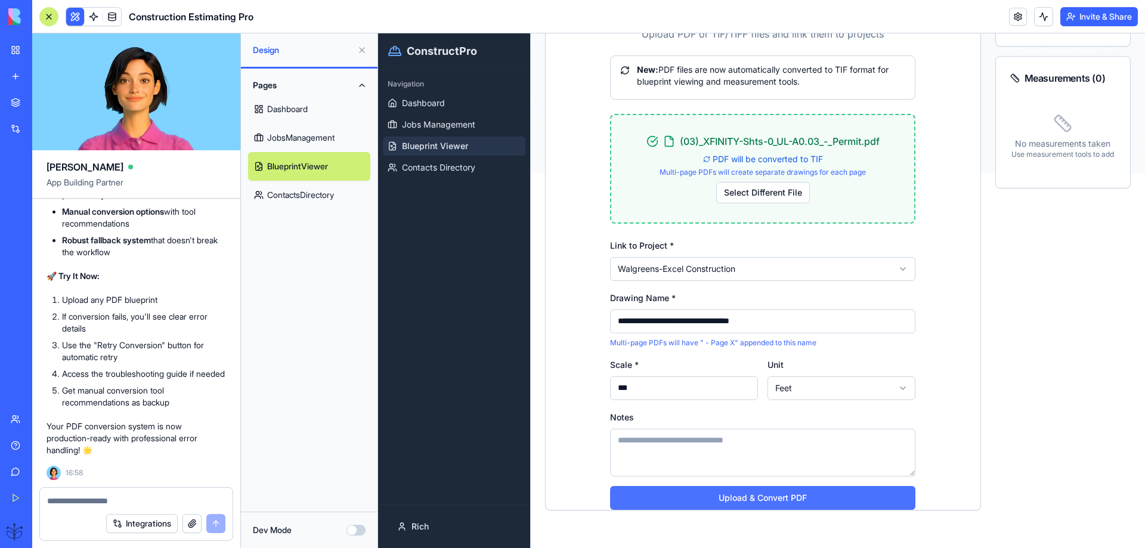
type input "***"
click at [762, 494] on button "Upload & Convert PDF" at bounding box center [762, 498] width 305 height 24
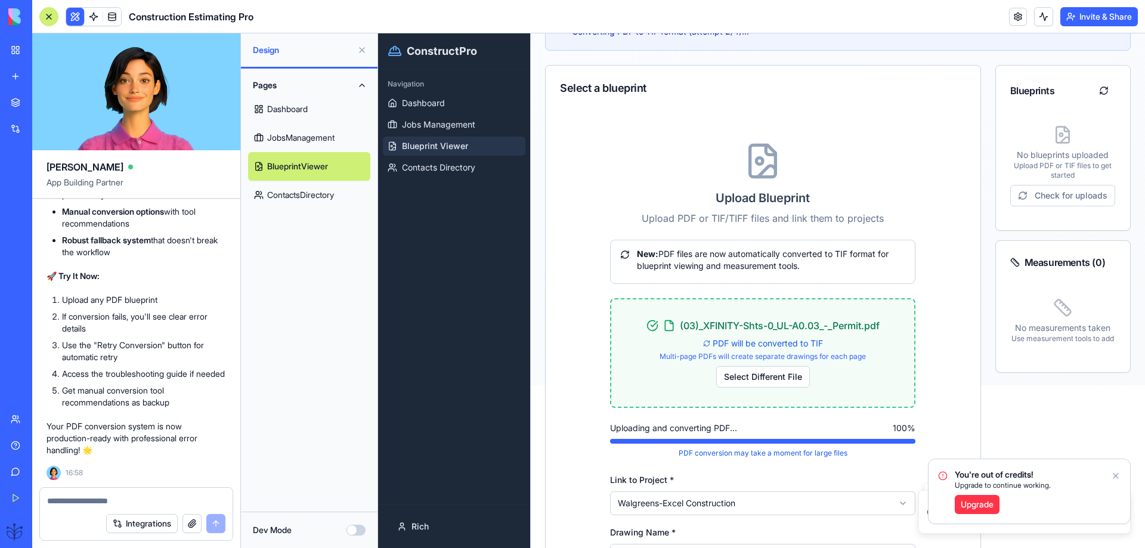
scroll to position [136, 0]
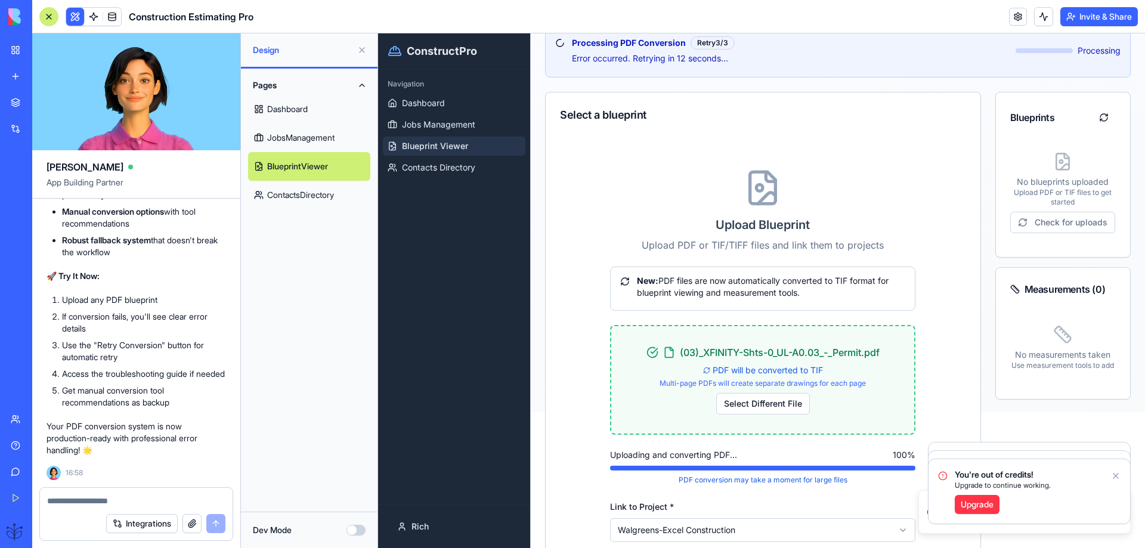
click at [1115, 475] on icon "Notifications alt+T" at bounding box center [1115, 476] width 5 height 5
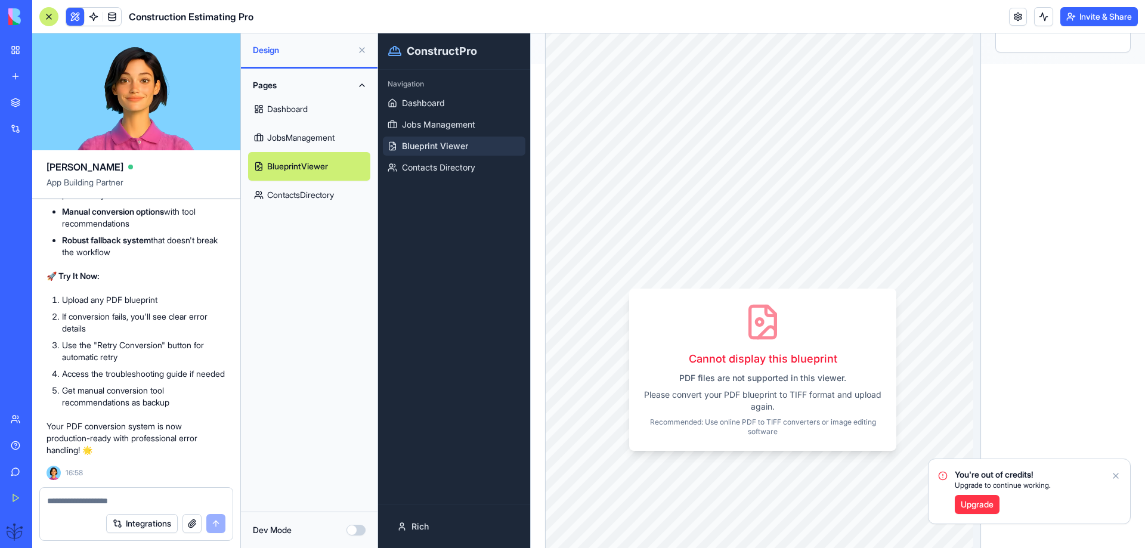
scroll to position [534, 0]
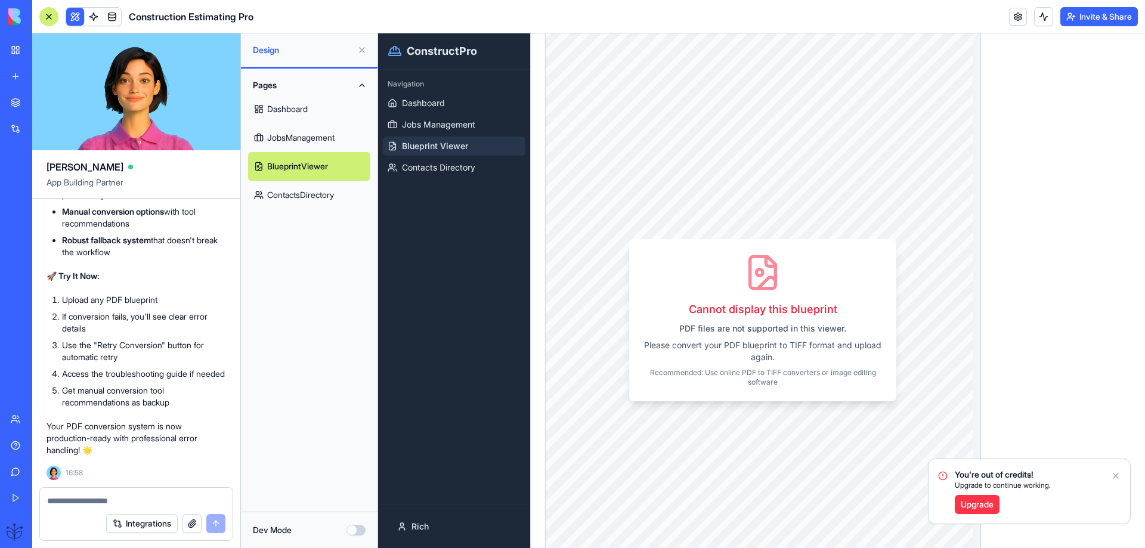
click at [1116, 477] on icon "Notifications alt+T" at bounding box center [1116, 476] width 10 height 10
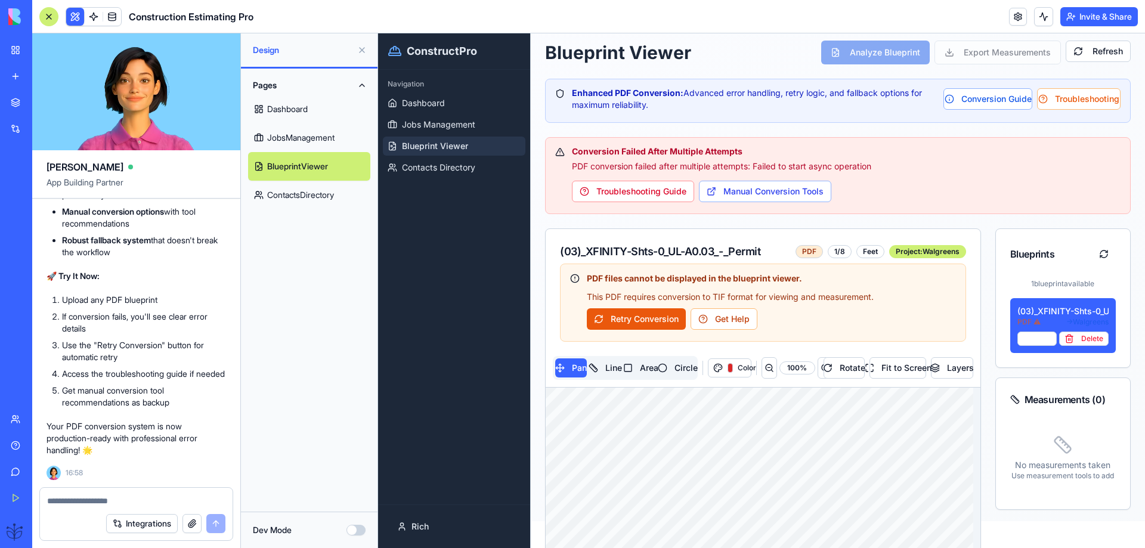
scroll to position [0, 0]
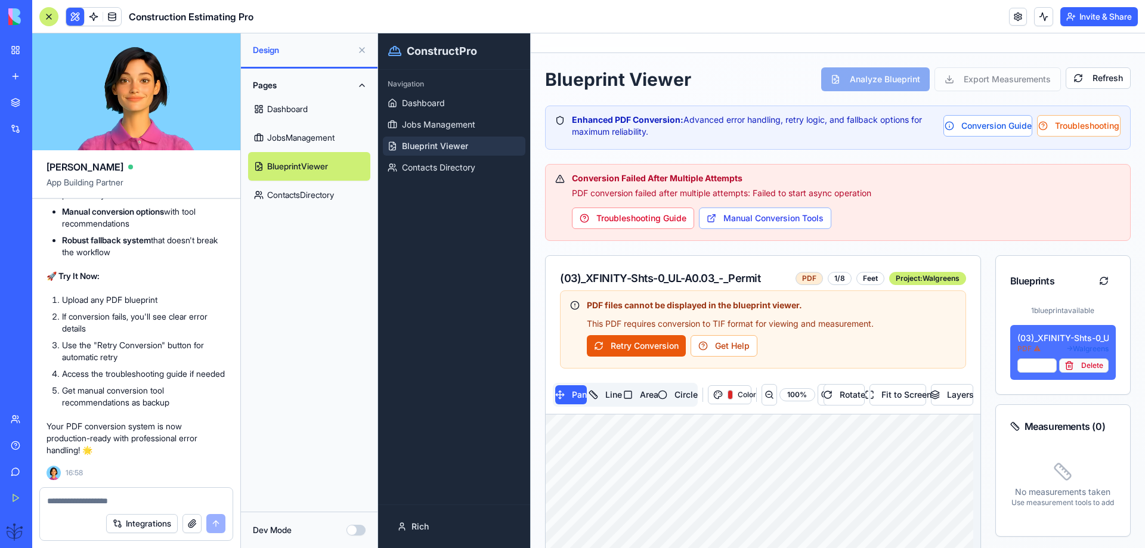
click at [1081, 371] on button "Delete" at bounding box center [1084, 365] width 50 height 14
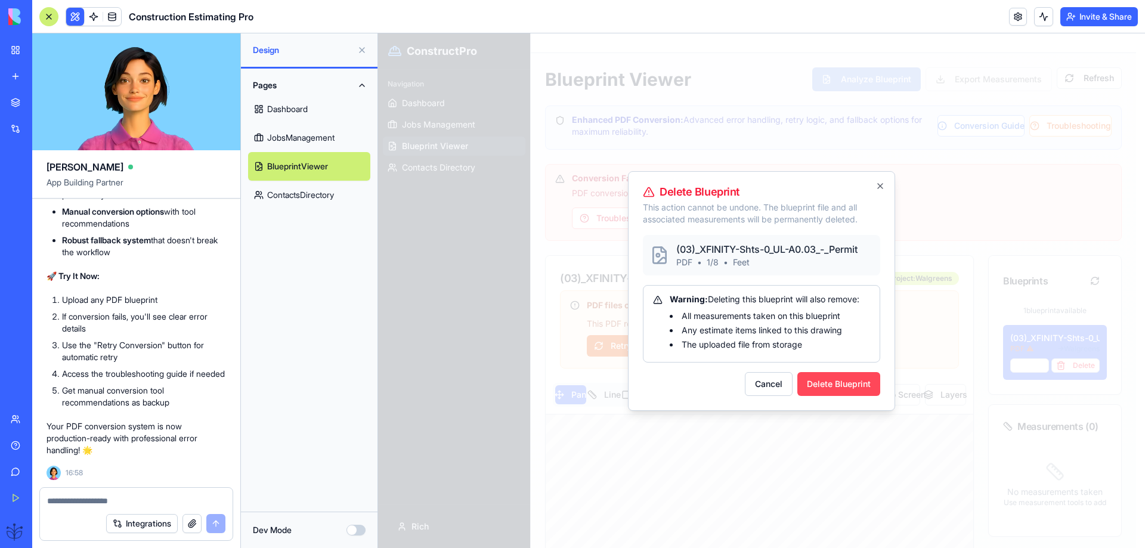
click at [856, 385] on button "Delete Blueprint" at bounding box center [838, 384] width 83 height 24
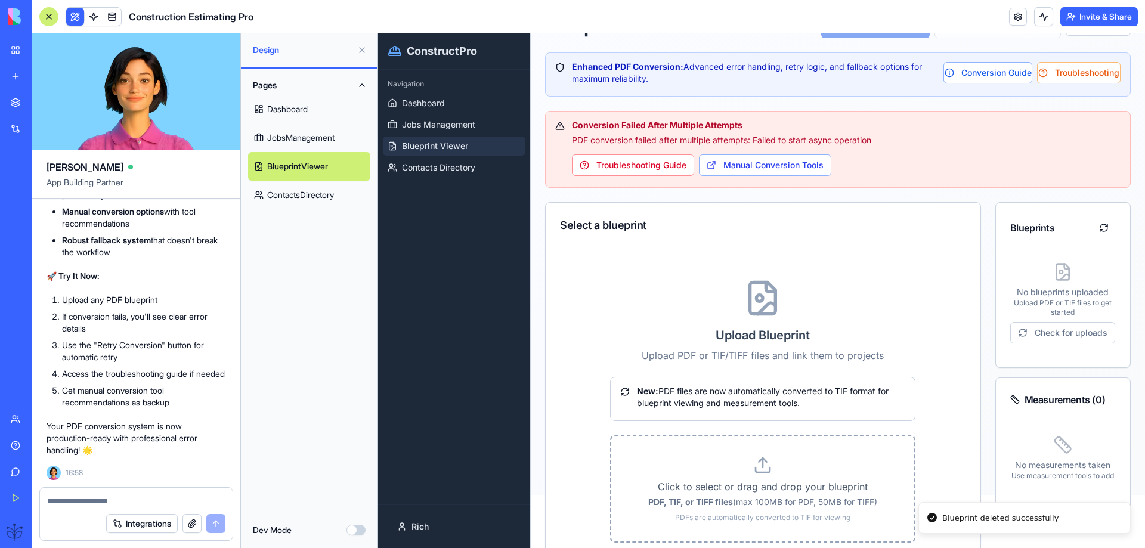
scroll to position [79, 0]
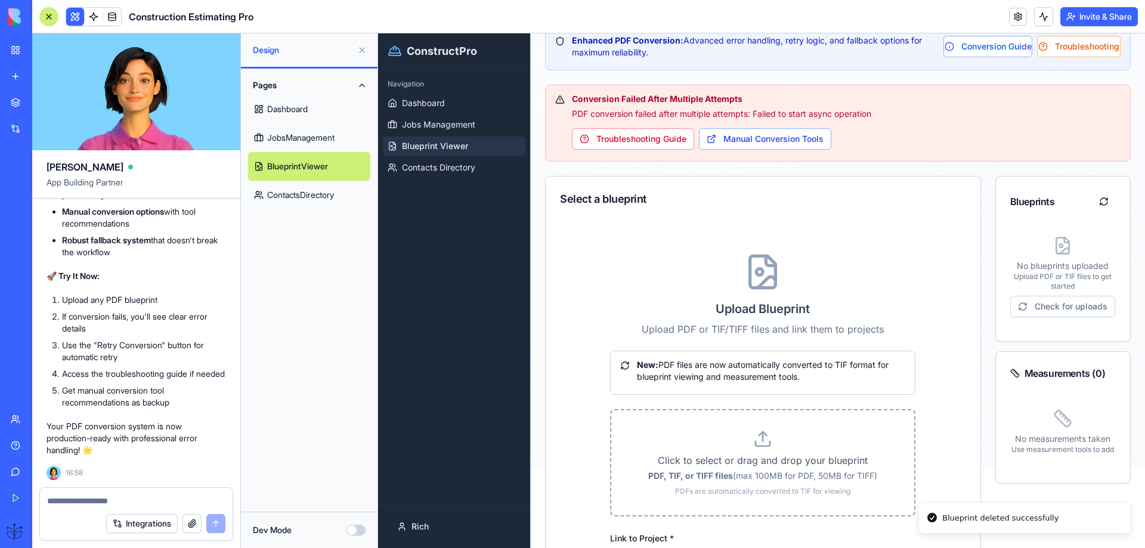
click at [738, 453] on p "Click to select or drag and drop your blueprint" at bounding box center [762, 460] width 265 height 14
click at [378, 33] on input "Click to select or drag and drop your blueprint PDF, TIF, or TIFF files (max 10…" at bounding box center [378, 33] width 0 height 0
type input "**********"
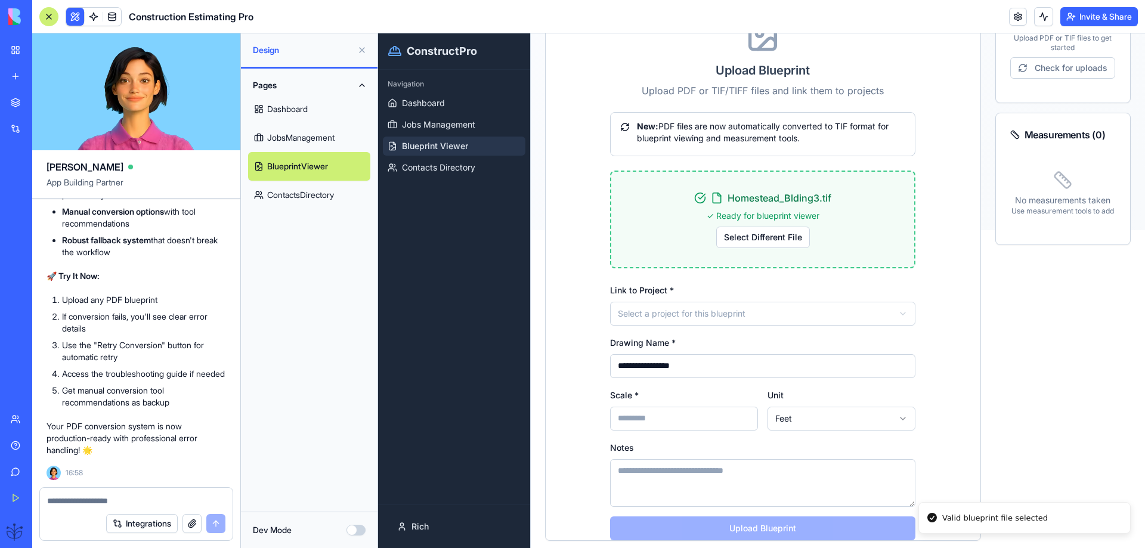
scroll to position [348, 0]
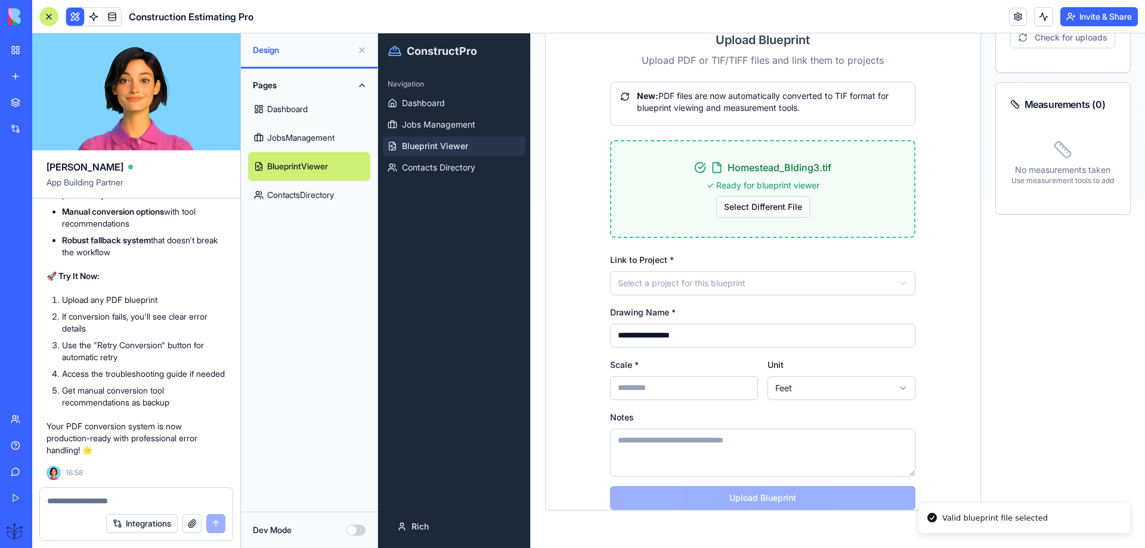
click at [663, 389] on input "Scale *" at bounding box center [684, 388] width 148 height 24
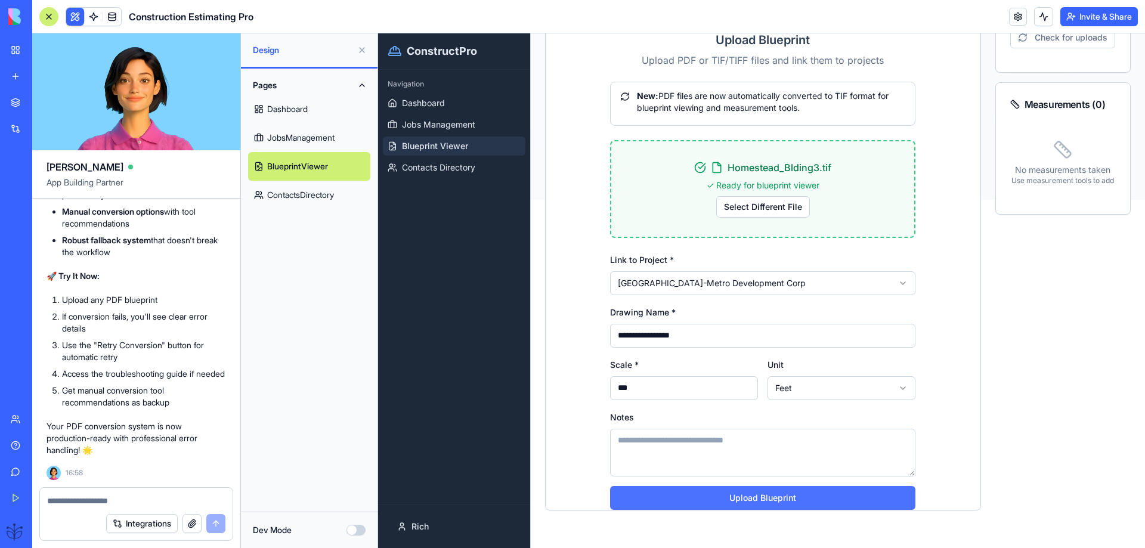
type input "***"
click at [764, 495] on button "Upload Blueprint" at bounding box center [762, 498] width 305 height 24
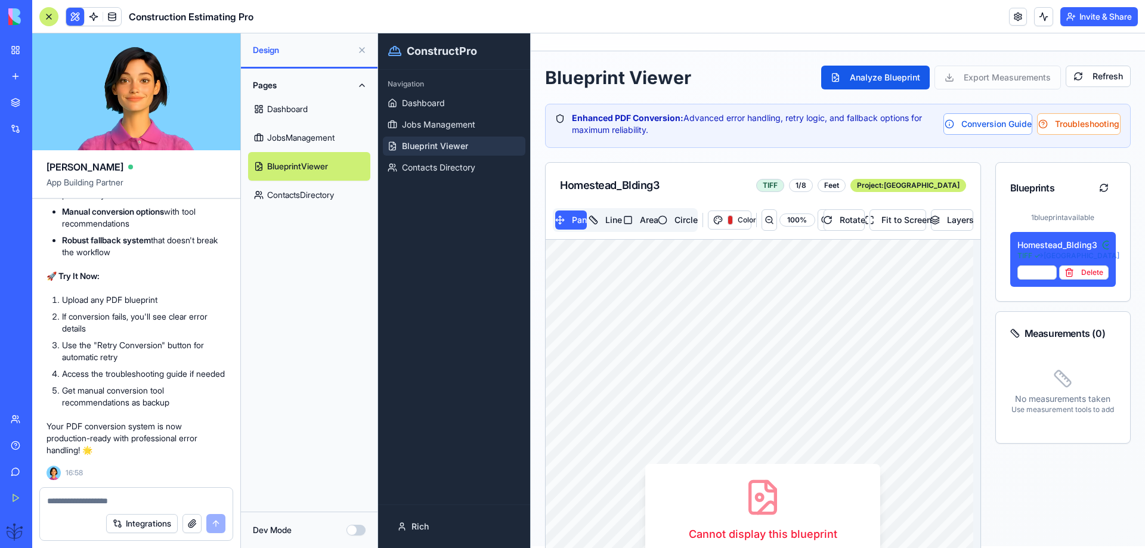
scroll to position [0, 0]
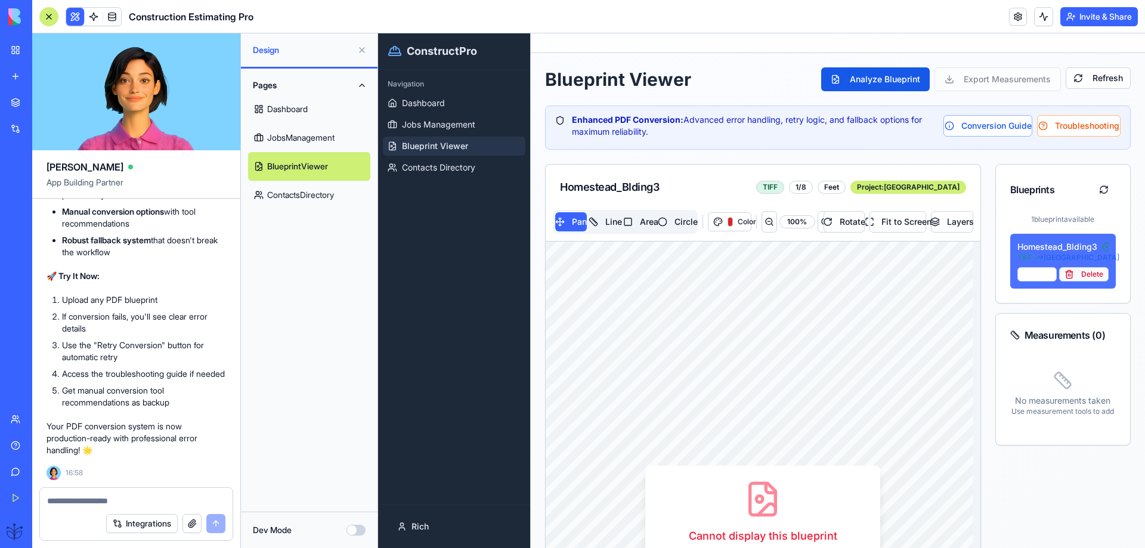
click at [1081, 276] on button "Delete" at bounding box center [1084, 274] width 50 height 14
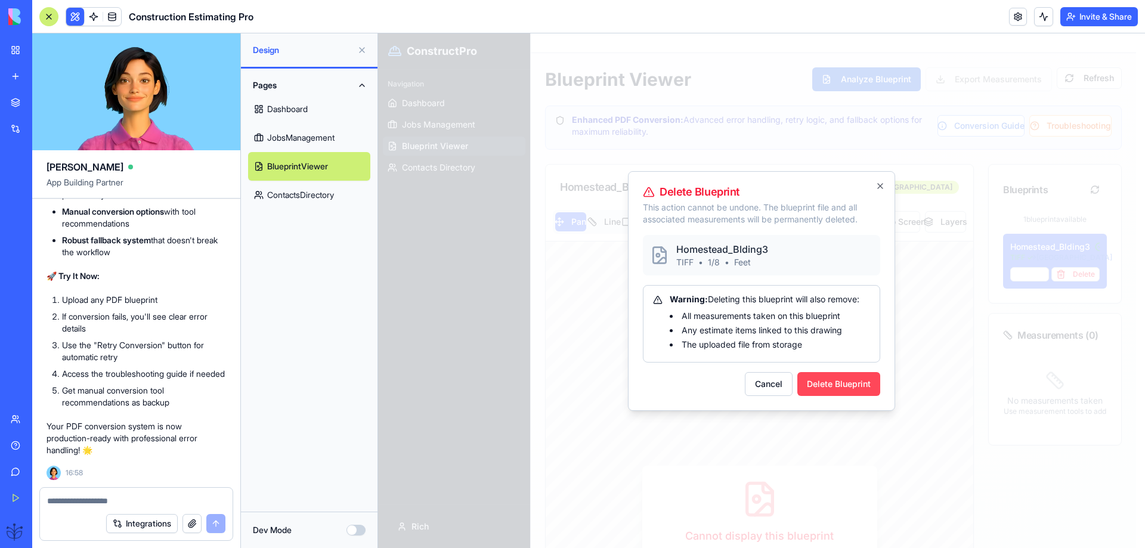
click at [820, 380] on button "Delete Blueprint" at bounding box center [838, 384] width 83 height 24
